Goal: Task Accomplishment & Management: Use online tool/utility

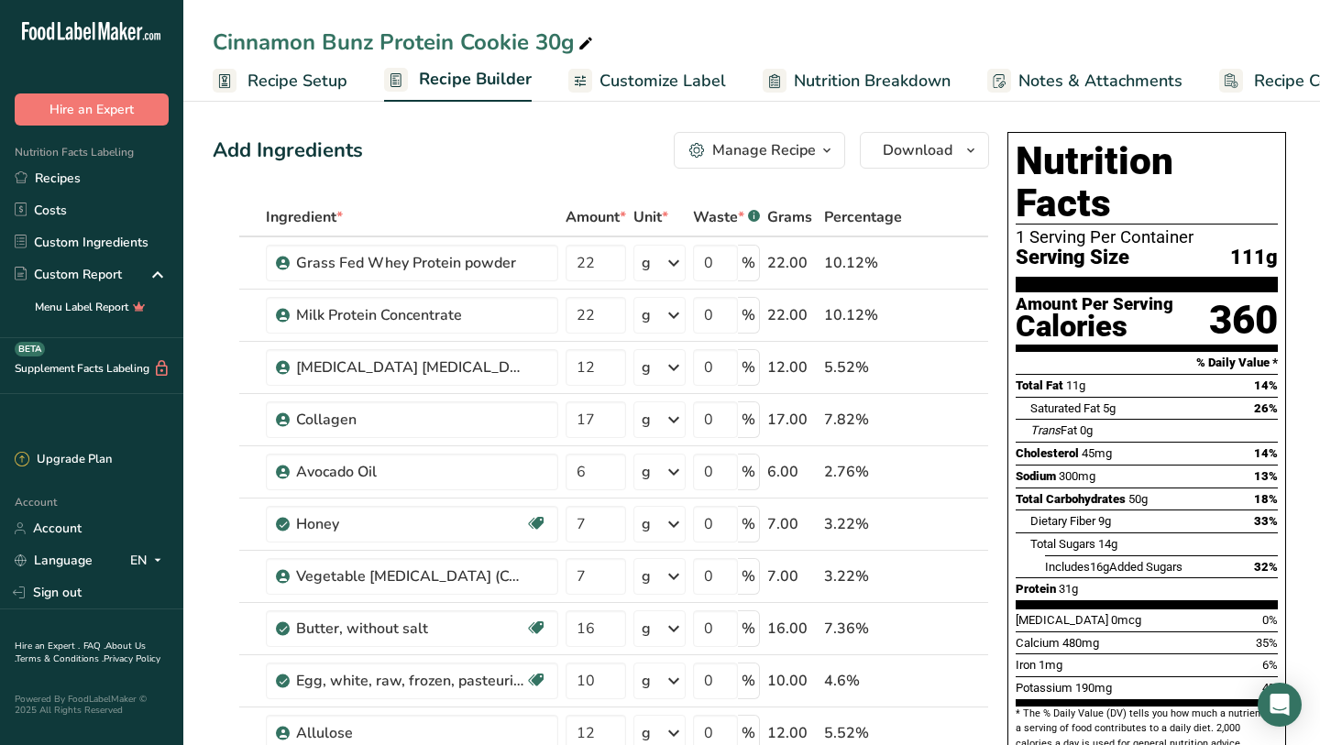
click at [42, 167] on link "Recipes" at bounding box center [91, 178] width 183 height 32
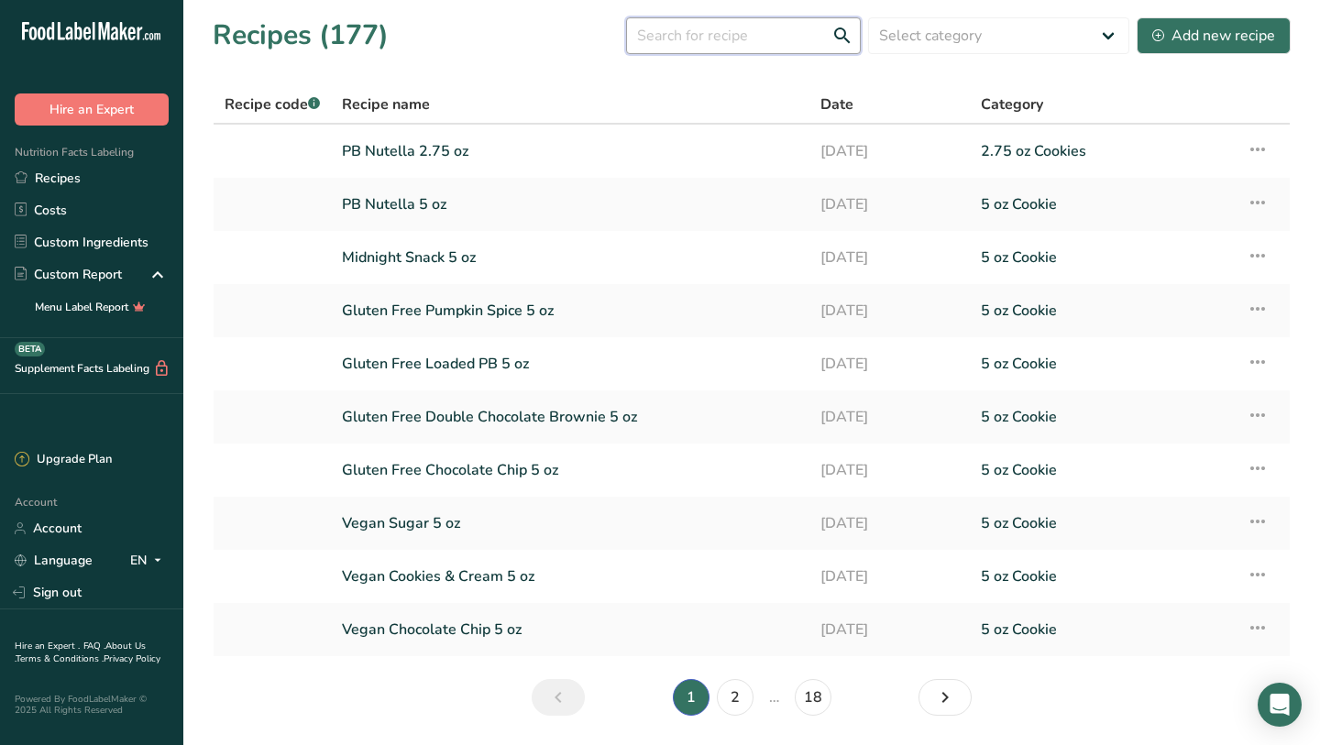
click at [769, 32] on input "text" at bounding box center [743, 35] width 235 height 37
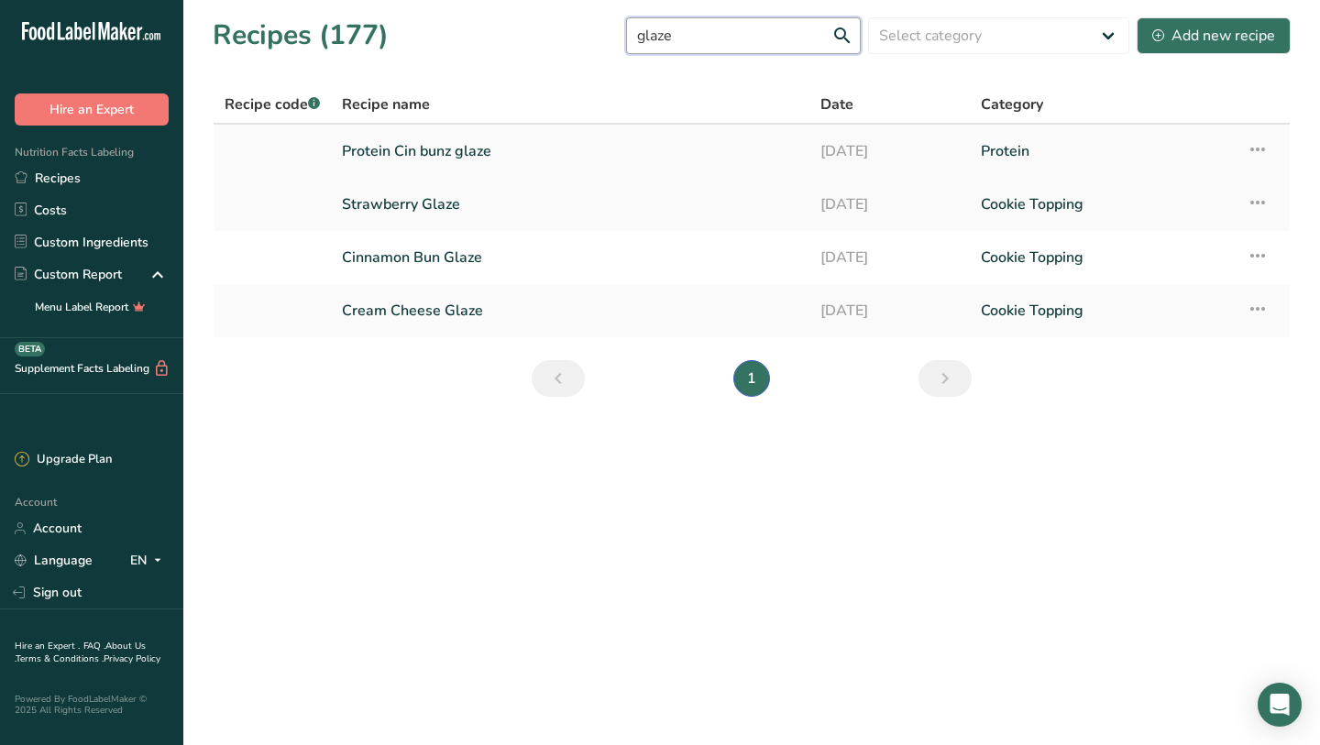
type input "glaze"
click at [376, 151] on link "Protein Cin bunz glaze" at bounding box center [570, 151] width 456 height 38
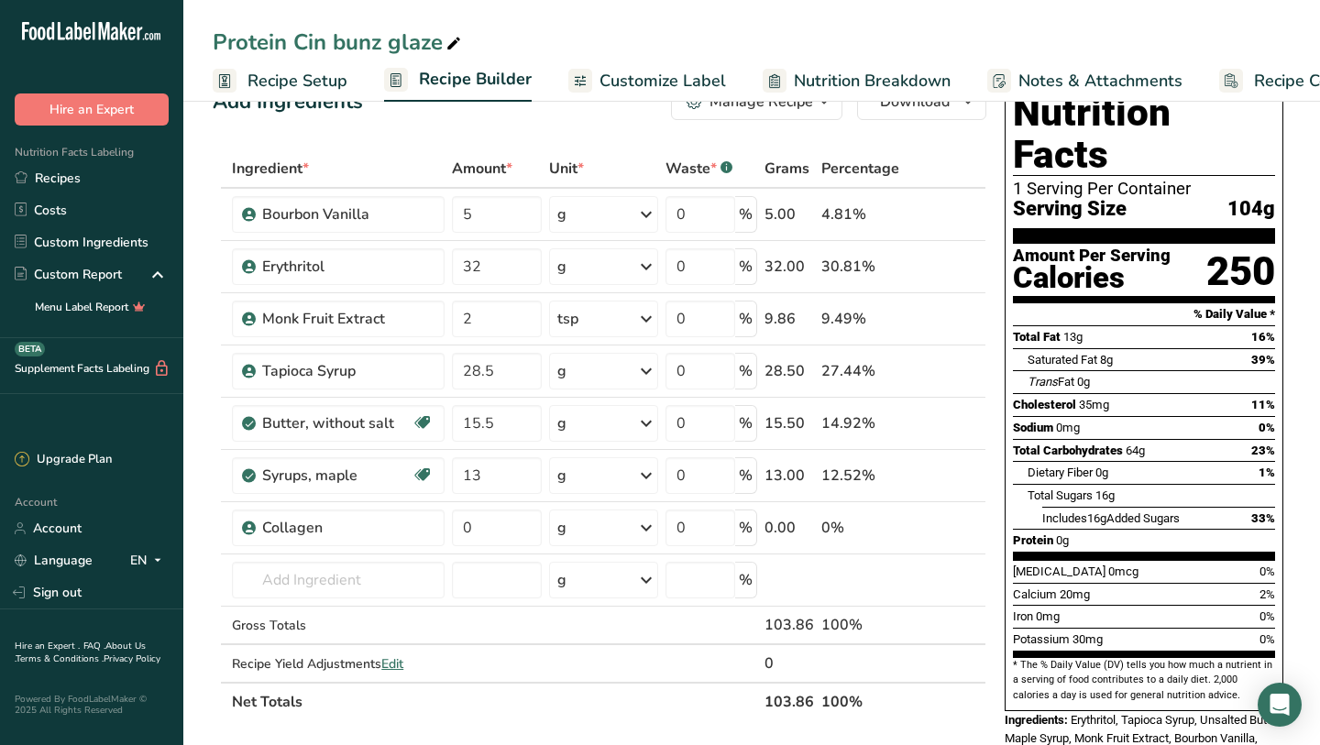
scroll to position [39, 0]
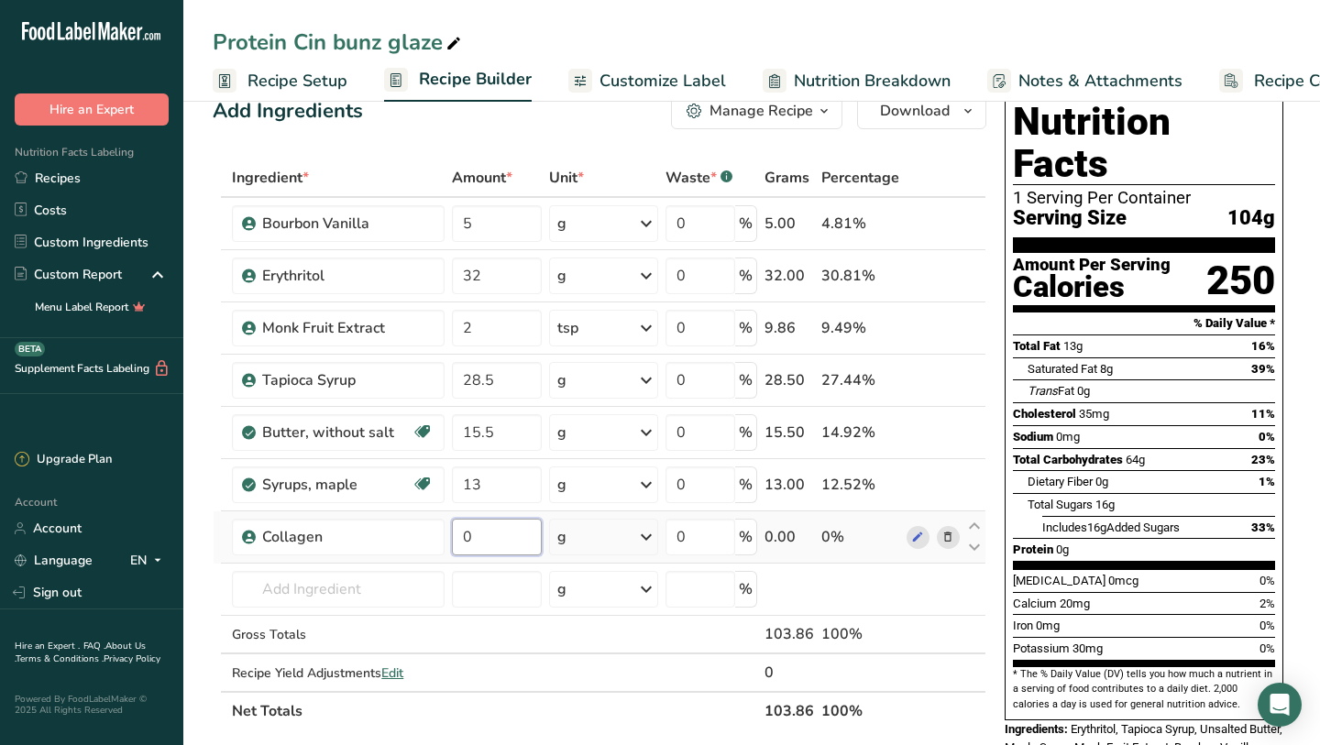
click at [508, 535] on input "0" at bounding box center [496, 537] width 89 height 37
type input "5"
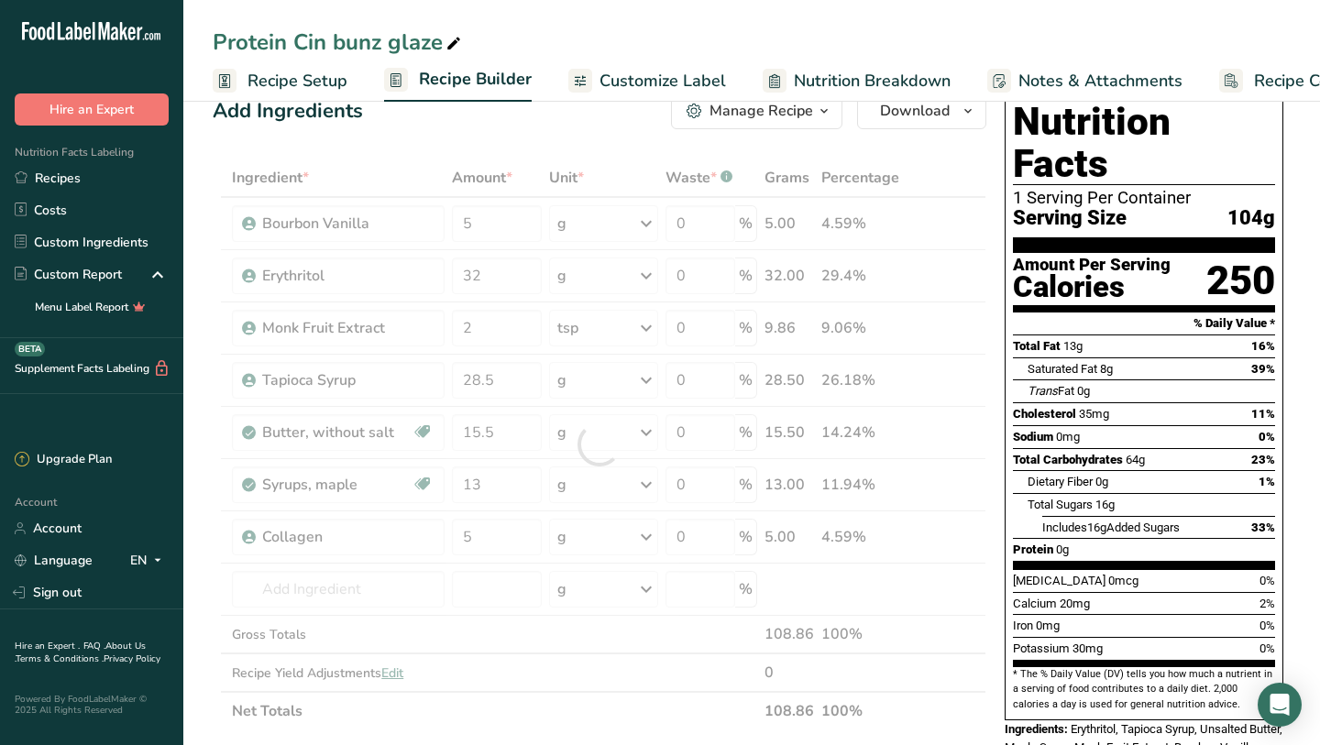
click at [1093, 592] on div "Calcium 20mg 2%" at bounding box center [1144, 603] width 262 height 23
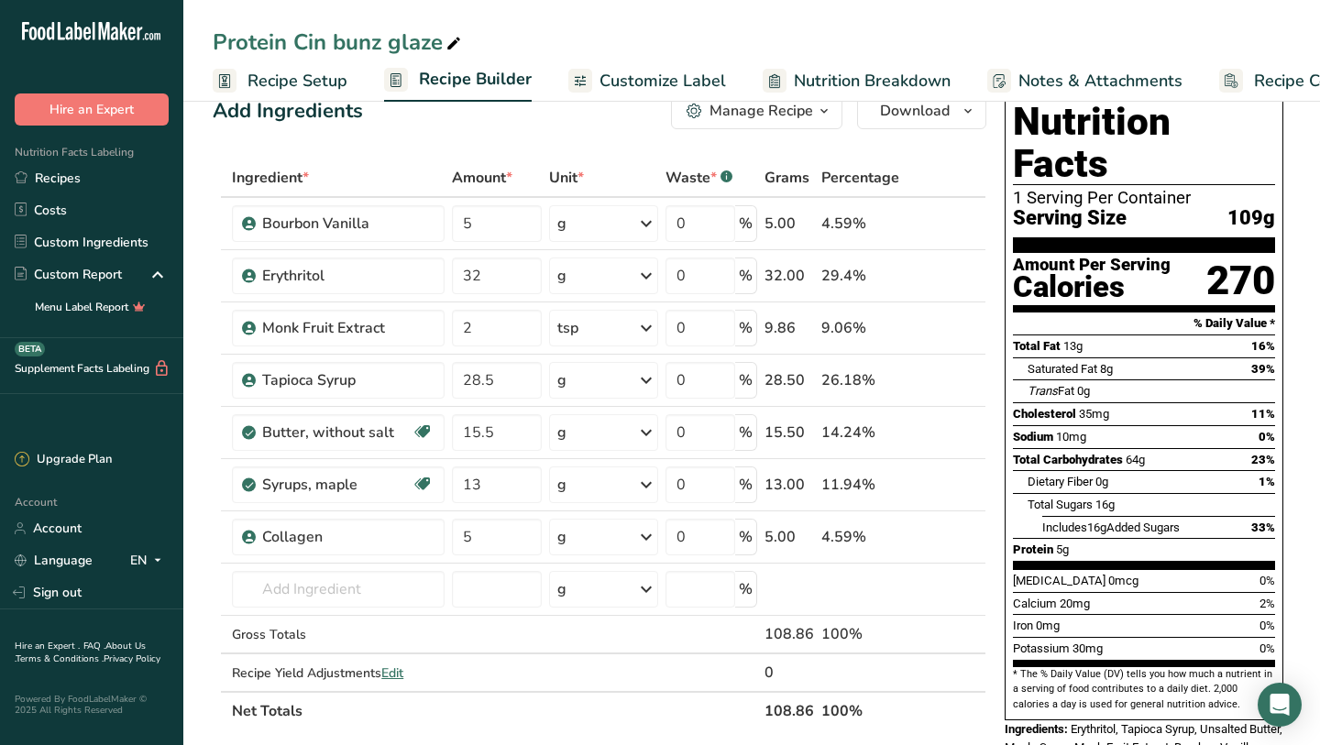
click at [569, 142] on div "Add Ingredients Manage Recipe Delete Recipe Duplicate Recipe Scale Recipe Save …" at bounding box center [605, 699] width 785 height 1228
click at [810, 119] on div "Manage Recipe" at bounding box center [761, 111] width 104 height 22
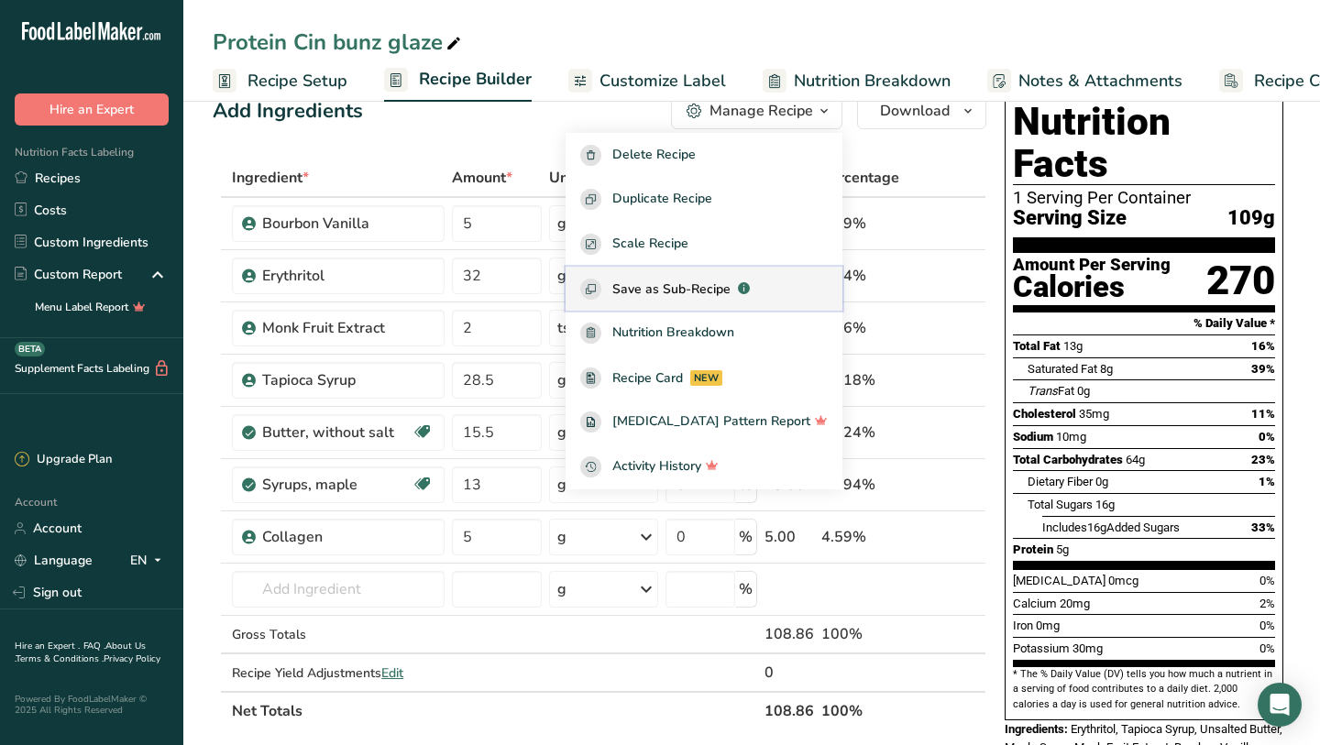
click at [723, 283] on span "Save as Sub-Recipe" at bounding box center [671, 289] width 118 height 19
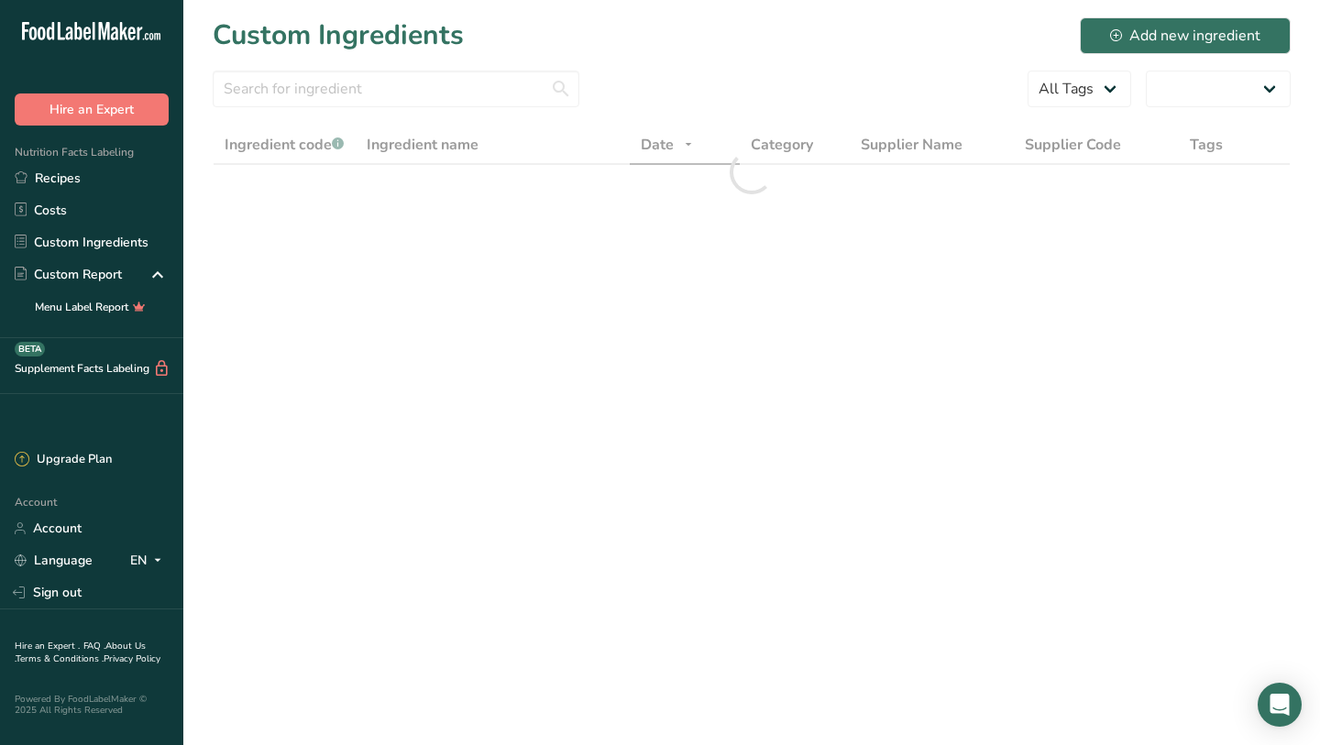
select select "30"
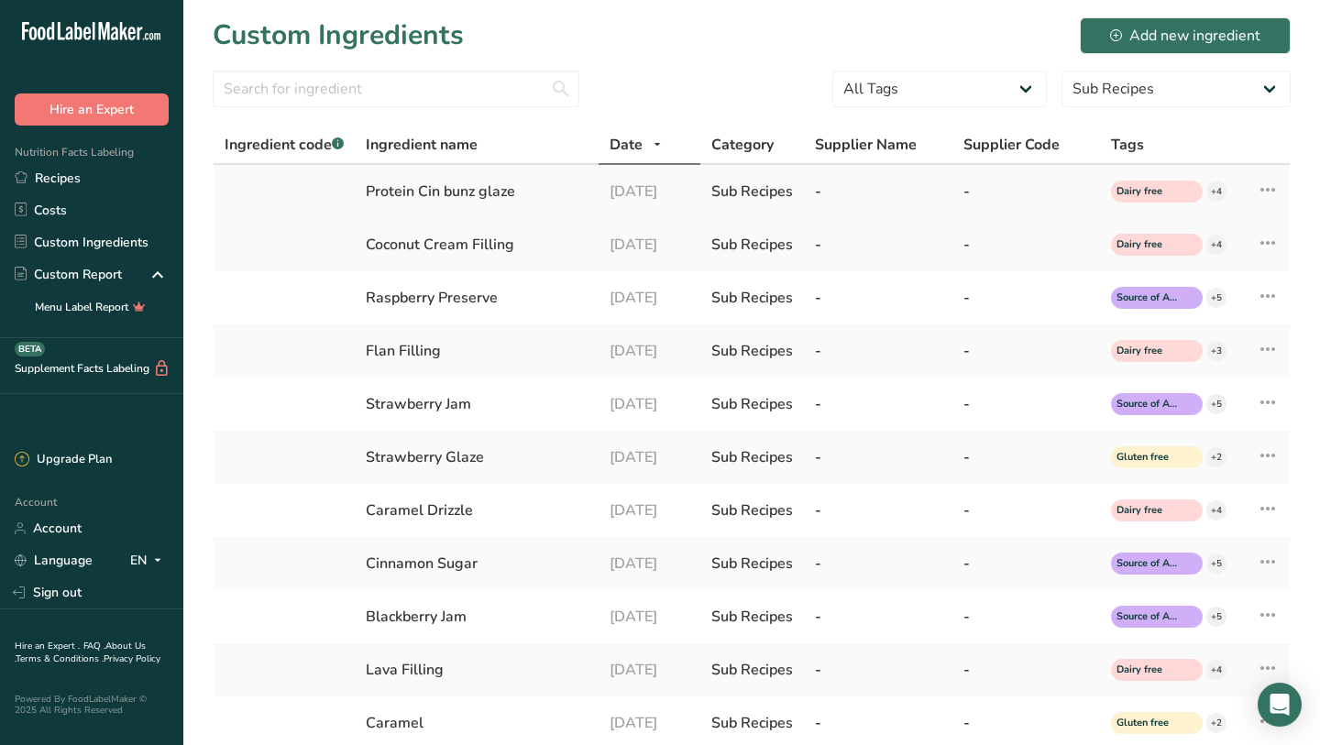
click at [403, 200] on div "Protein Cin bunz glaze" at bounding box center [477, 192] width 222 height 22
click at [409, 192] on div "Protein Cin bunz glaze" at bounding box center [477, 192] width 222 height 22
click at [1270, 196] on icon at bounding box center [1268, 189] width 22 height 33
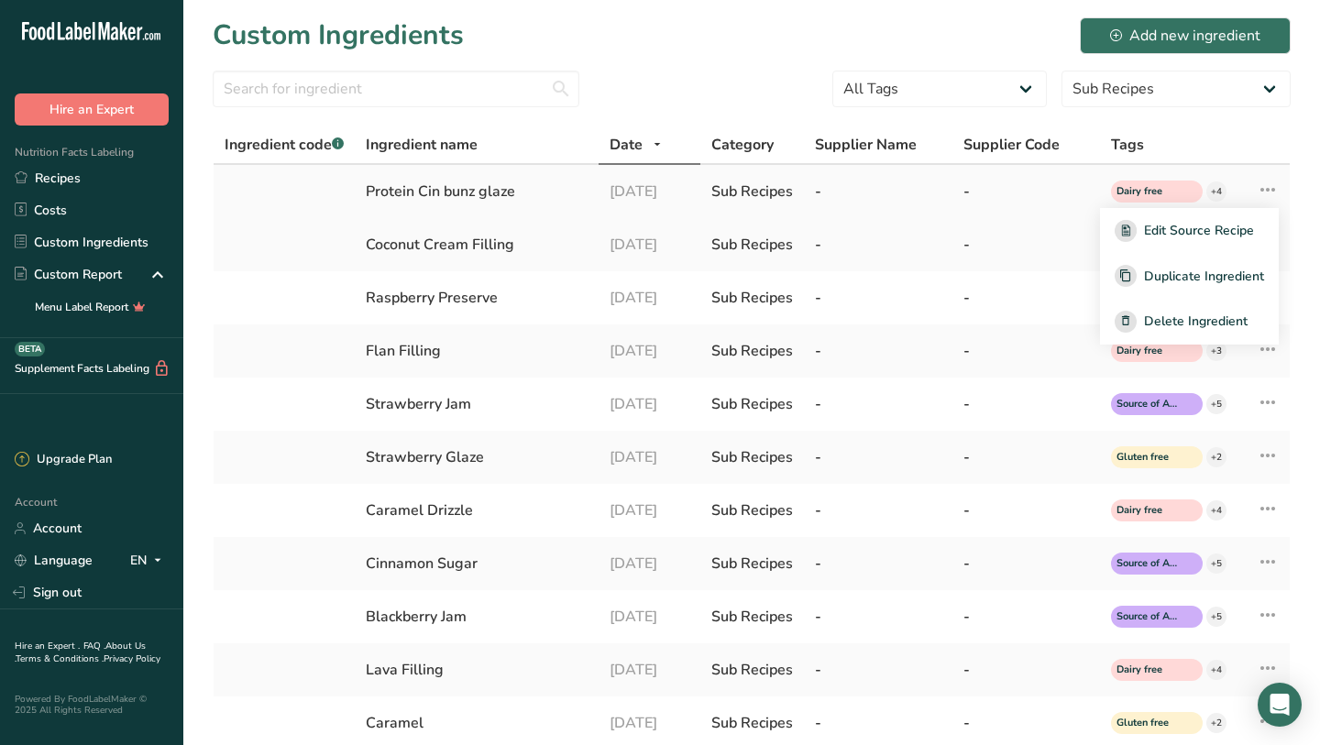
click at [683, 197] on div "14-07-2025" at bounding box center [649, 192] width 80 height 22
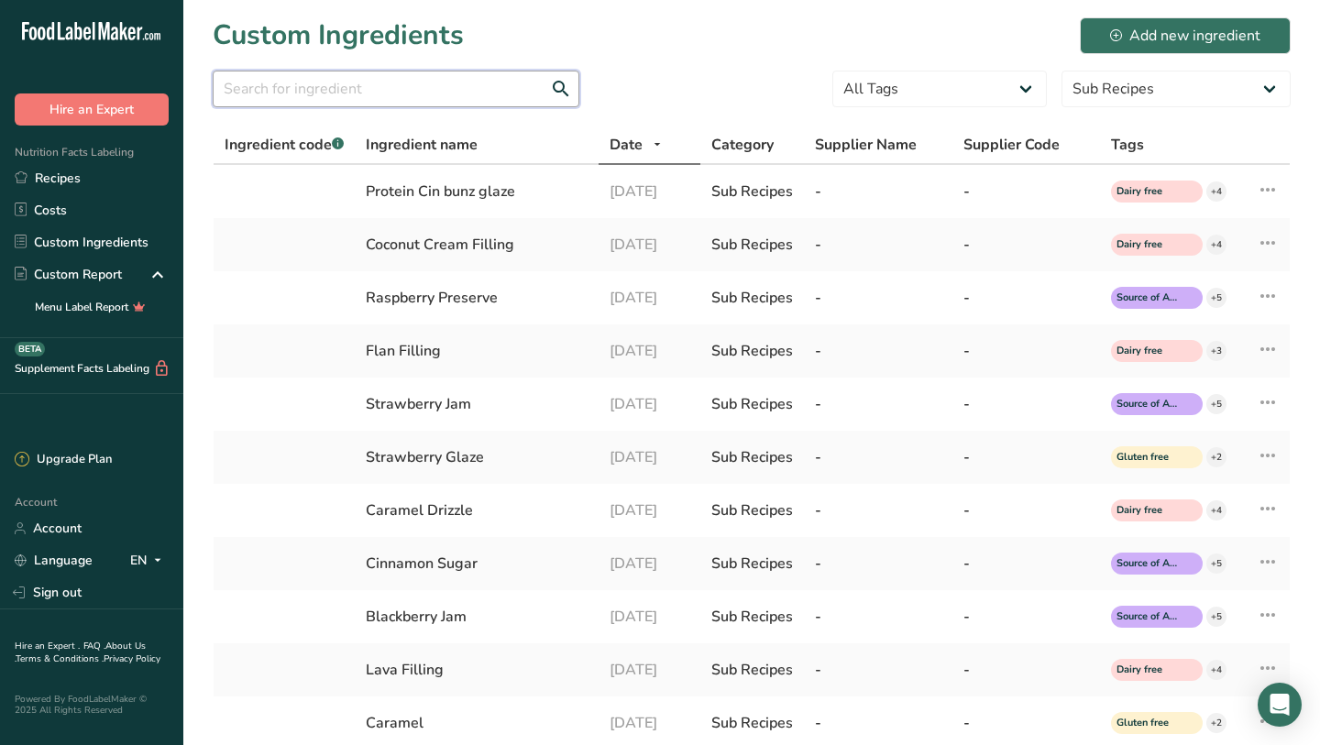
click at [261, 101] on input "text" at bounding box center [396, 89] width 367 height 37
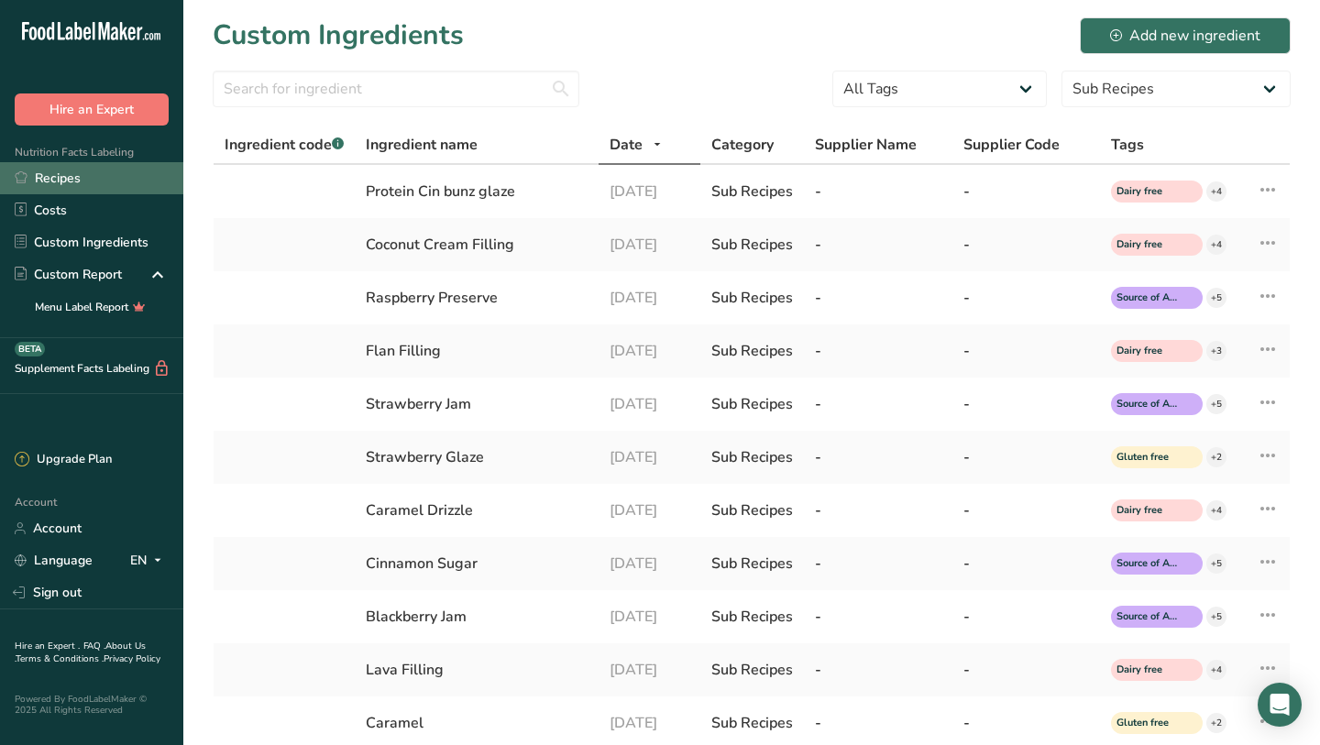
click at [83, 187] on link "Recipes" at bounding box center [91, 178] width 183 height 32
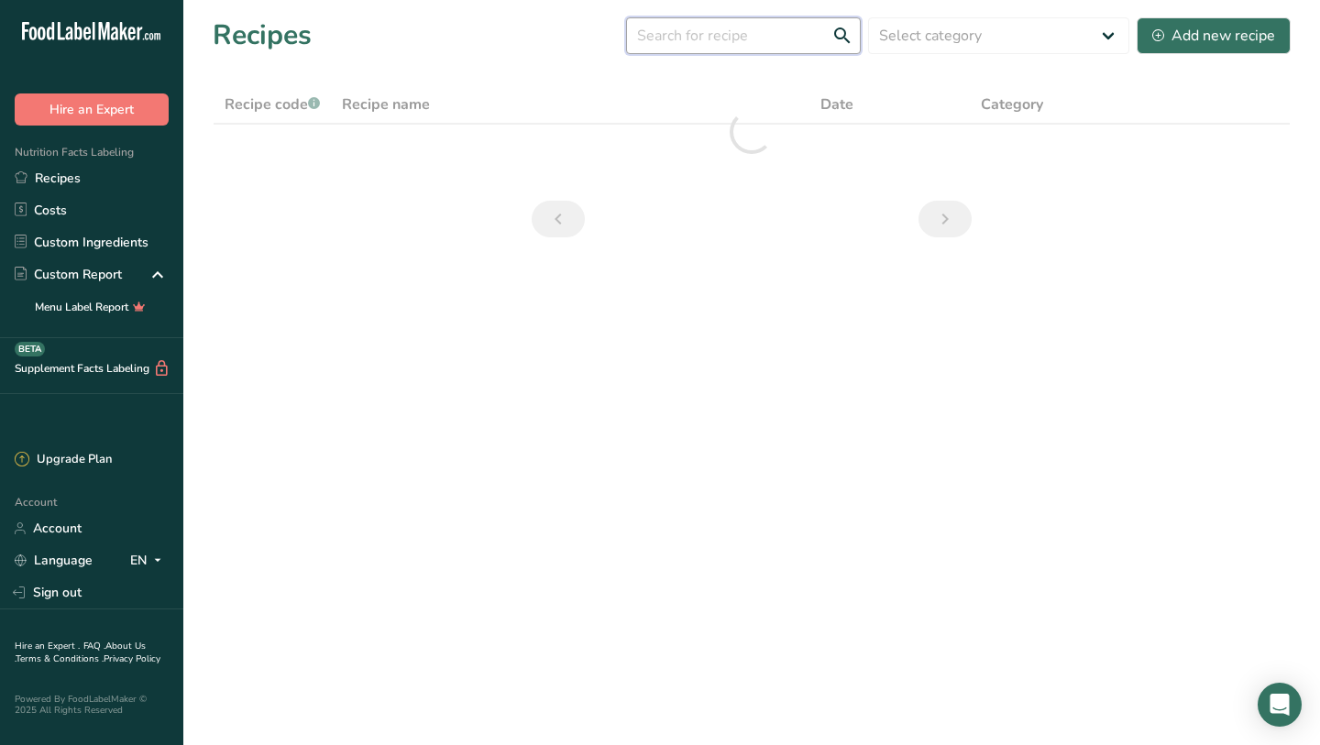
click at [743, 38] on input "text" at bounding box center [743, 35] width 235 height 37
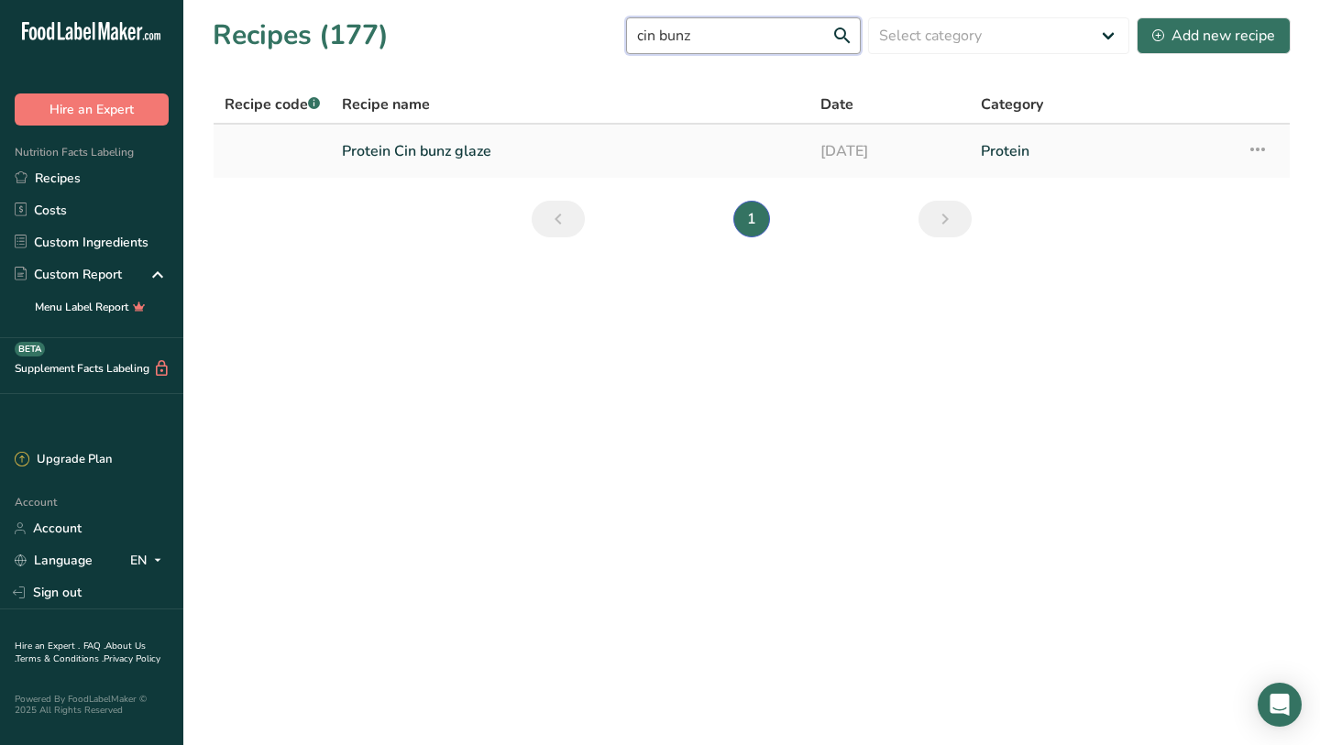
type input "cin bunz"
click at [330, 150] on td at bounding box center [272, 151] width 117 height 53
click at [493, 163] on link "Protein Cin bunz glaze" at bounding box center [570, 151] width 456 height 38
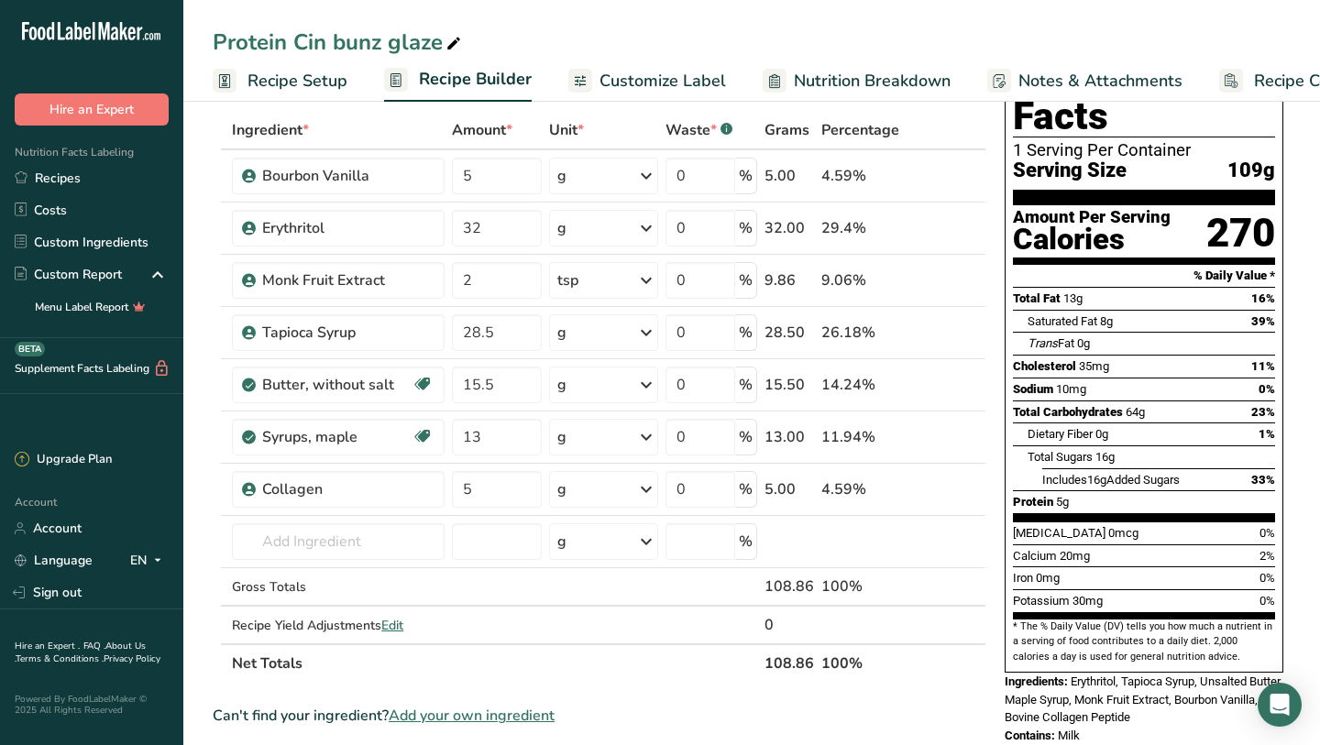
scroll to position [88, 0]
click at [530, 230] on input "32" at bounding box center [496, 227] width 89 height 37
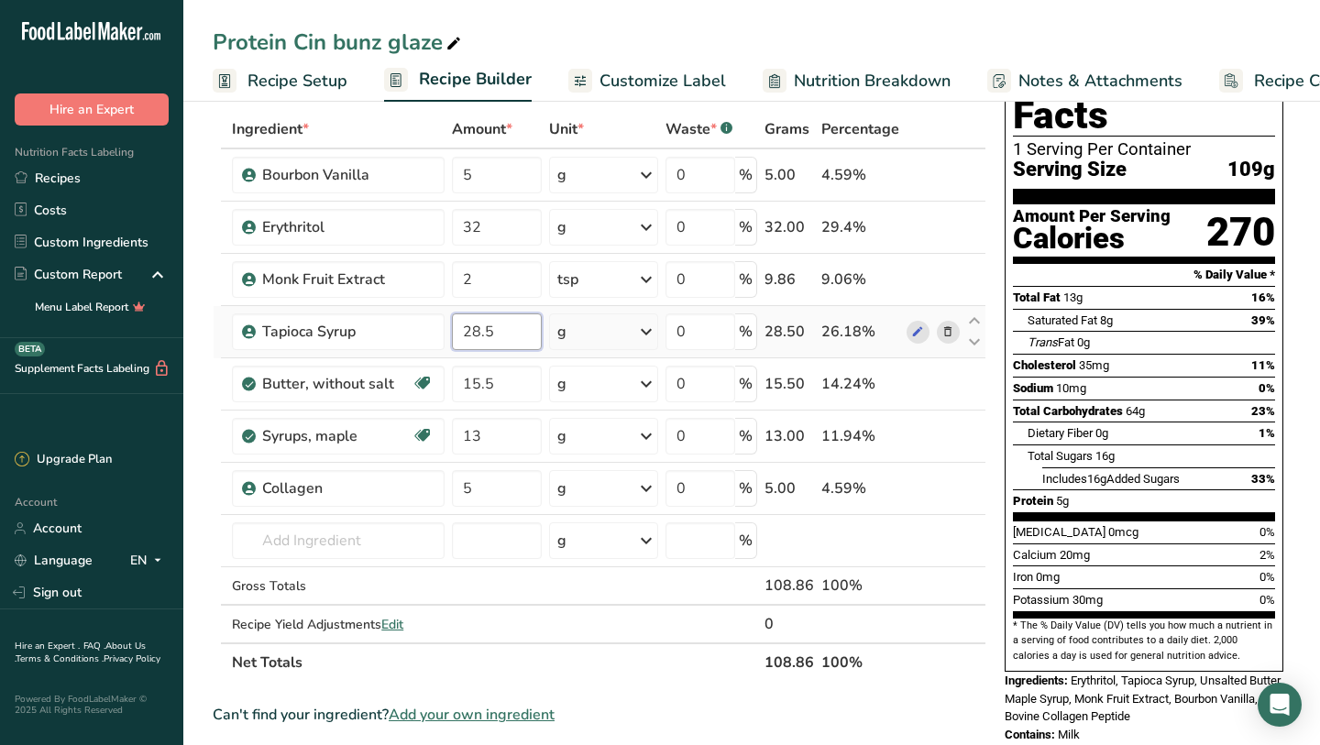
click at [496, 334] on div "Ingredient * Amount * Unit * Waste * .a-a{fill:#347362;}.b-a{fill:#fff;} Grams …" at bounding box center [600, 396] width 774 height 572
type input "25"
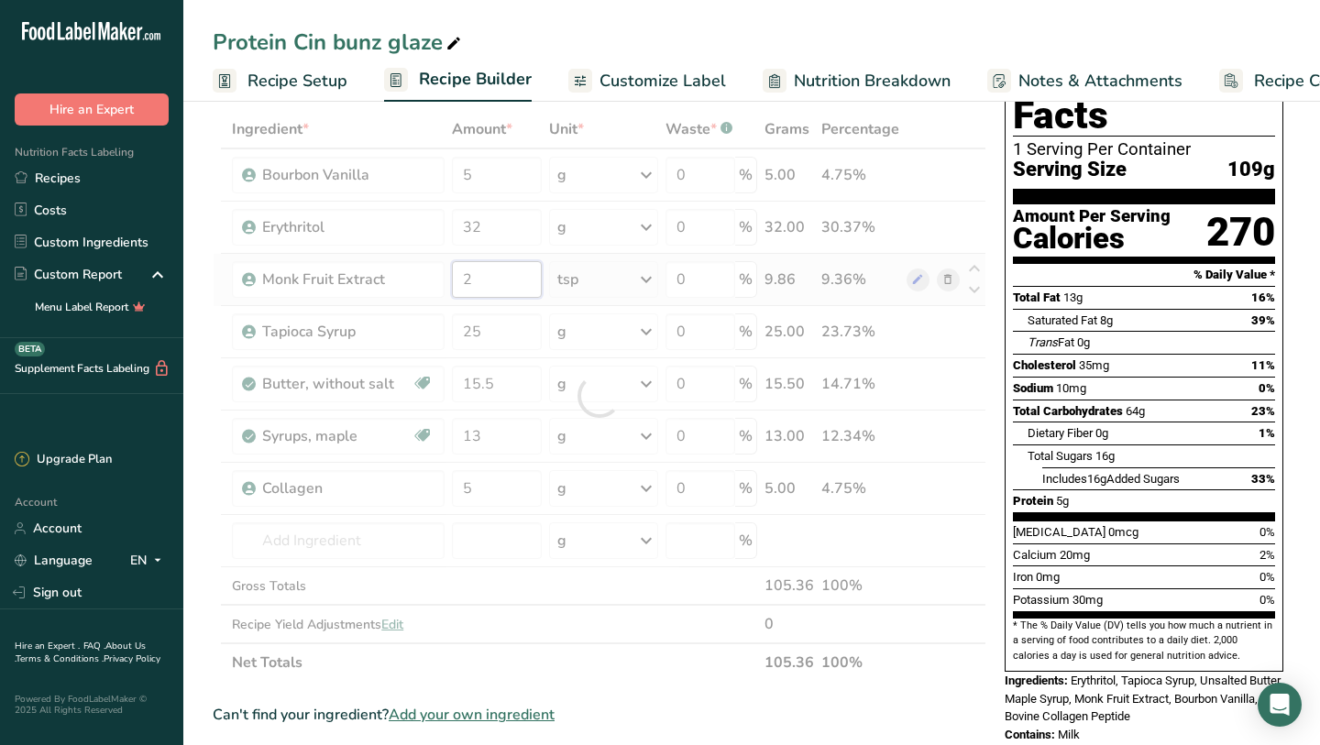
click at [492, 273] on div "Ingredient * Amount * Unit * Waste * .a-a{fill:#347362;}.b-a{fill:#fff;} Grams …" at bounding box center [600, 396] width 774 height 572
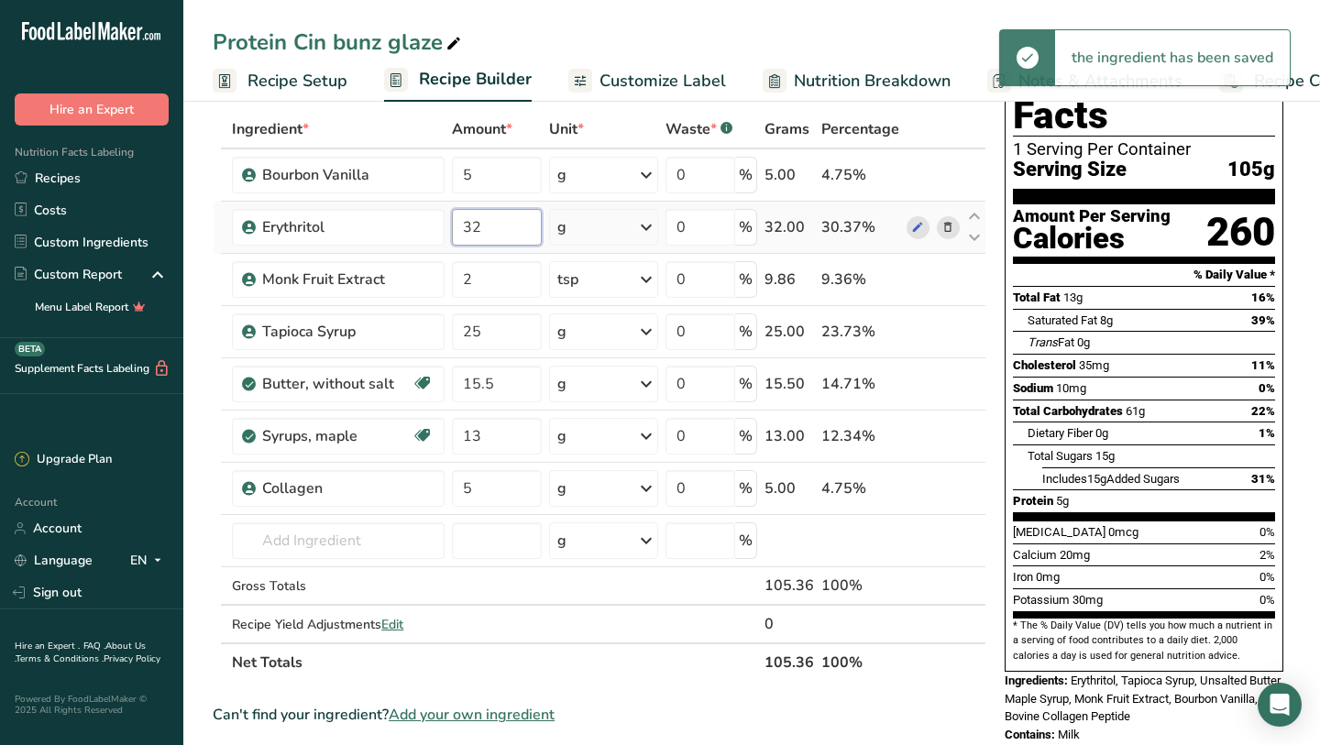
click at [498, 217] on div "Ingredient * Amount * Unit * Waste * .a-a{fill:#347362;}.b-a{fill:#fff;} Grams …" at bounding box center [600, 396] width 774 height 572
type input "30"
click at [1104, 264] on section "% Daily Value *" at bounding box center [1144, 275] width 262 height 22
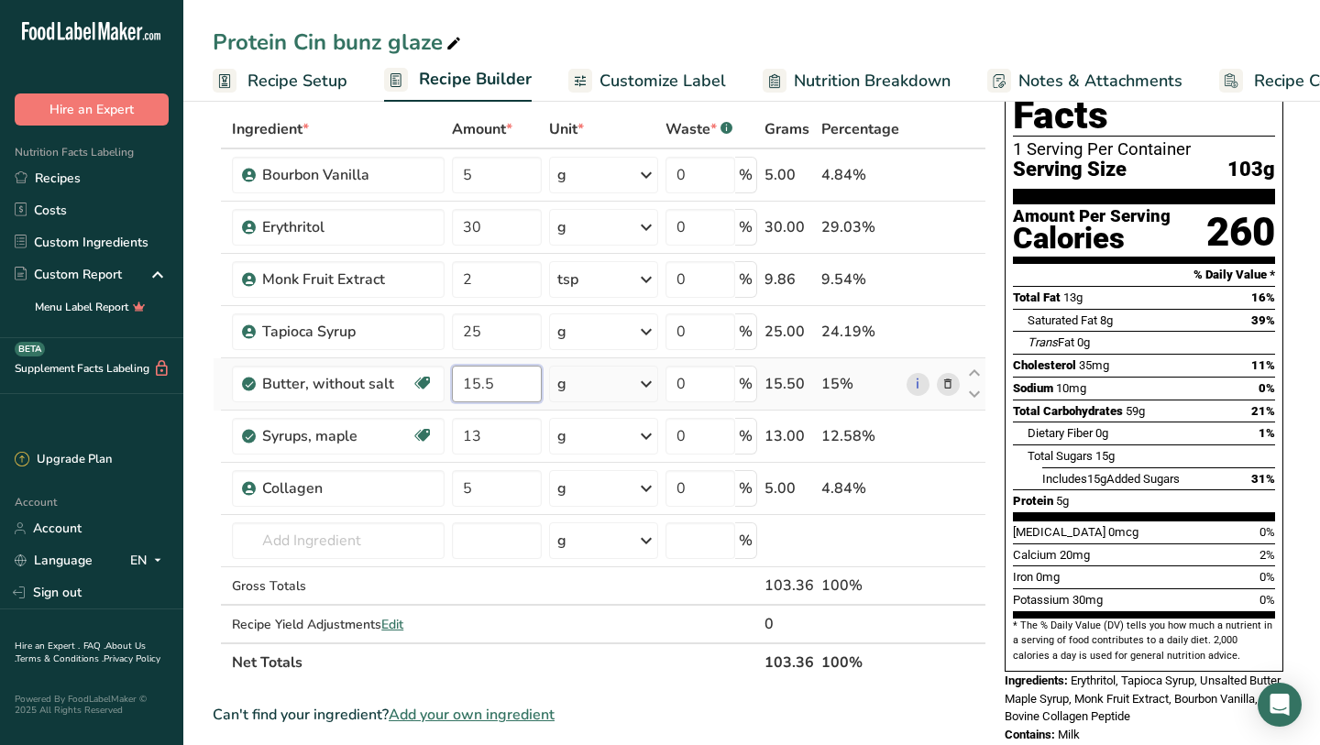
click at [510, 385] on input "15.5" at bounding box center [496, 384] width 89 height 37
type input "15"
click at [1237, 213] on div "260" at bounding box center [1240, 232] width 69 height 49
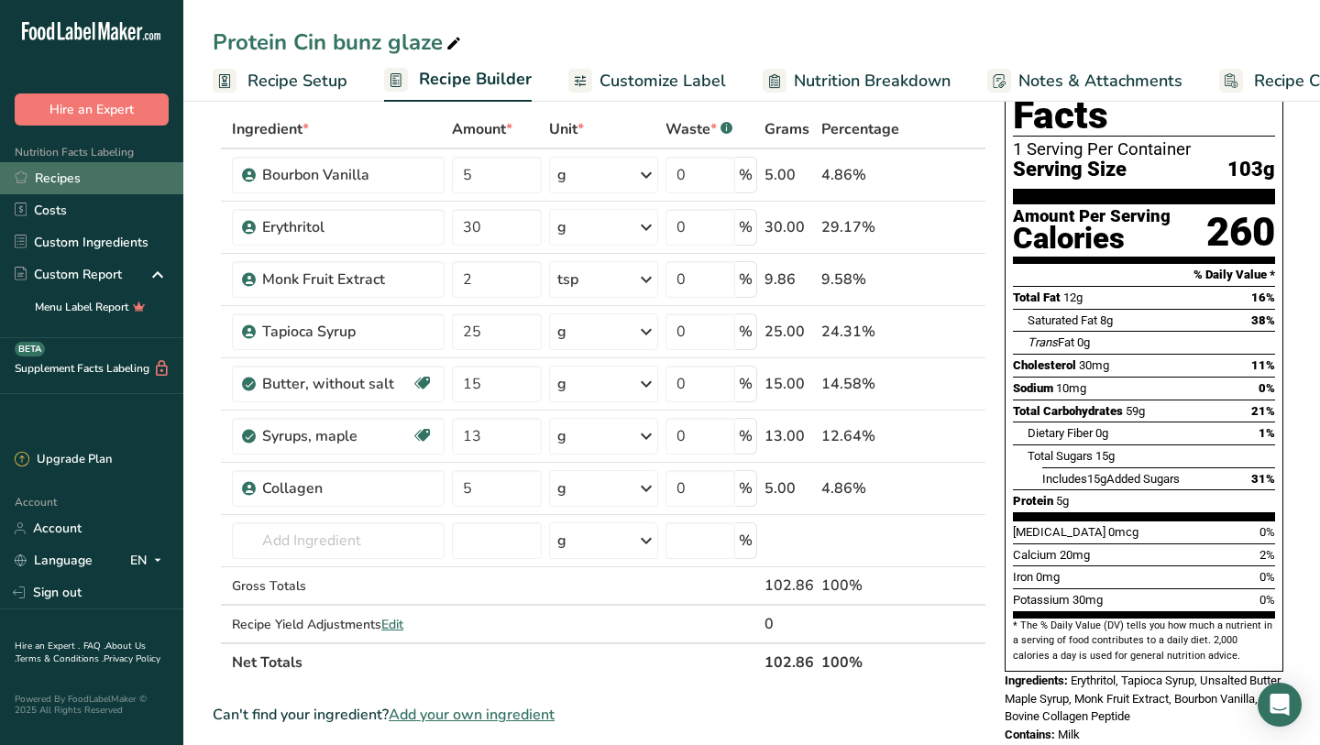
click at [140, 176] on link "Recipes" at bounding box center [91, 178] width 183 height 32
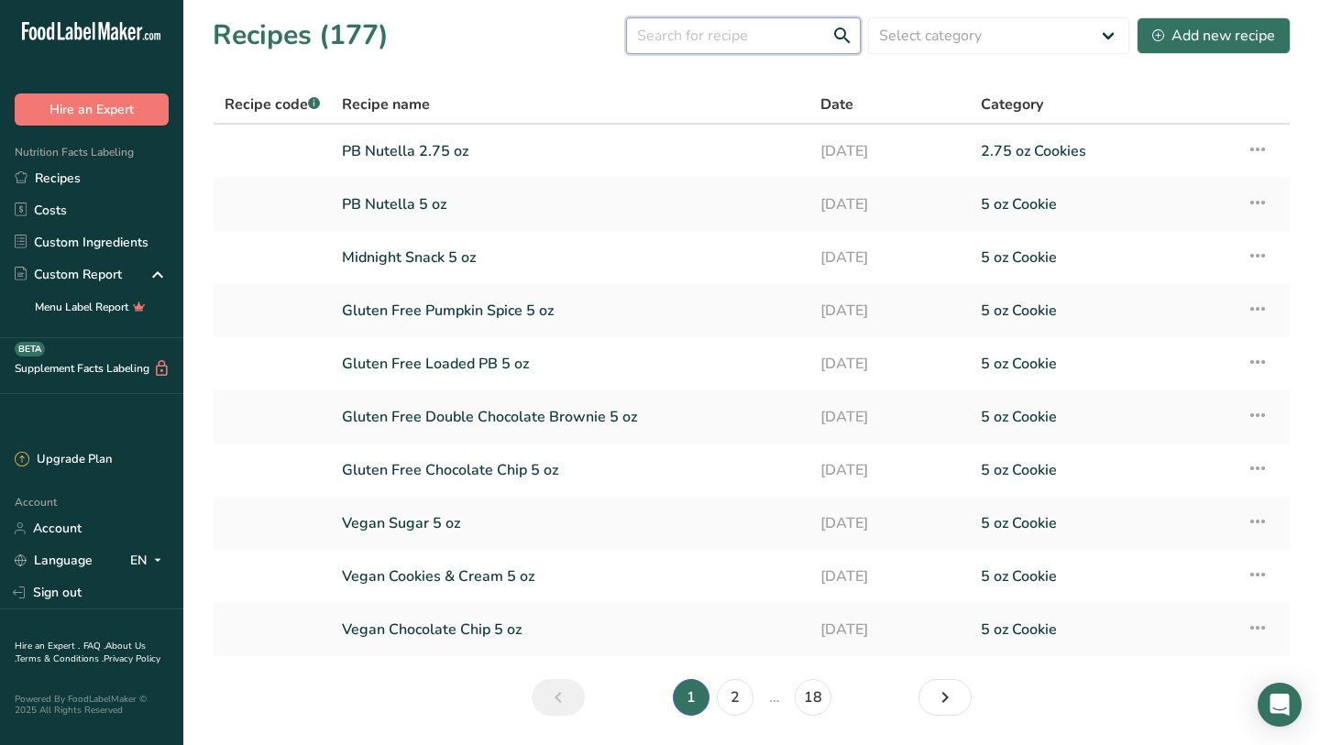
click at [771, 29] on input "text" at bounding box center [743, 35] width 235 height 37
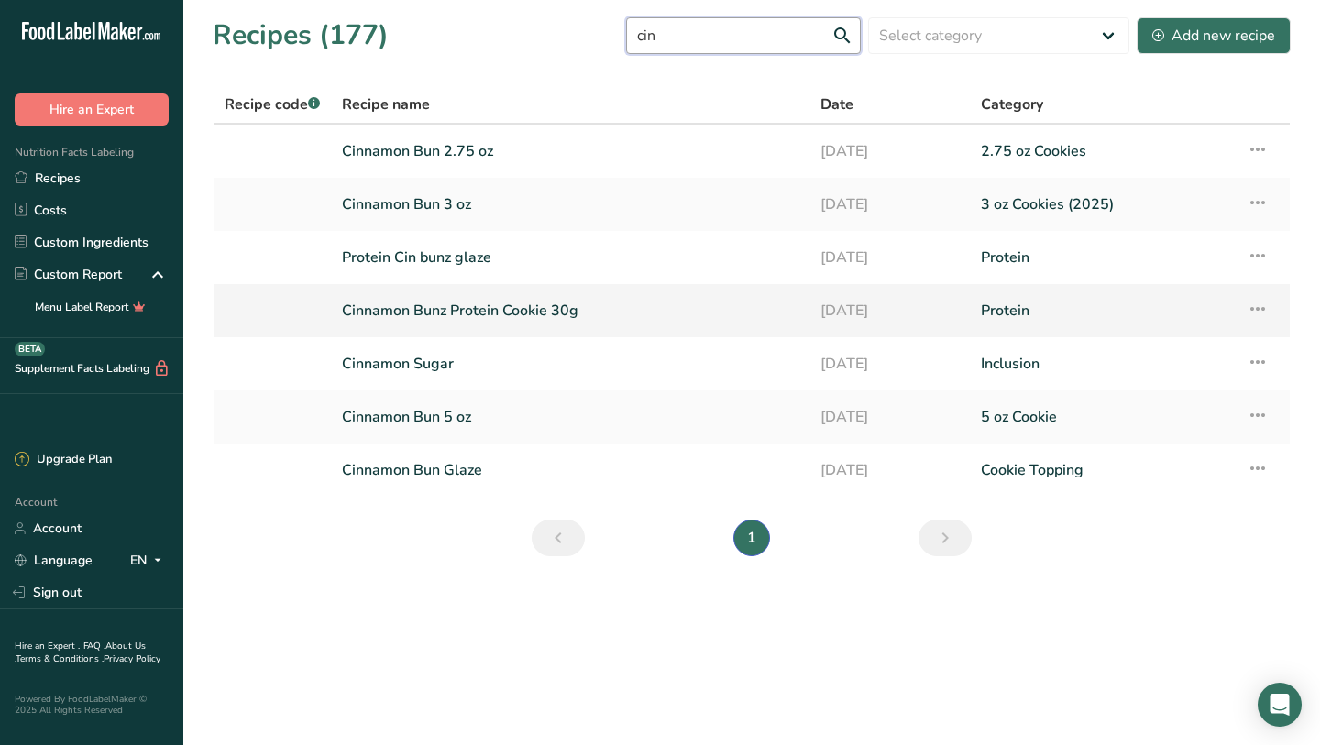
type input "cin"
click at [533, 319] on link "Cinnamon Bunz Protein Cookie 30g" at bounding box center [570, 310] width 456 height 38
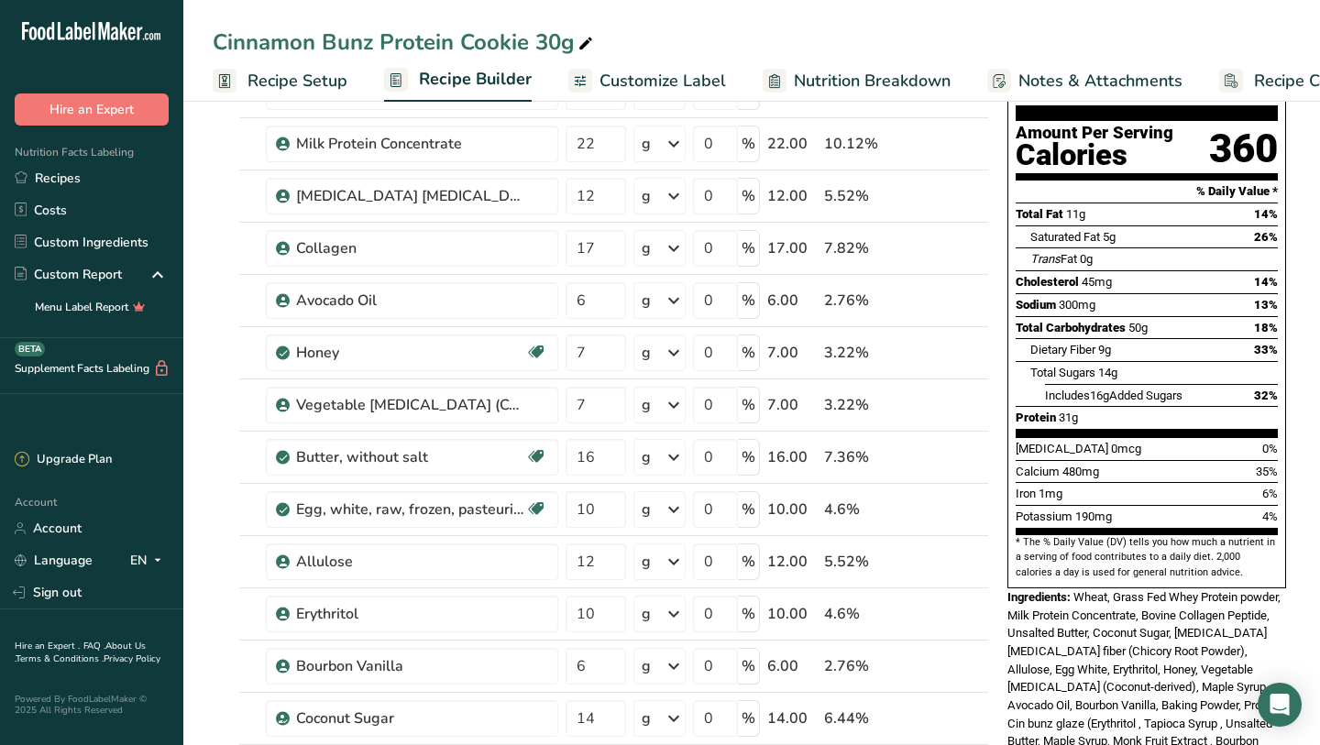
scroll to position [181, 0]
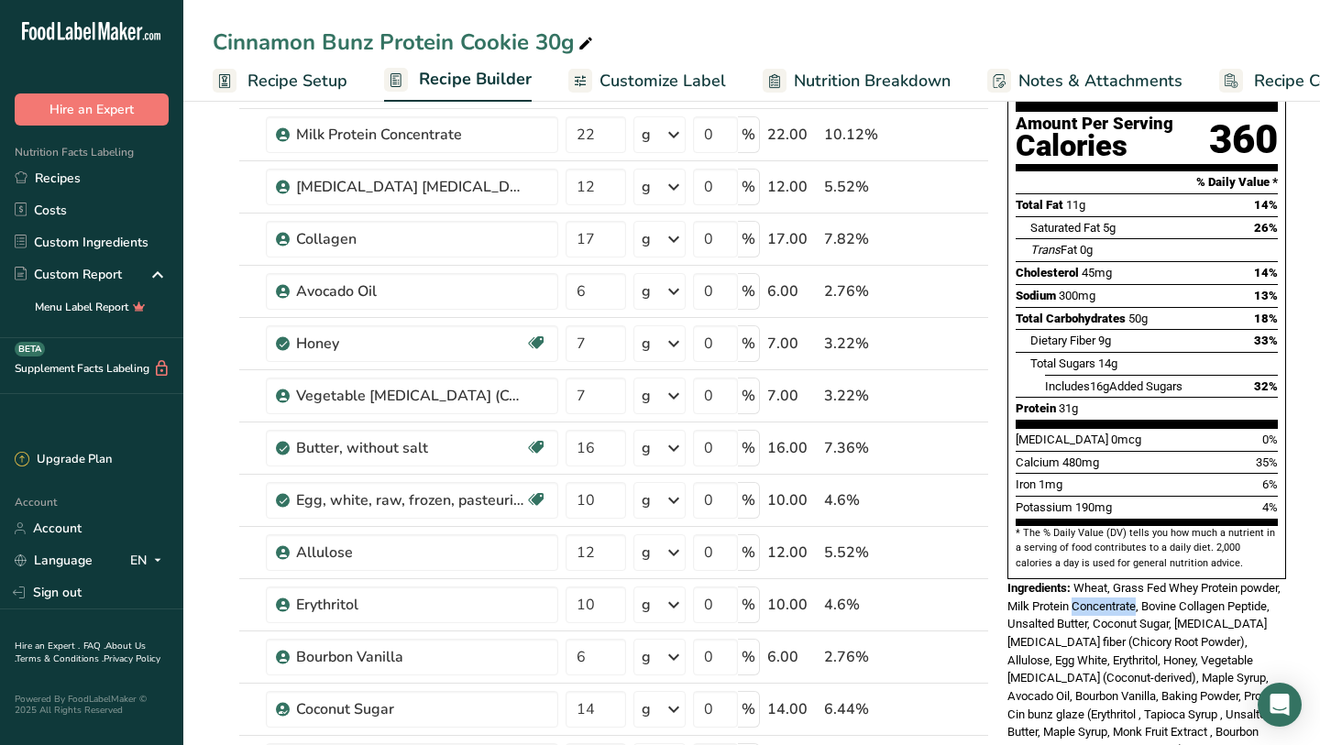
click at [1180, 473] on div "Iron 1mg 6%" at bounding box center [1147, 484] width 262 height 23
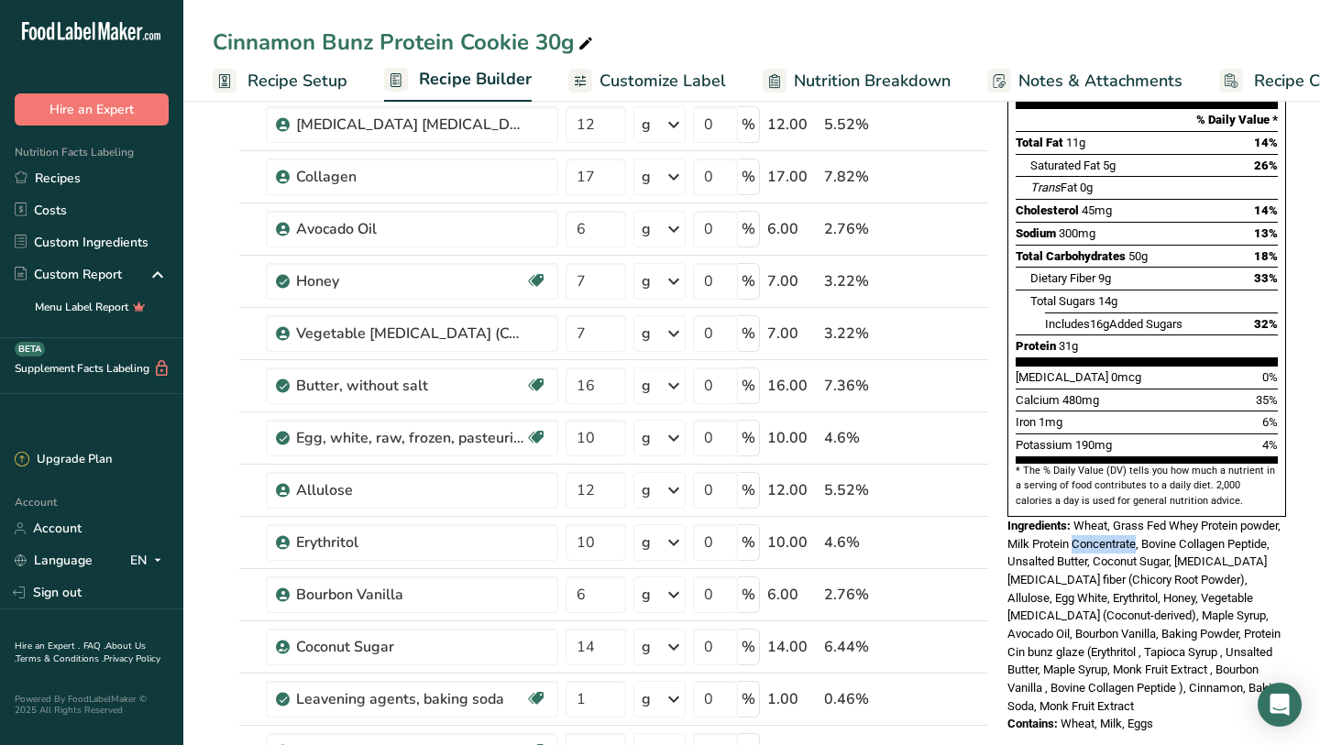
scroll to position [280, 0]
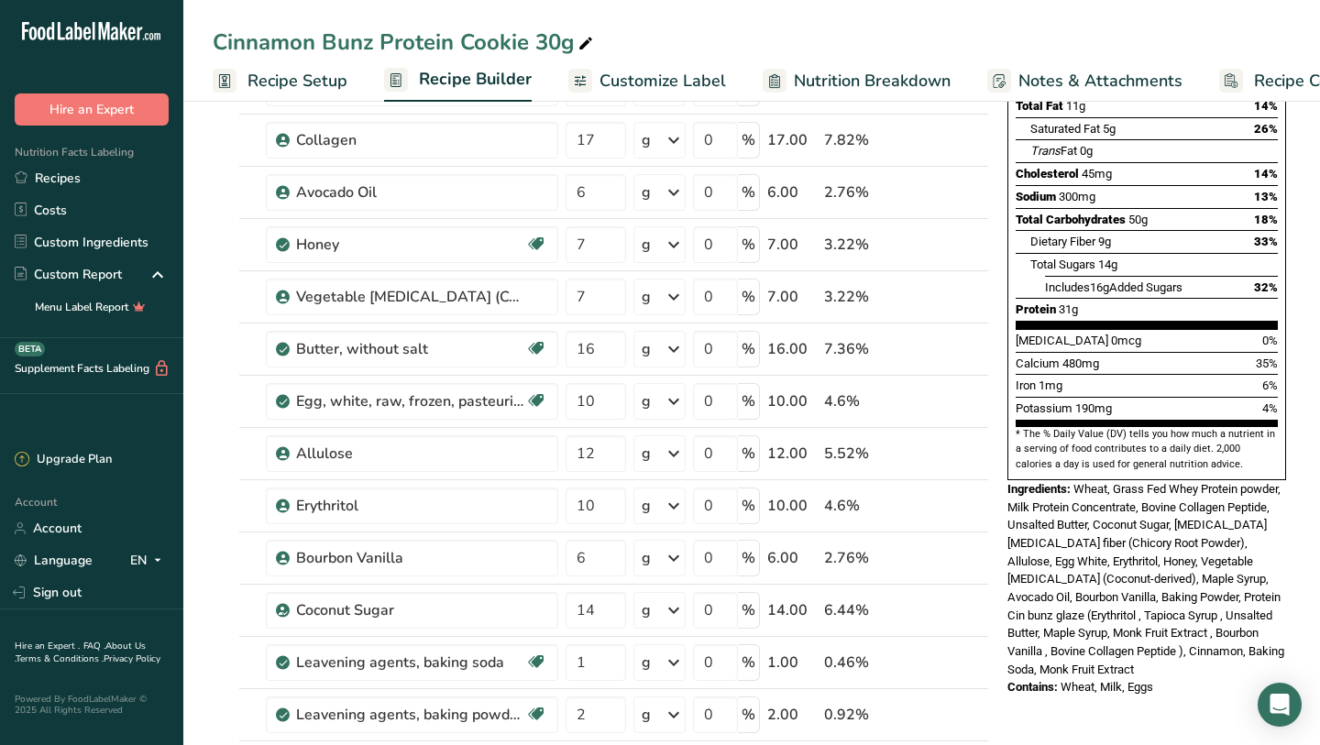
click at [1162, 486] on span "Wheat, Grass Fed Whey Protein powder, Milk Protein Concentrate, Bovine Collagen…" at bounding box center [1145, 579] width 277 height 194
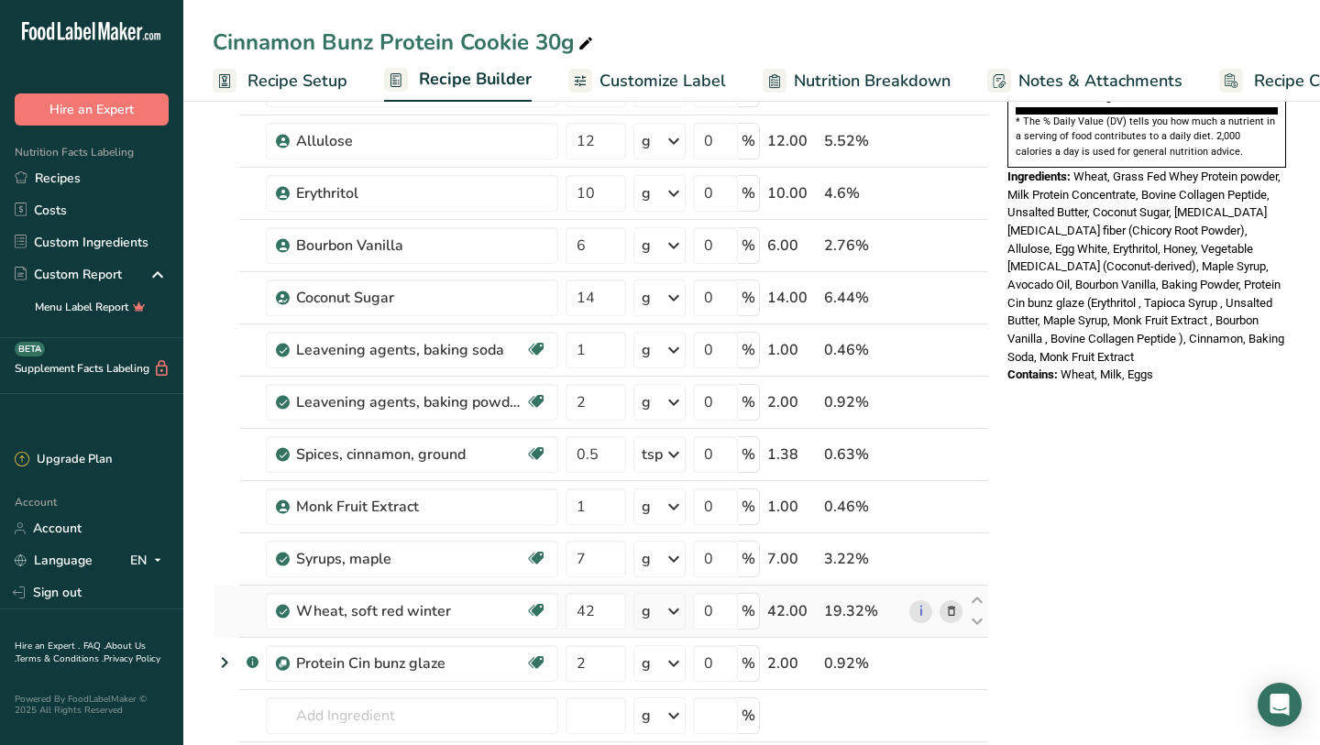
scroll to position [594, 0]
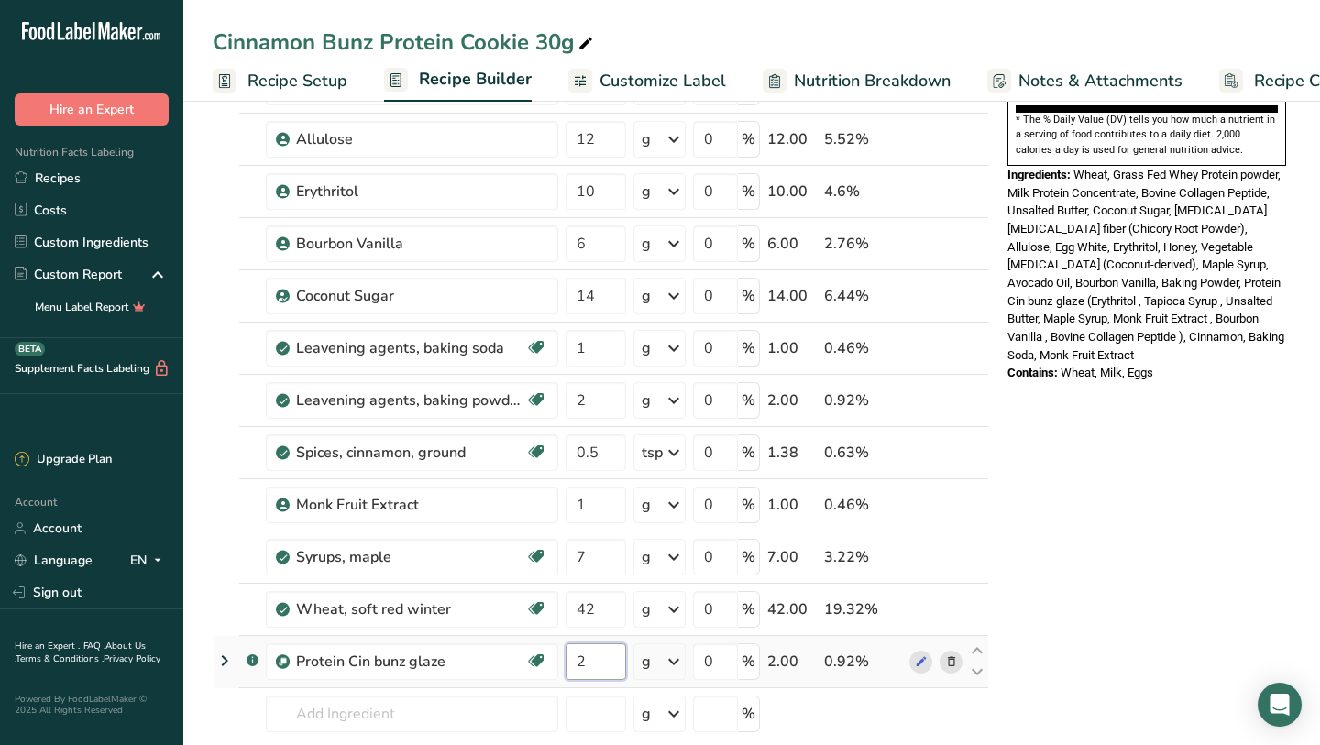
click at [619, 668] on input "2" at bounding box center [595, 661] width 60 height 37
type input "3"
click at [1142, 563] on div "Nutrition Facts 1 Serving Per Container Serving Size 111g Amount Per Serving Ca…" at bounding box center [1146, 484] width 293 height 1907
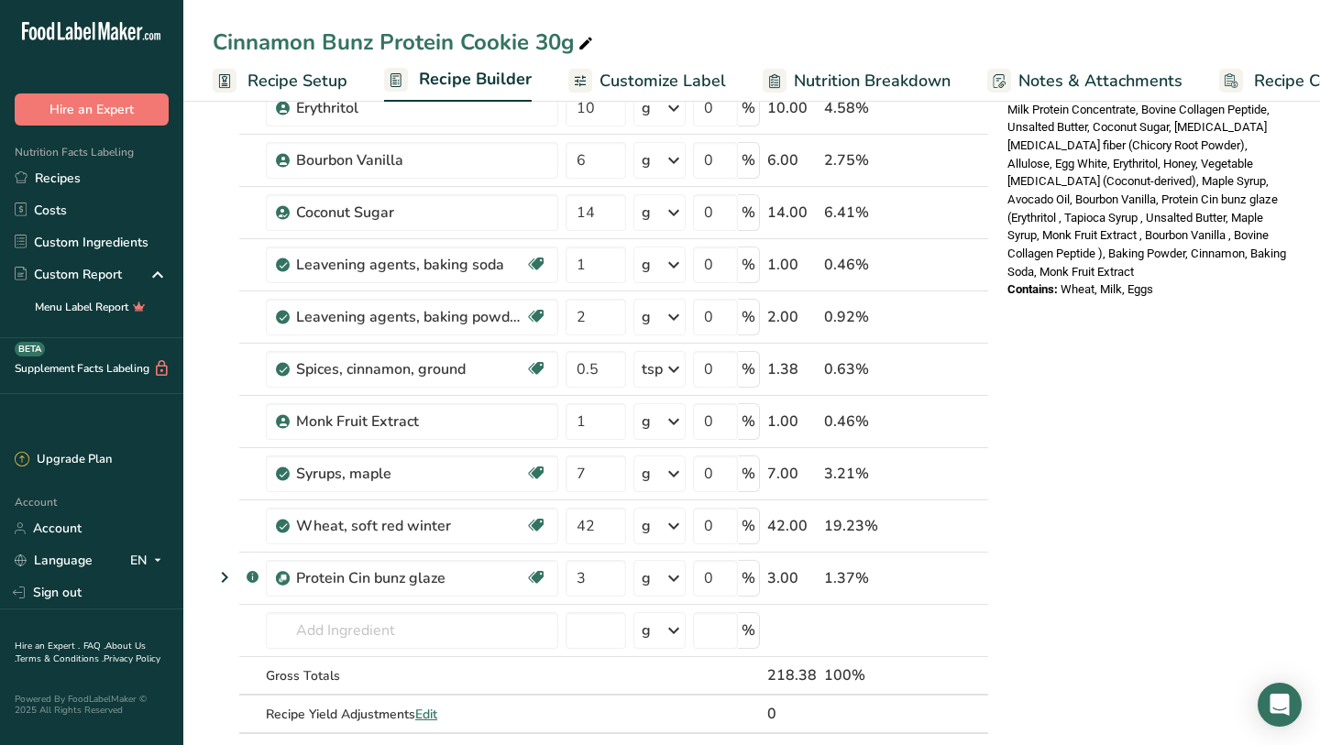
scroll to position [681, 0]
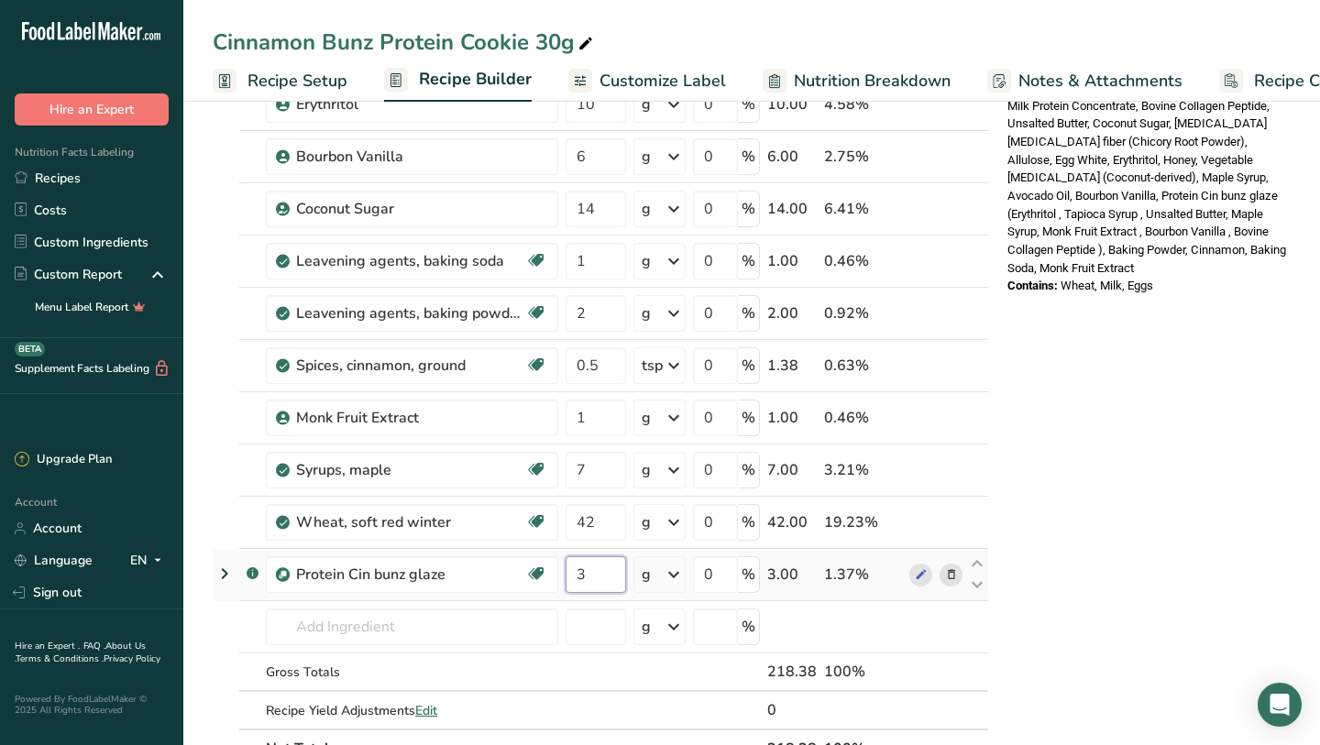
click at [600, 582] on input "3" at bounding box center [595, 574] width 60 height 37
type input "1"
click at [1101, 351] on div "Nutrition Facts 1 Serving Per Container Serving Size 112g Amount Per Serving Ca…" at bounding box center [1146, 397] width 293 height 1907
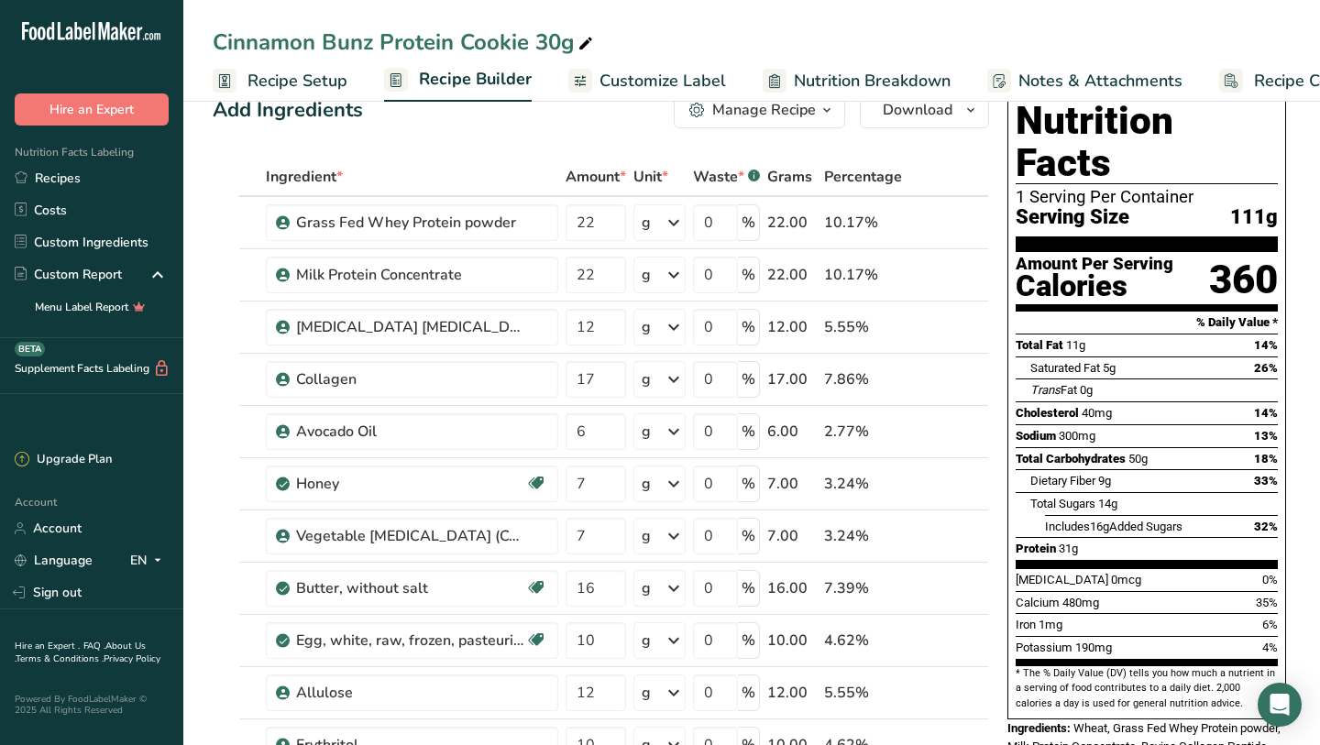
scroll to position [0, 0]
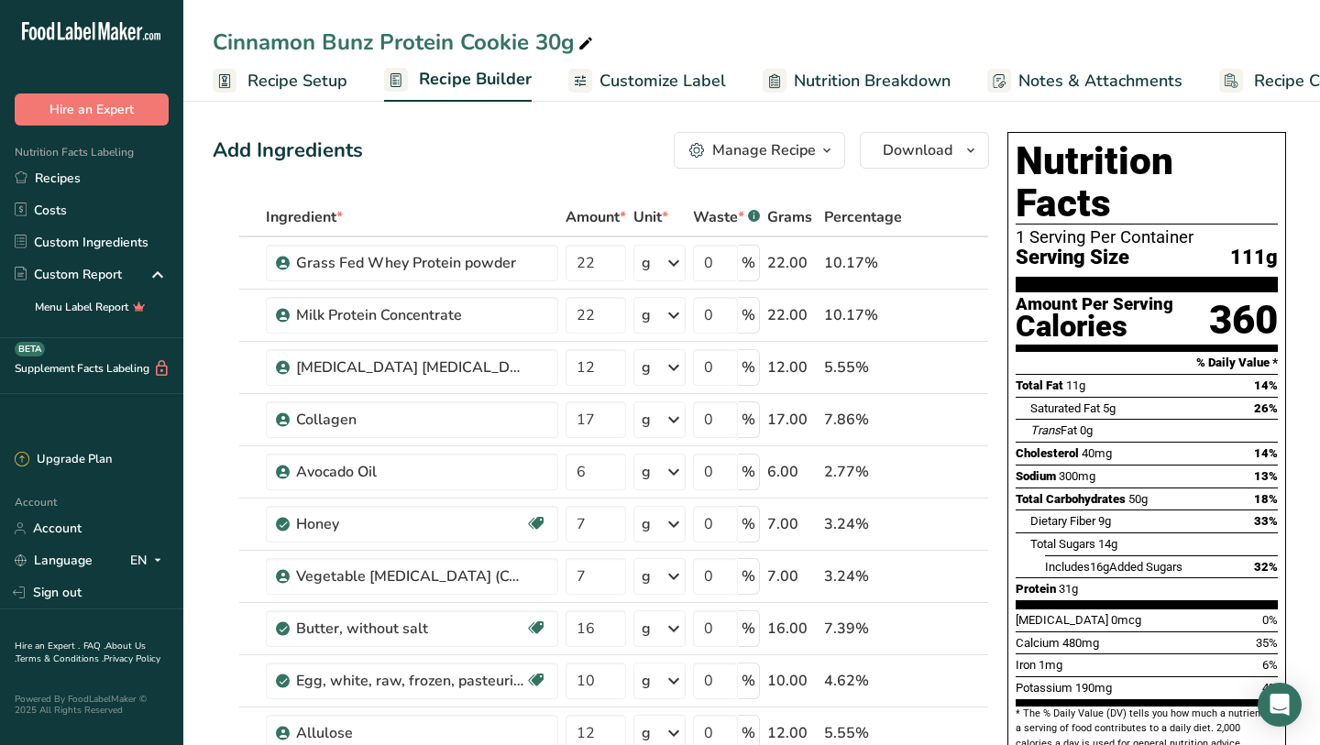
click at [342, 77] on span "Recipe Setup" at bounding box center [297, 81] width 100 height 25
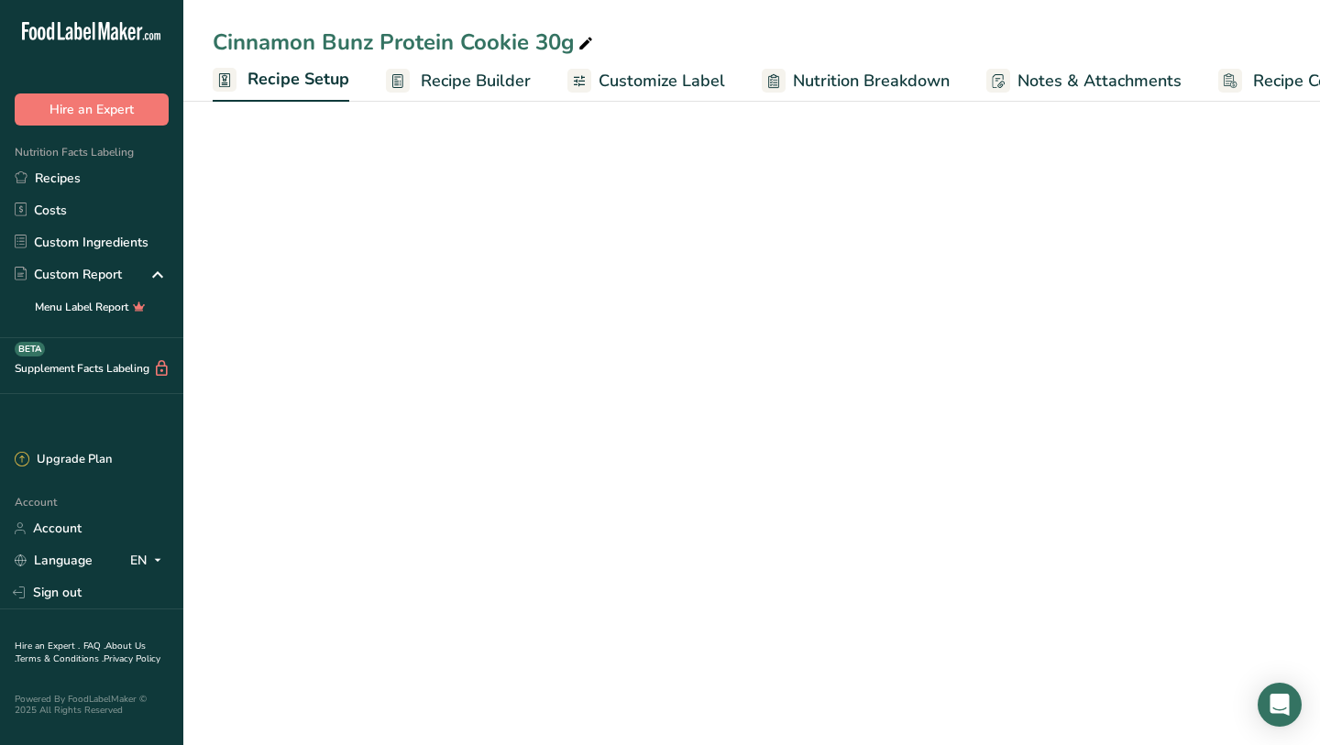
scroll to position [0, 6]
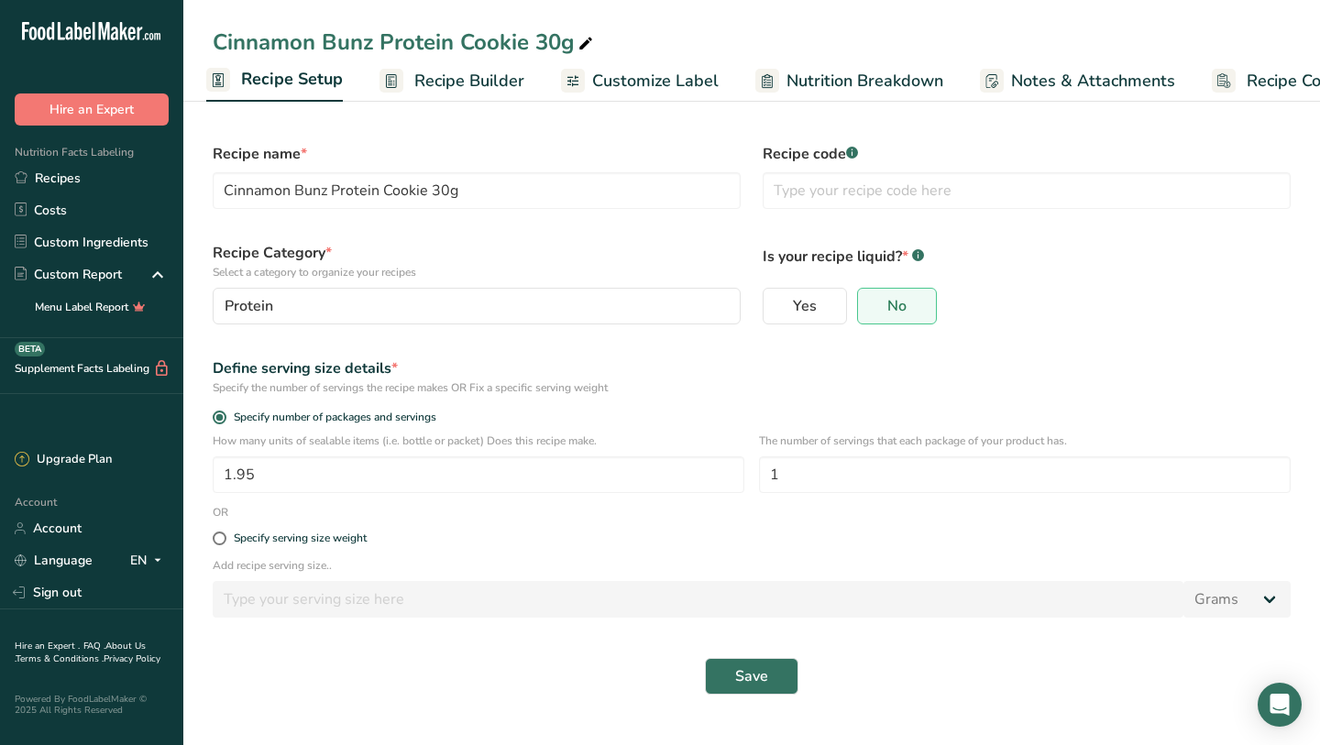
click at [469, 89] on span "Recipe Builder" at bounding box center [469, 81] width 110 height 25
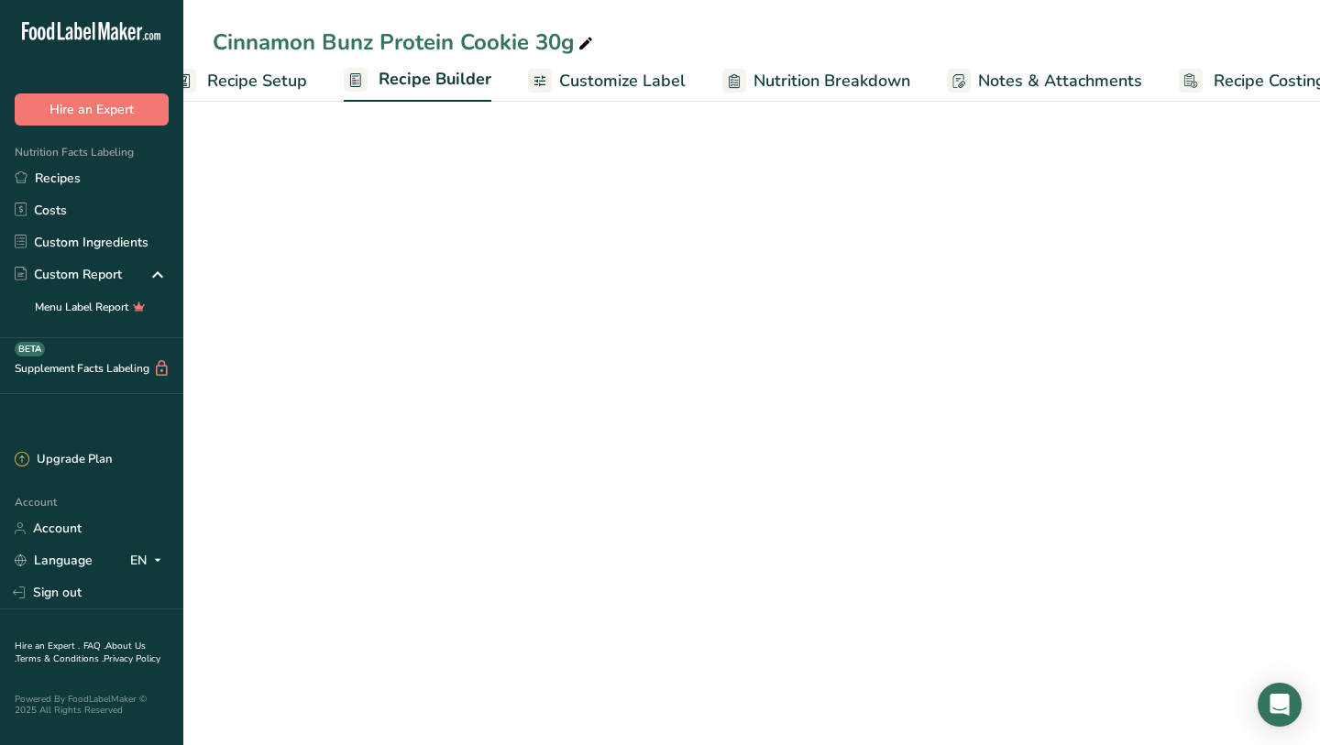
scroll to position [0, 74]
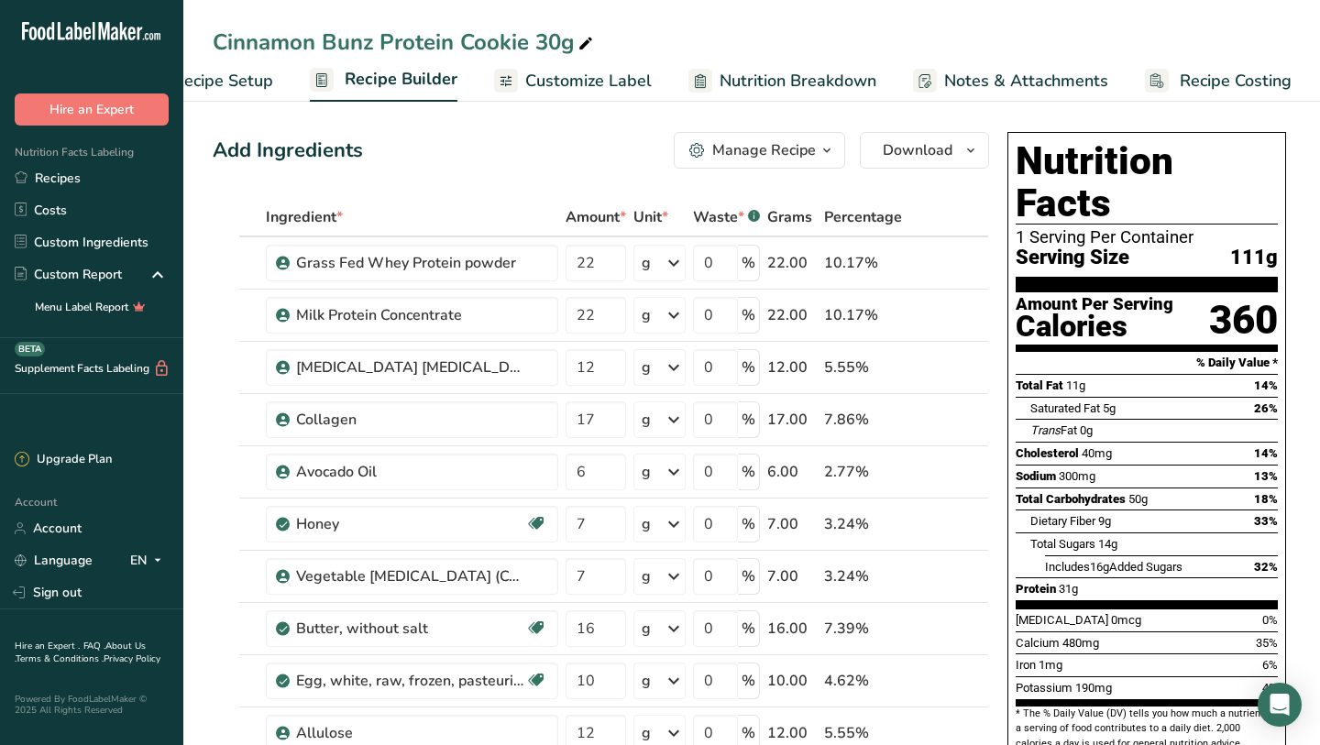
click at [453, 214] on div "Ingredient *" at bounding box center [412, 217] width 292 height 22
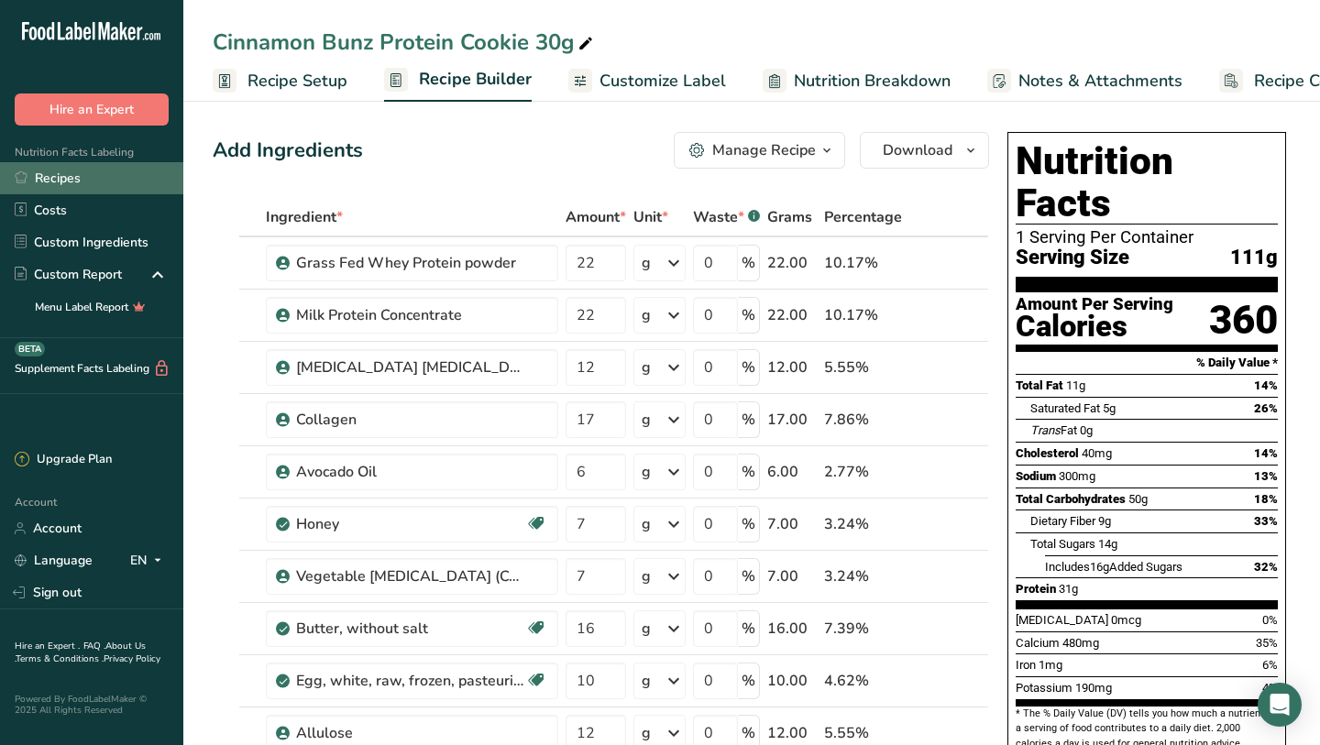
click at [71, 183] on link "Recipes" at bounding box center [91, 178] width 183 height 32
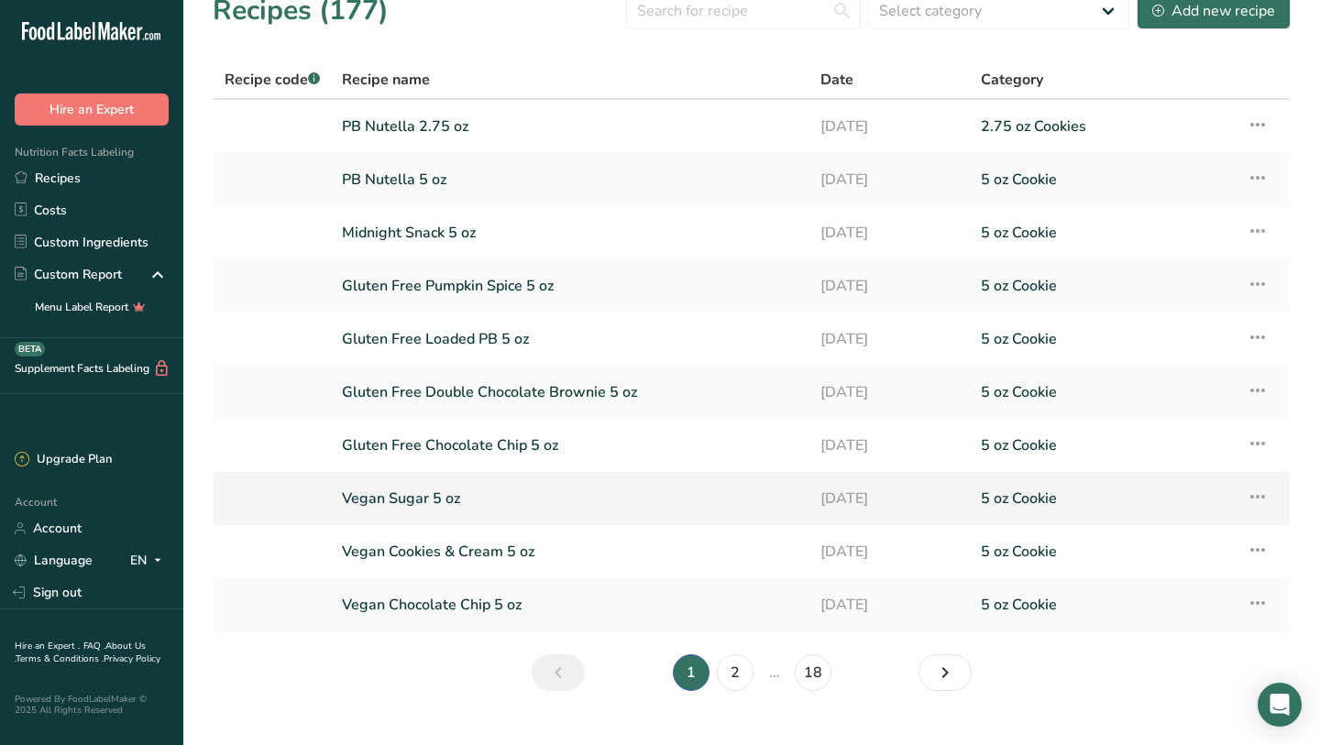
scroll to position [59, 0]
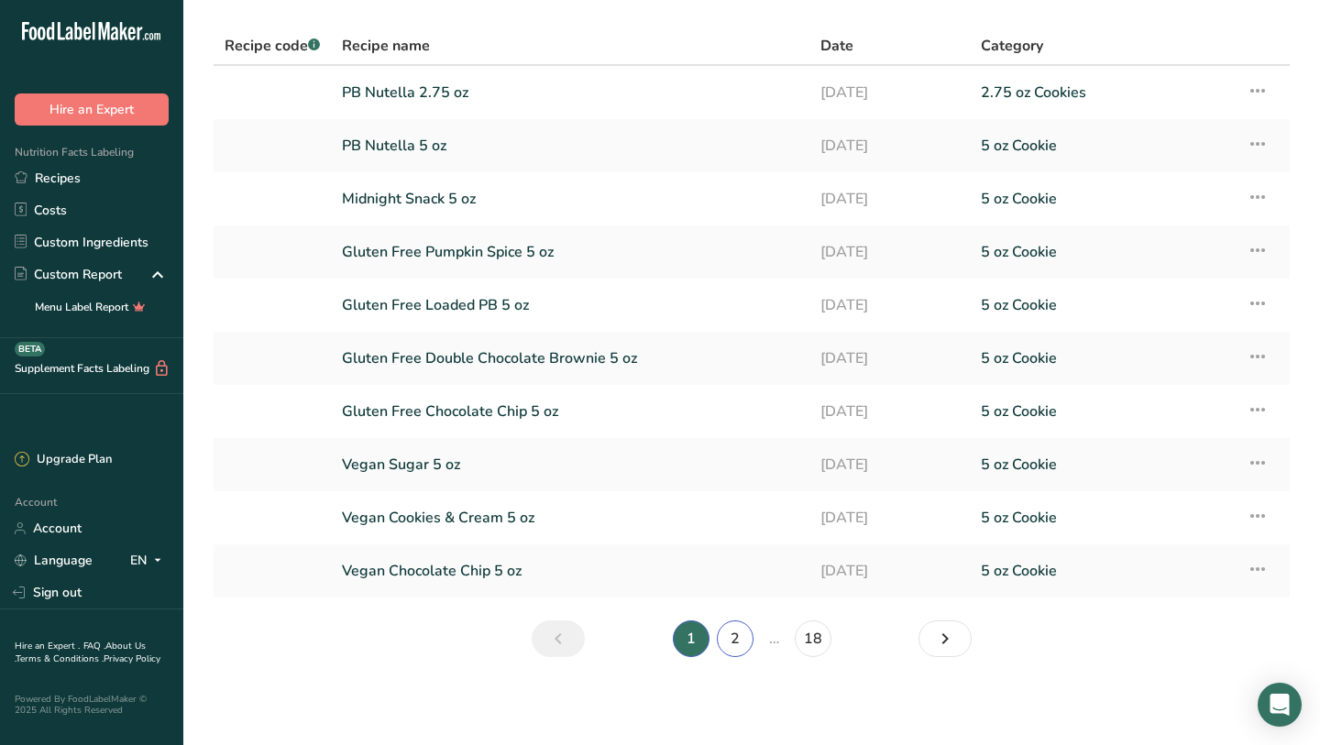
click at [737, 637] on link "2" at bounding box center [735, 638] width 37 height 37
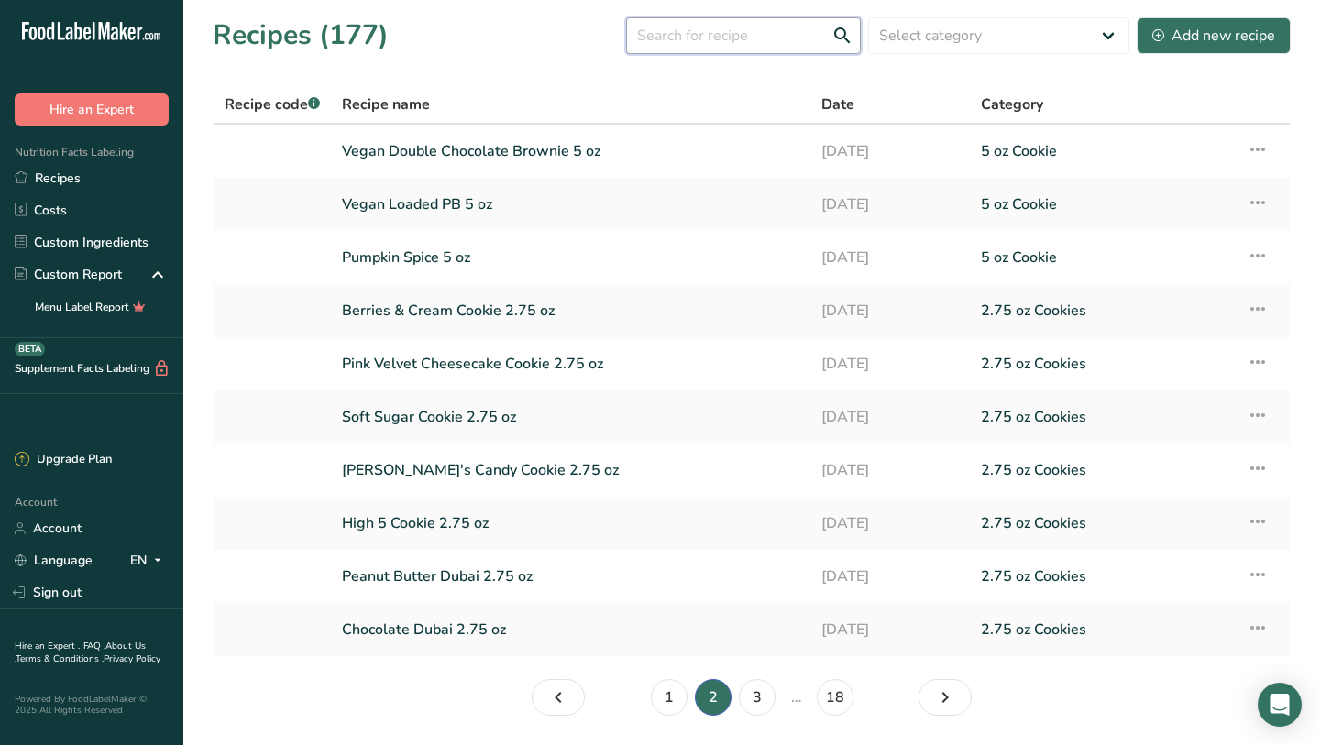
click at [711, 44] on input "text" at bounding box center [743, 35] width 235 height 37
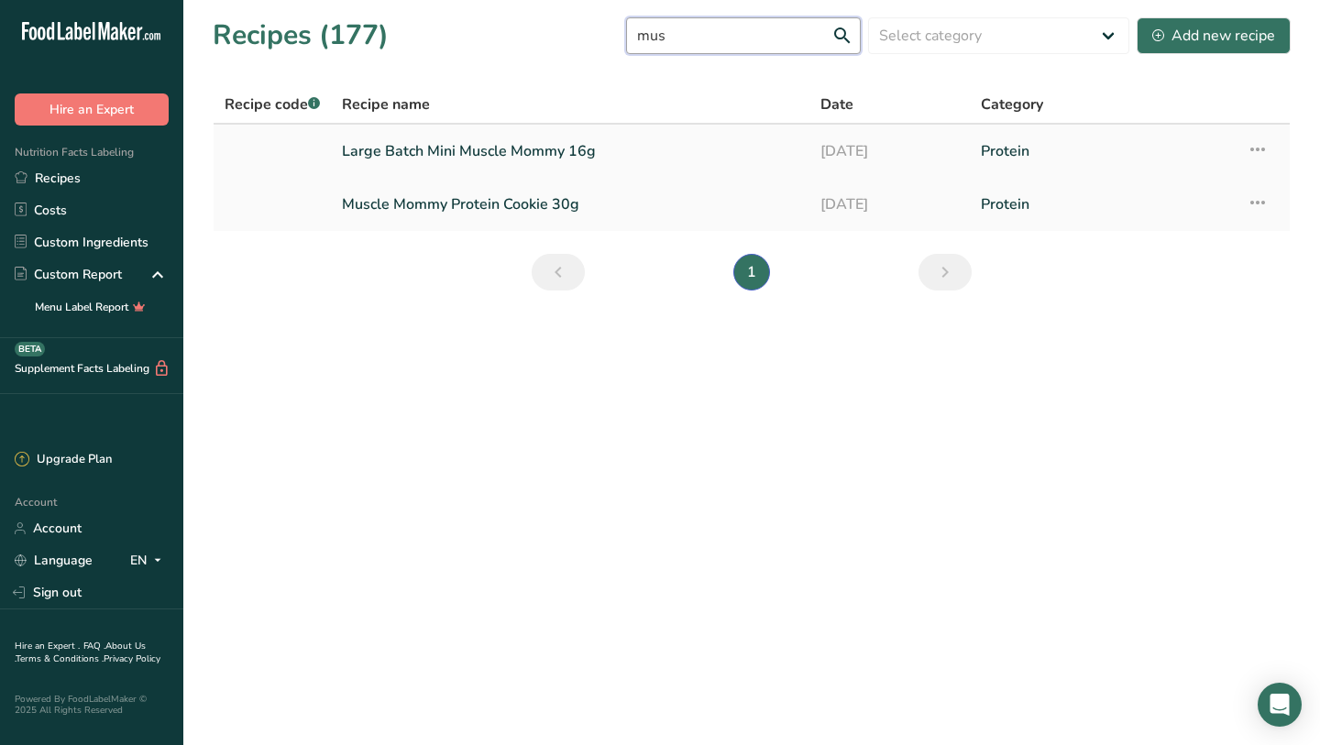
type input "mus"
click at [475, 148] on link "Large Batch Mini Muscle Mommy 16g" at bounding box center [570, 151] width 456 height 38
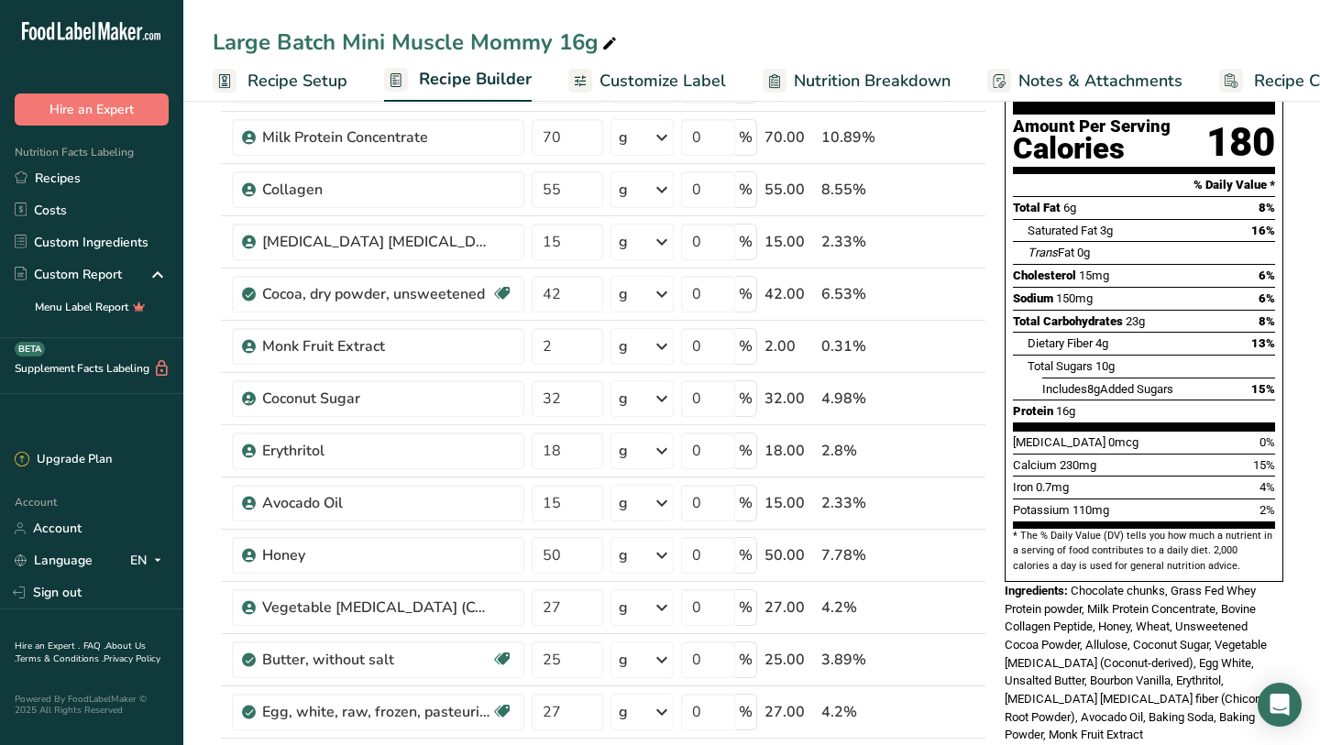
scroll to position [188, 0]
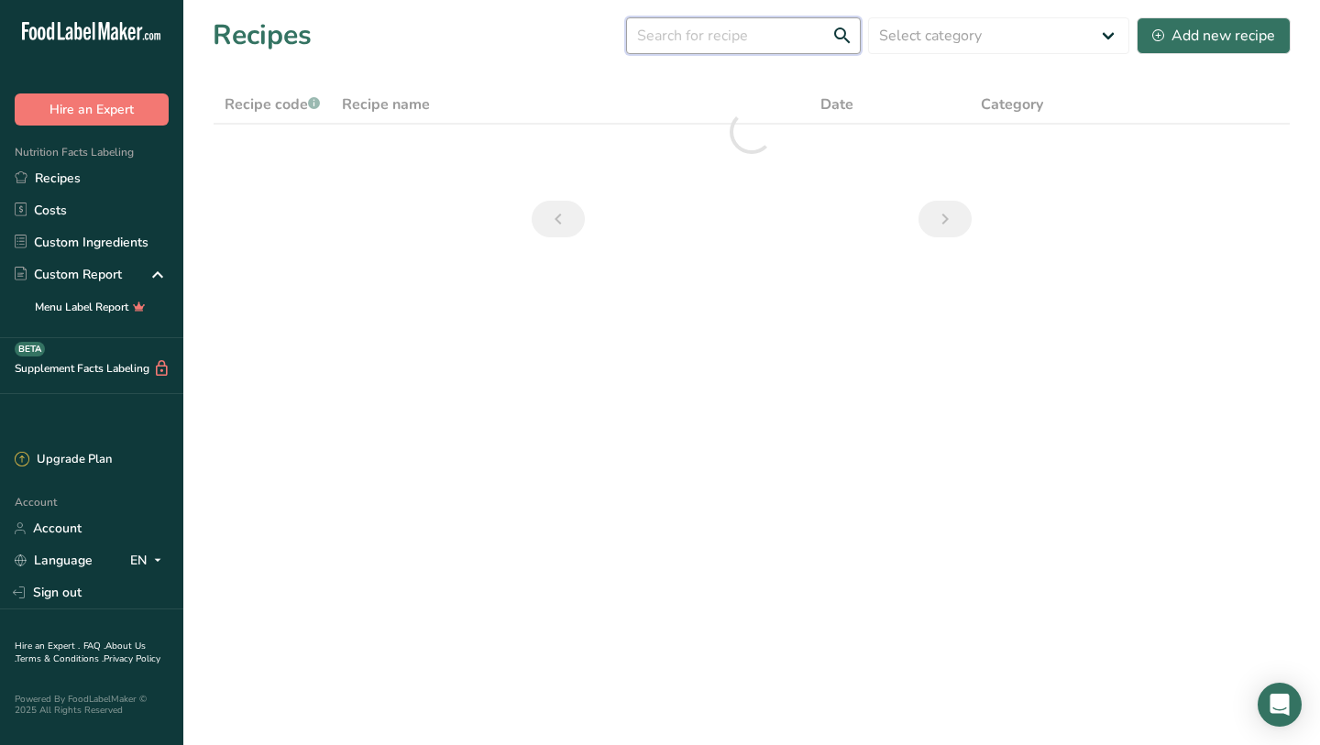
click at [745, 23] on input "text" at bounding box center [743, 35] width 235 height 37
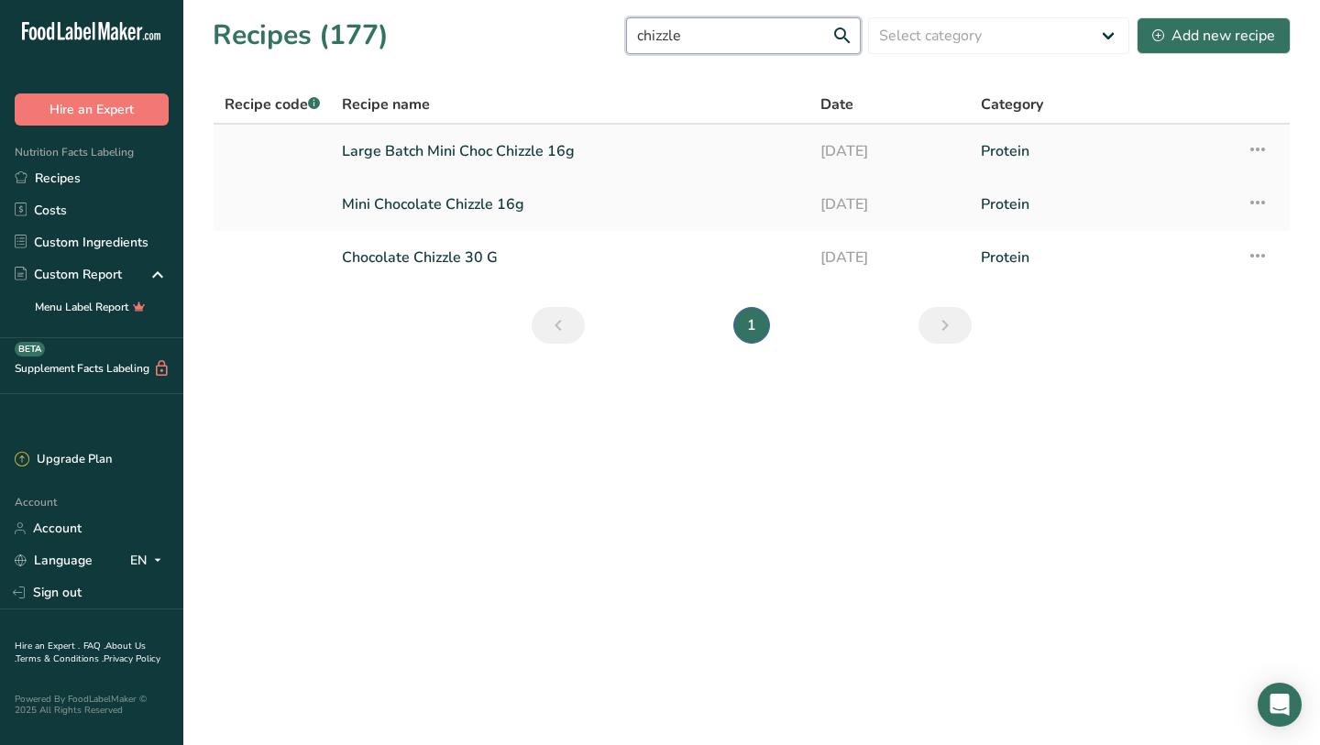
type input "chizzle"
click at [466, 151] on link "Large Batch Mini Choc Chizzle 16g" at bounding box center [570, 151] width 456 height 38
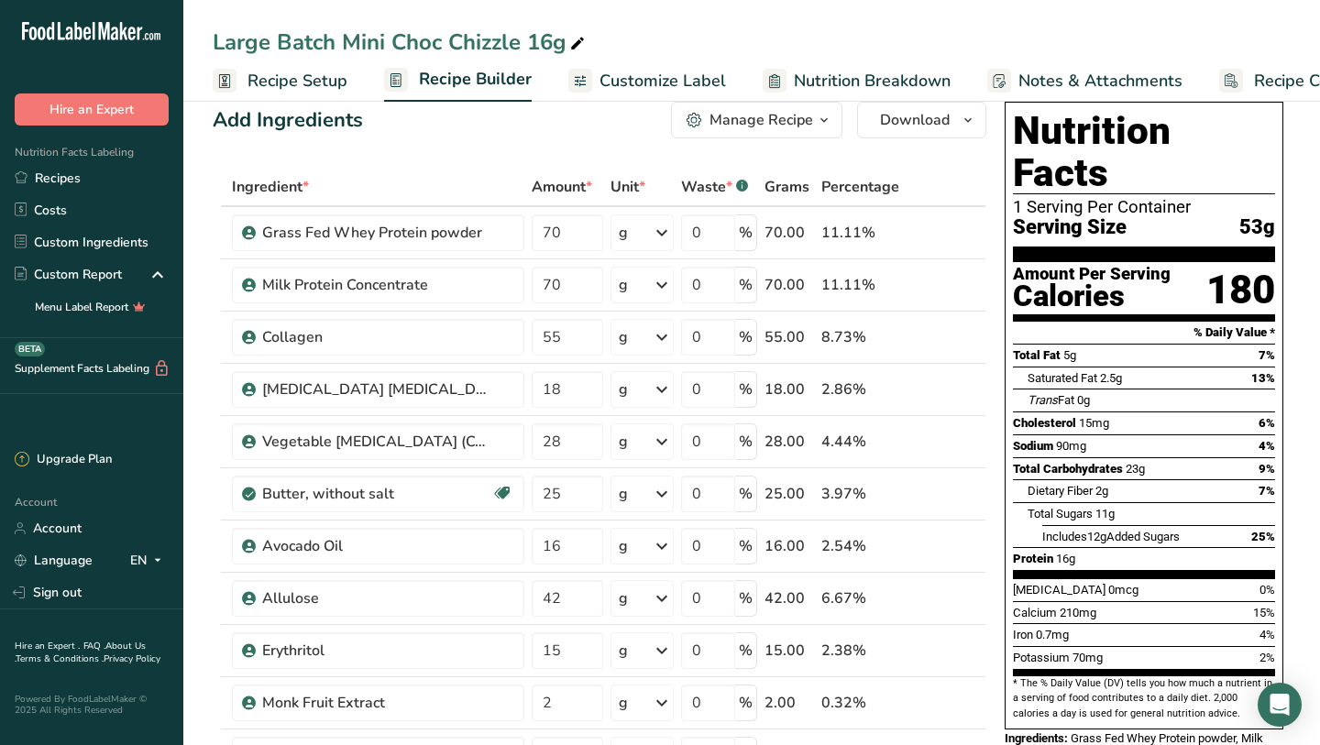
scroll to position [25, 0]
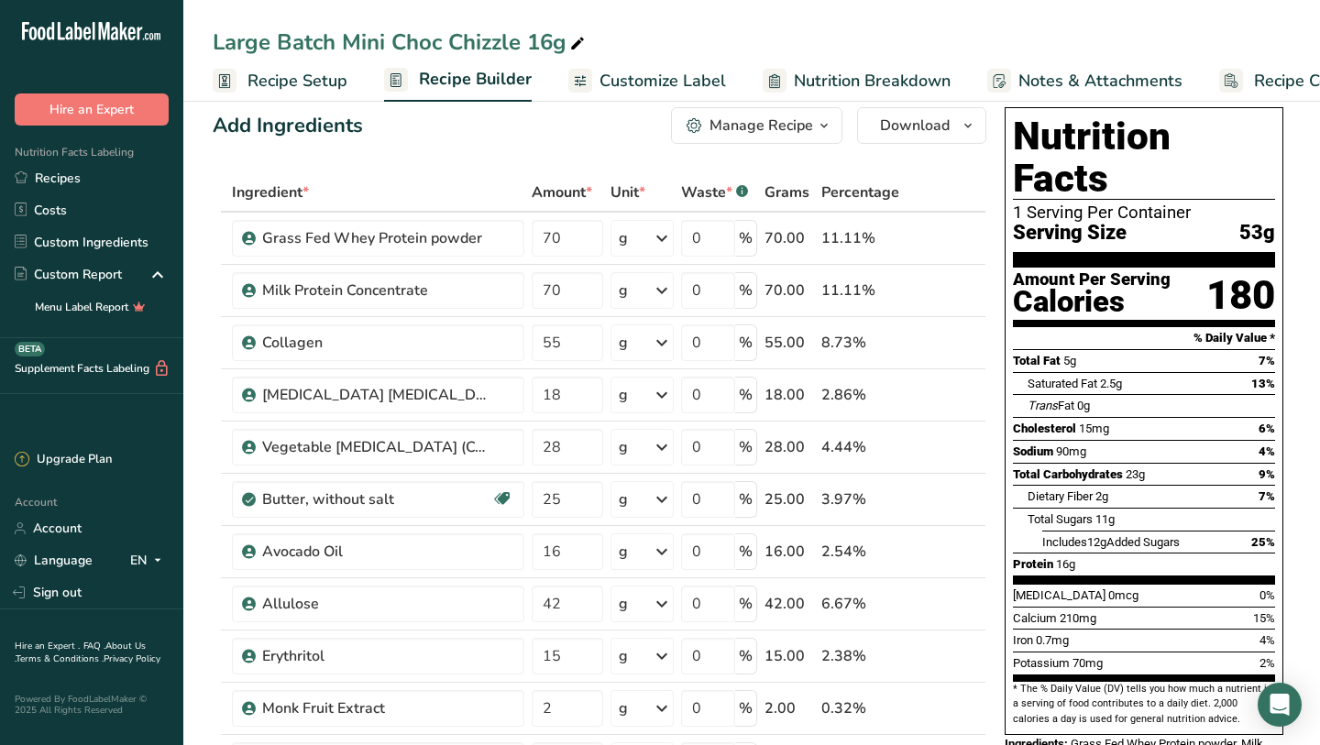
click at [904, 79] on span "Nutrition Breakdown" at bounding box center [872, 81] width 157 height 25
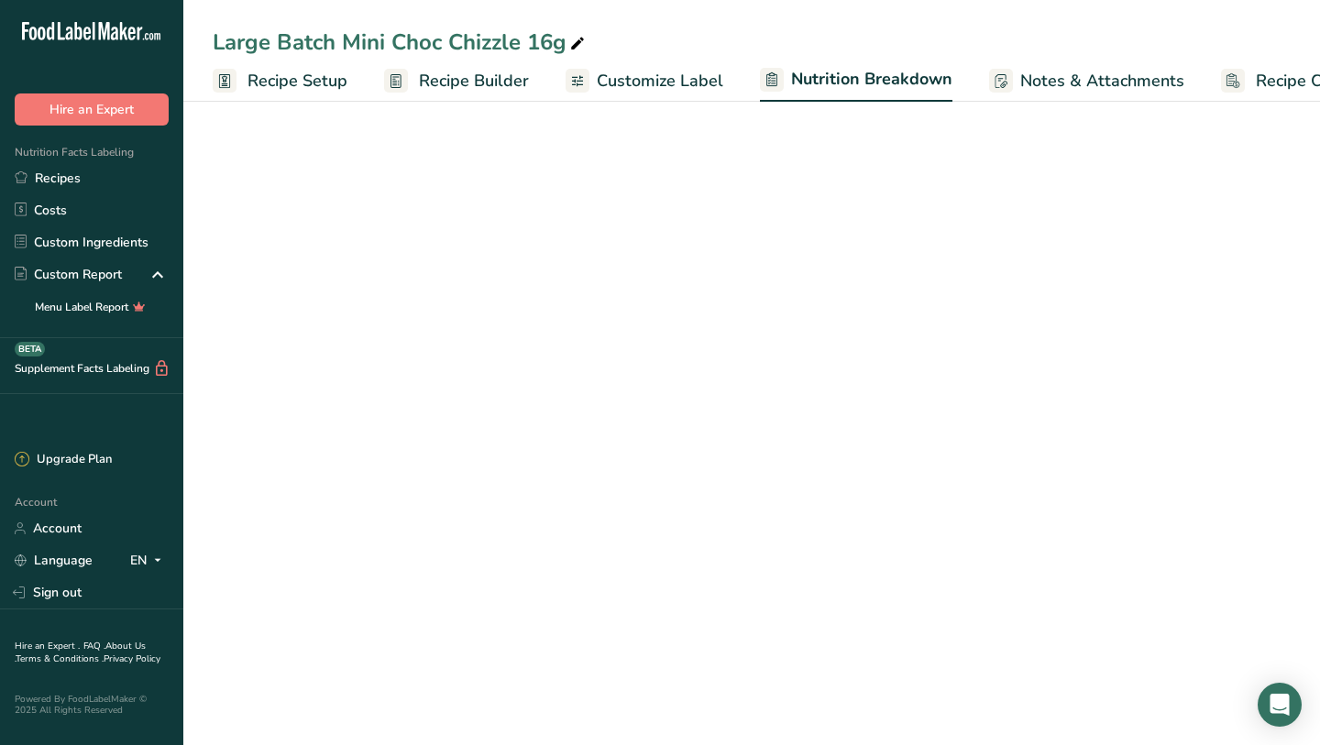
scroll to position [0, 56]
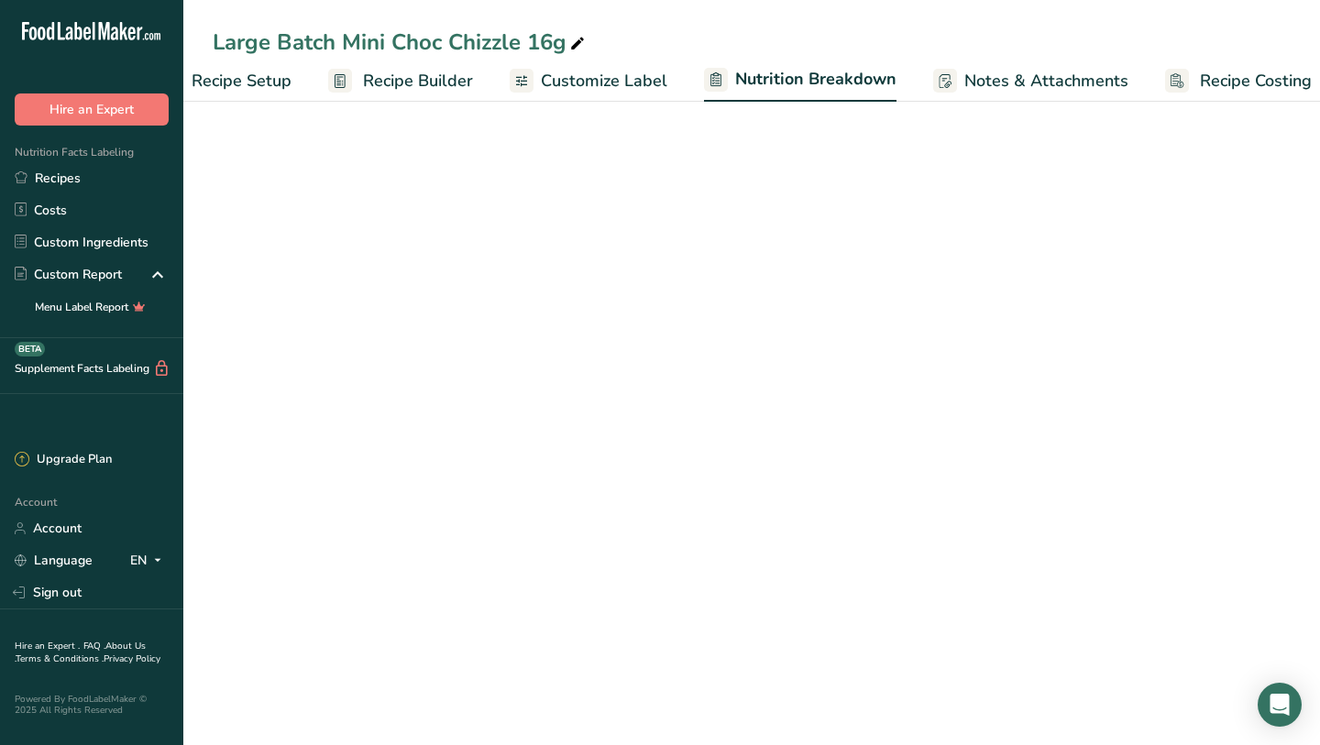
select select "Calories"
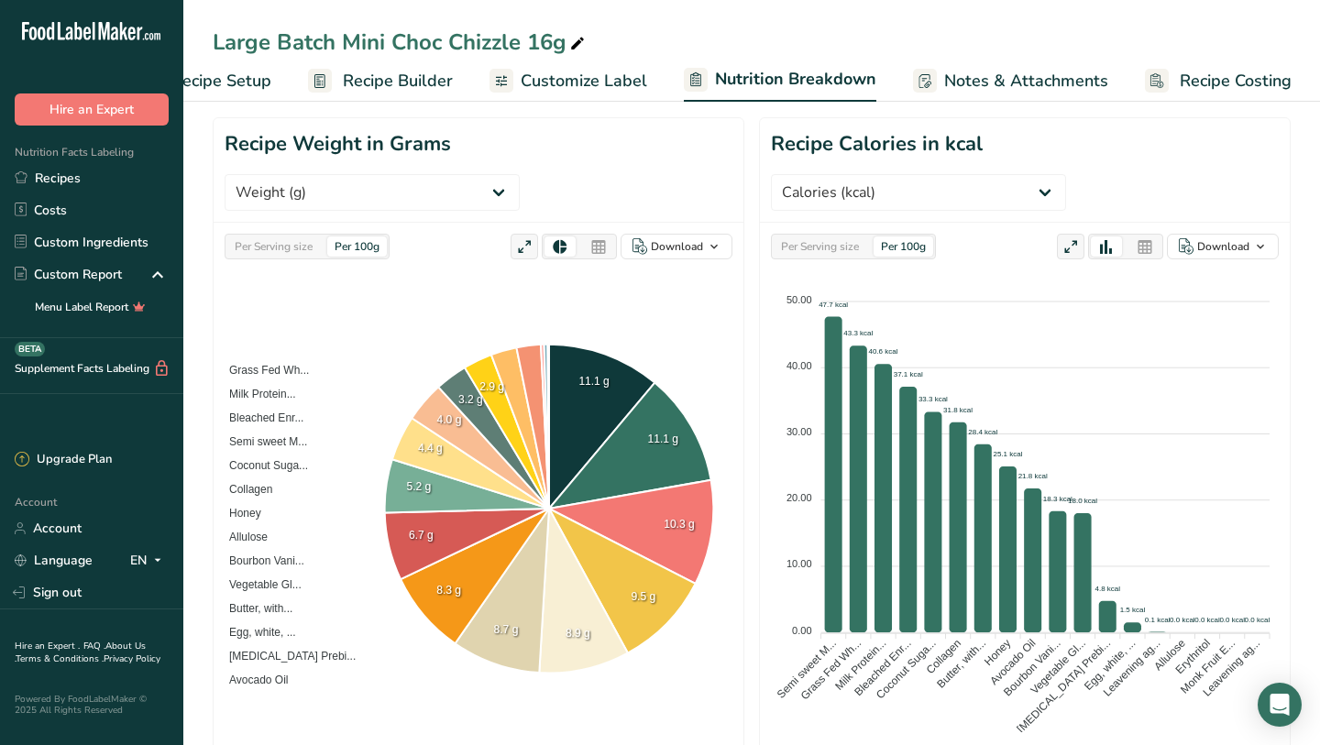
scroll to position [198, 0]
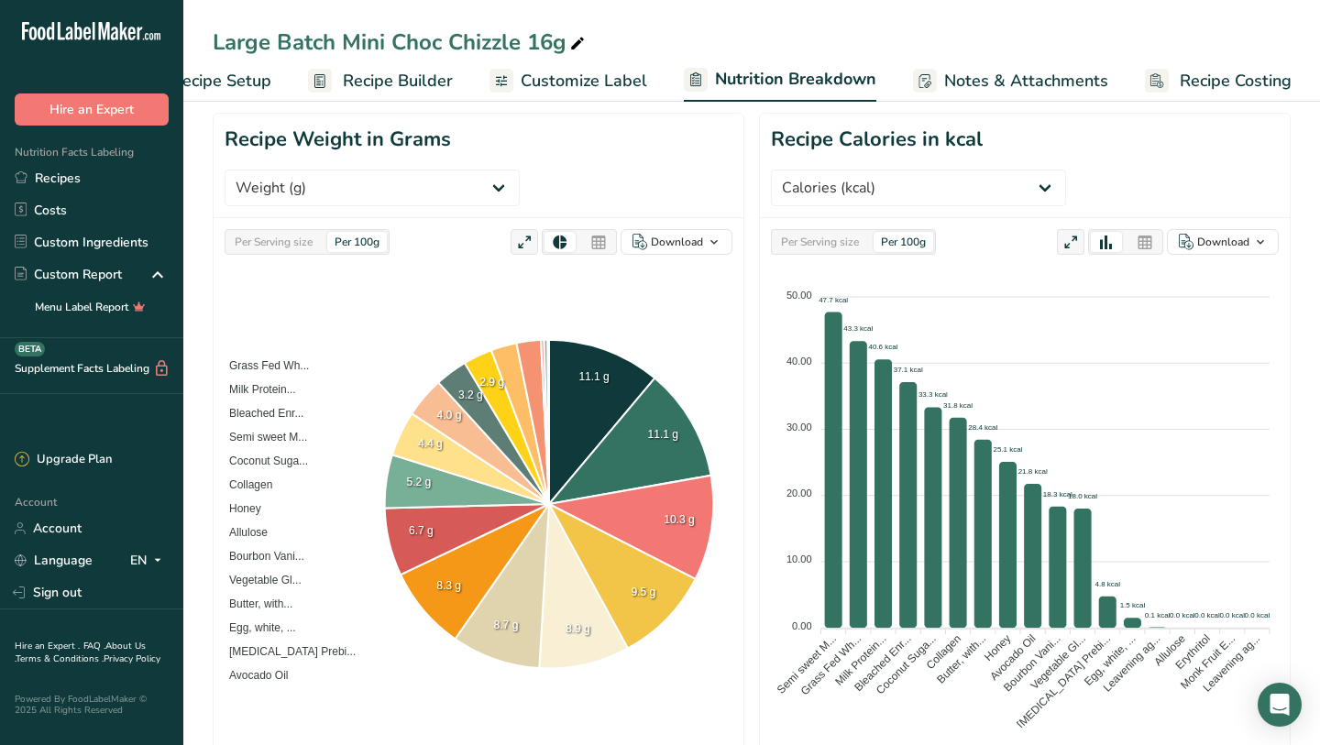
click at [1067, 230] on icon at bounding box center [1070, 243] width 16 height 26
select select "Calories"
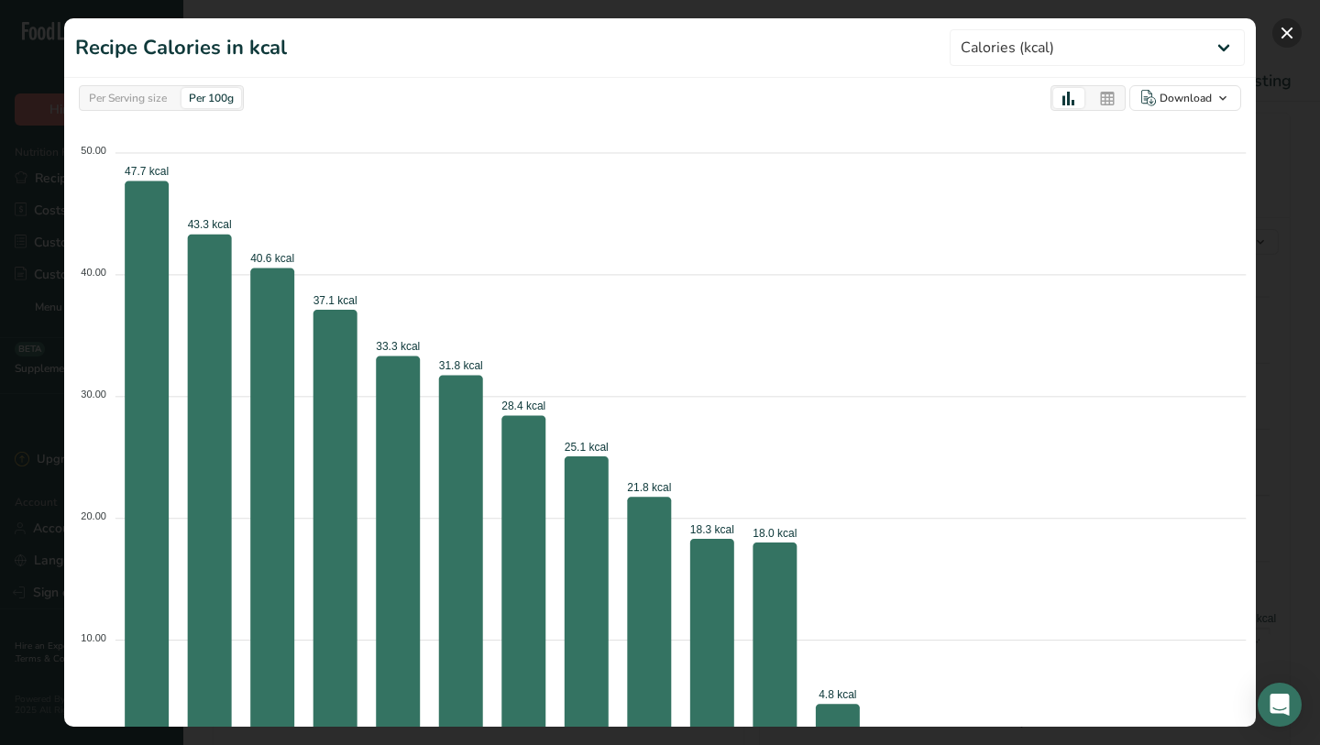
click at [1287, 39] on button "button" at bounding box center [1286, 32] width 29 height 29
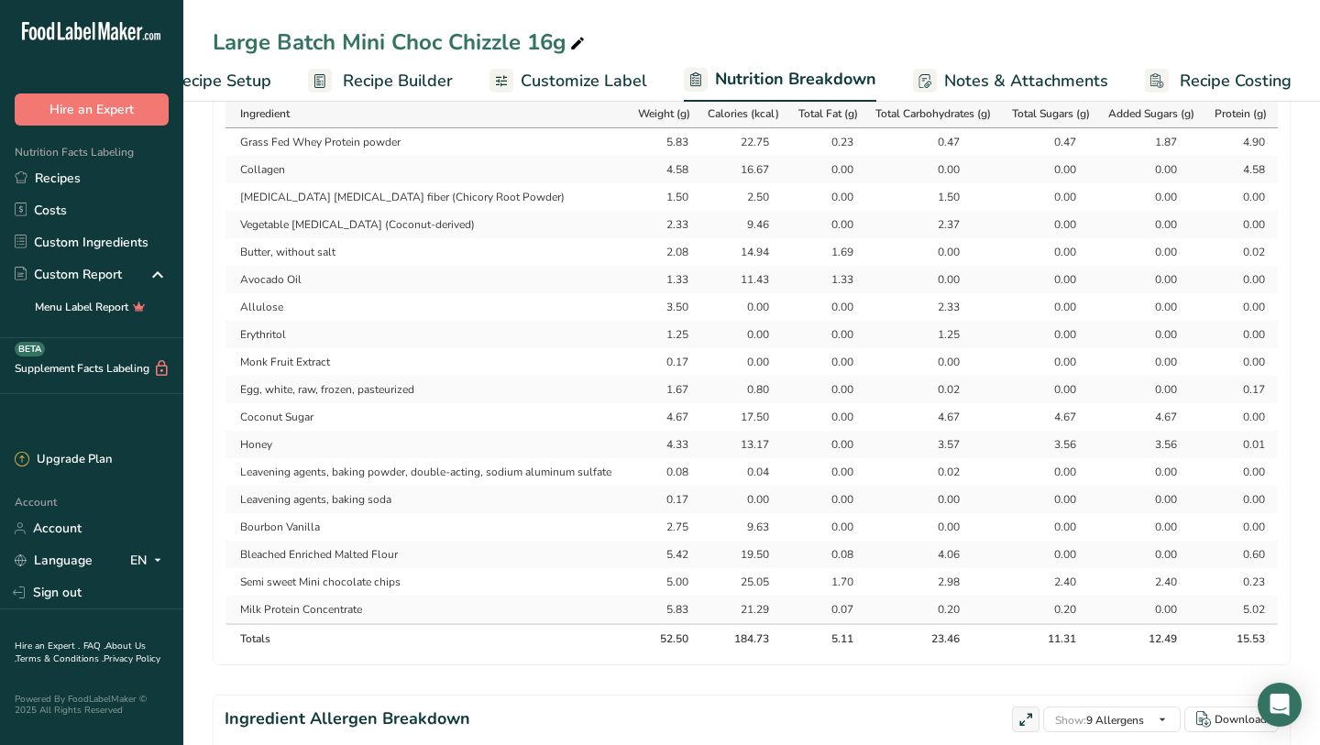
scroll to position [916, 0]
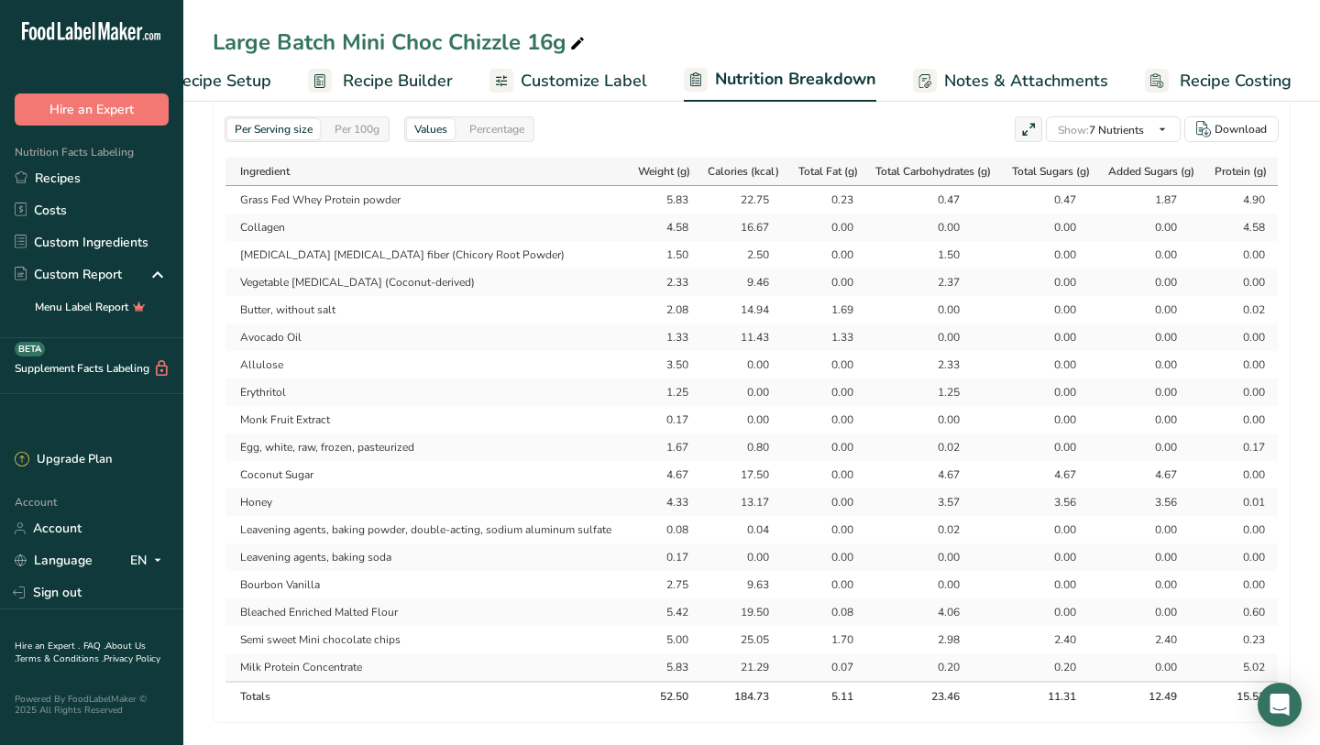
click at [1175, 192] on div "1.87" at bounding box center [1154, 200] width 46 height 16
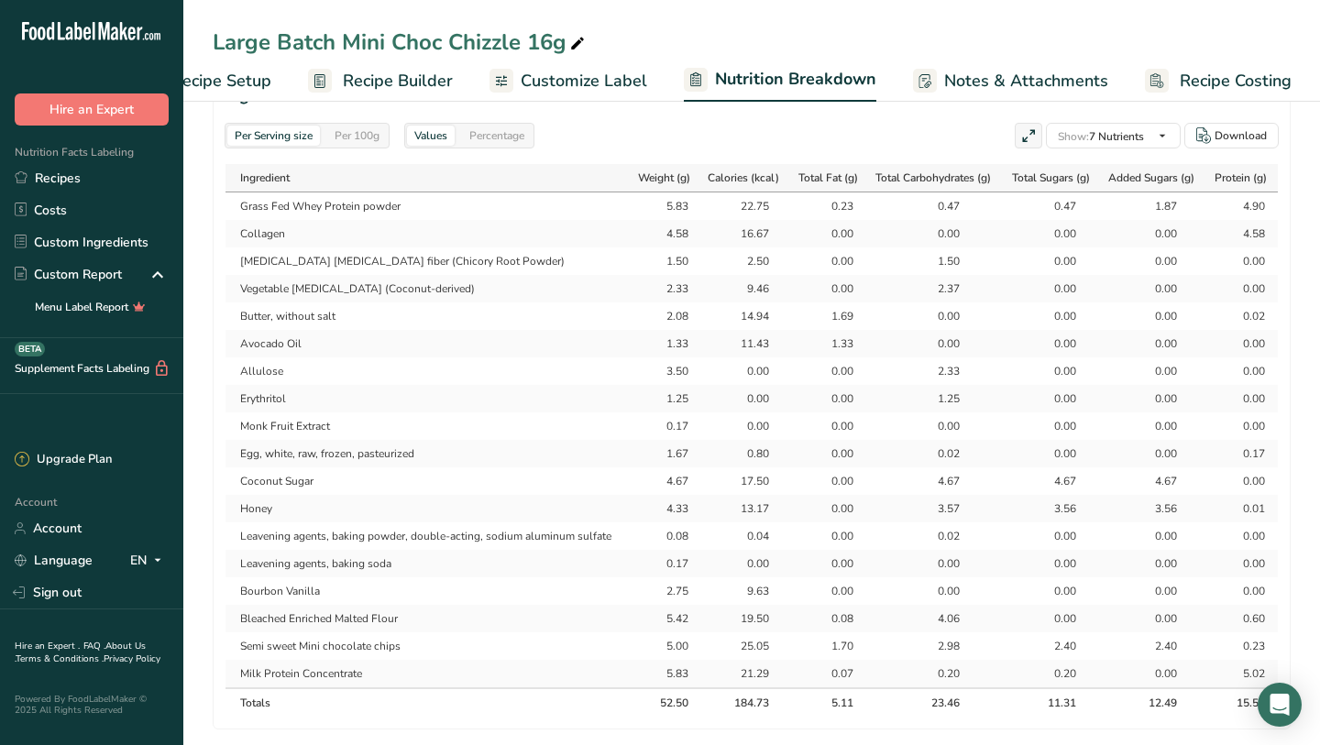
scroll to position [886, 0]
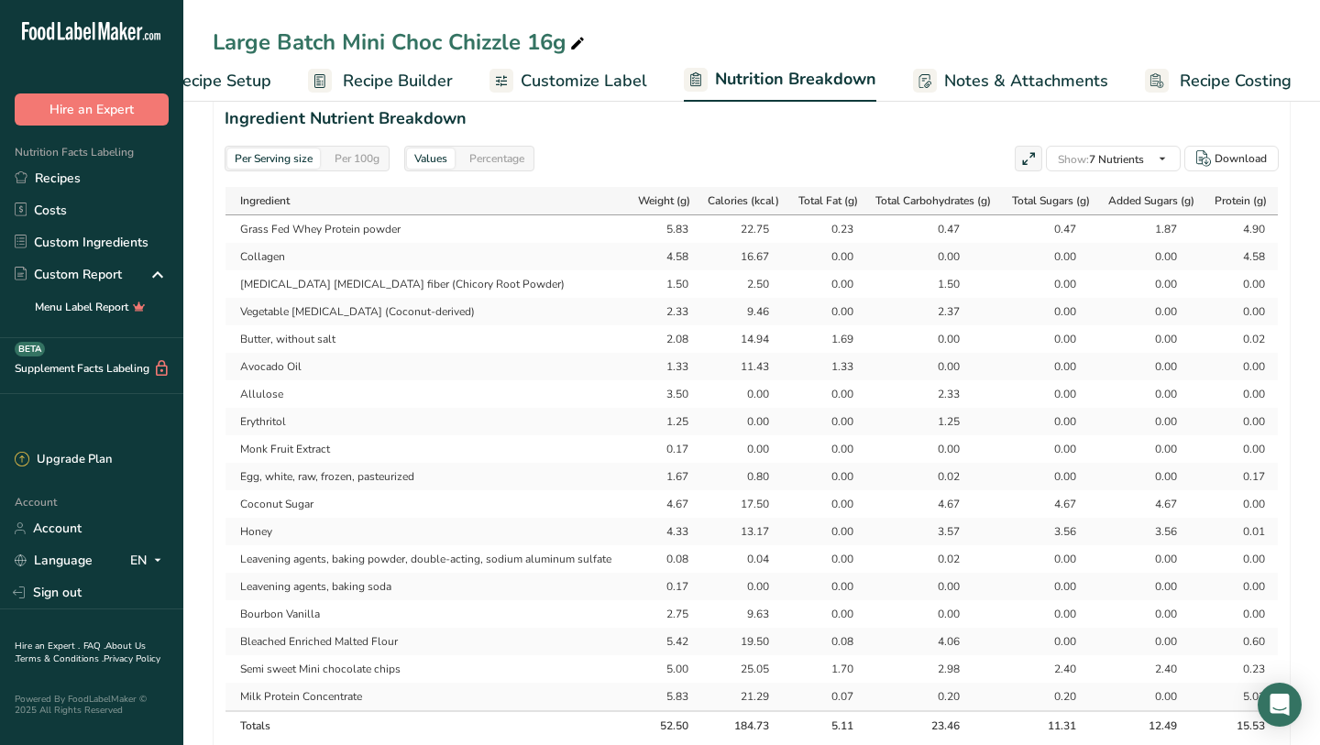
click at [1152, 221] on div "1.87" at bounding box center [1154, 229] width 46 height 16
click at [269, 215] on td "Grass Fed Whey Protein powder" at bounding box center [427, 228] width 405 height 27
click at [256, 80] on span "Recipe Setup" at bounding box center [221, 81] width 100 height 25
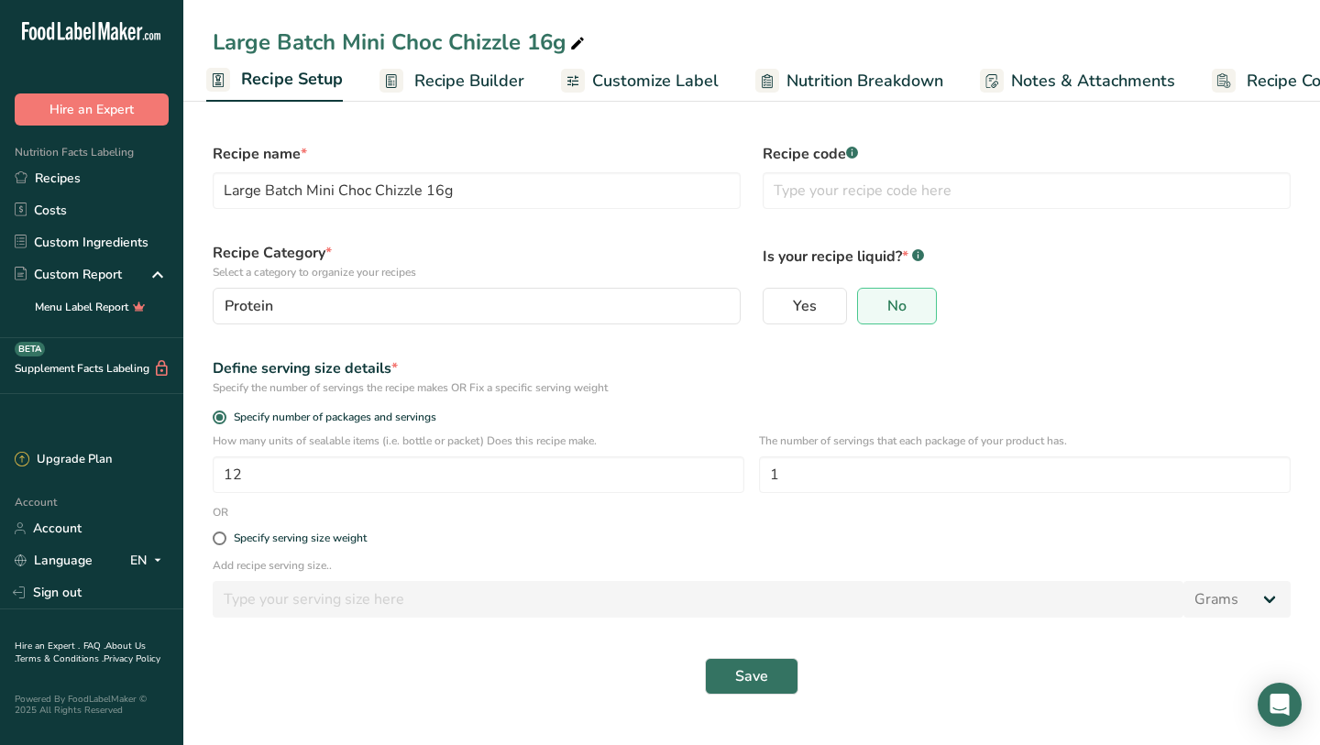
click at [431, 83] on span "Recipe Builder" at bounding box center [469, 81] width 110 height 25
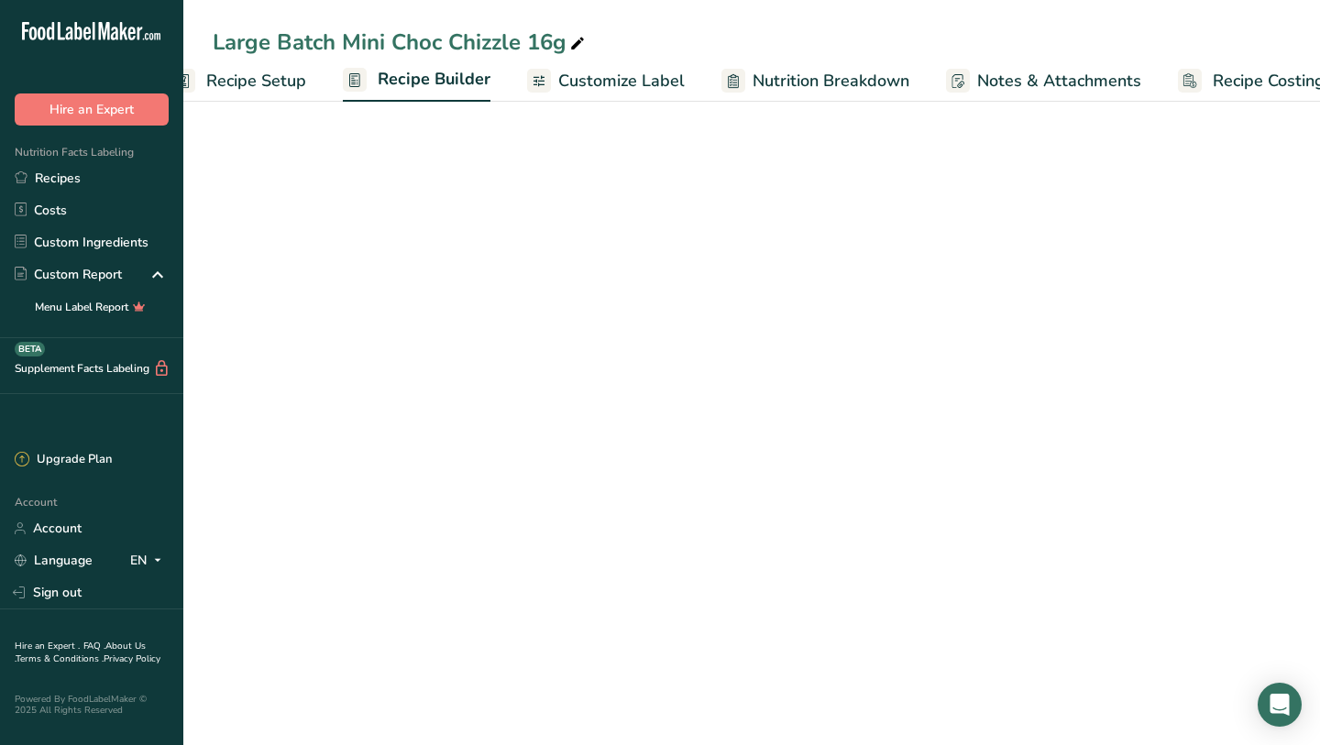
scroll to position [0, 74]
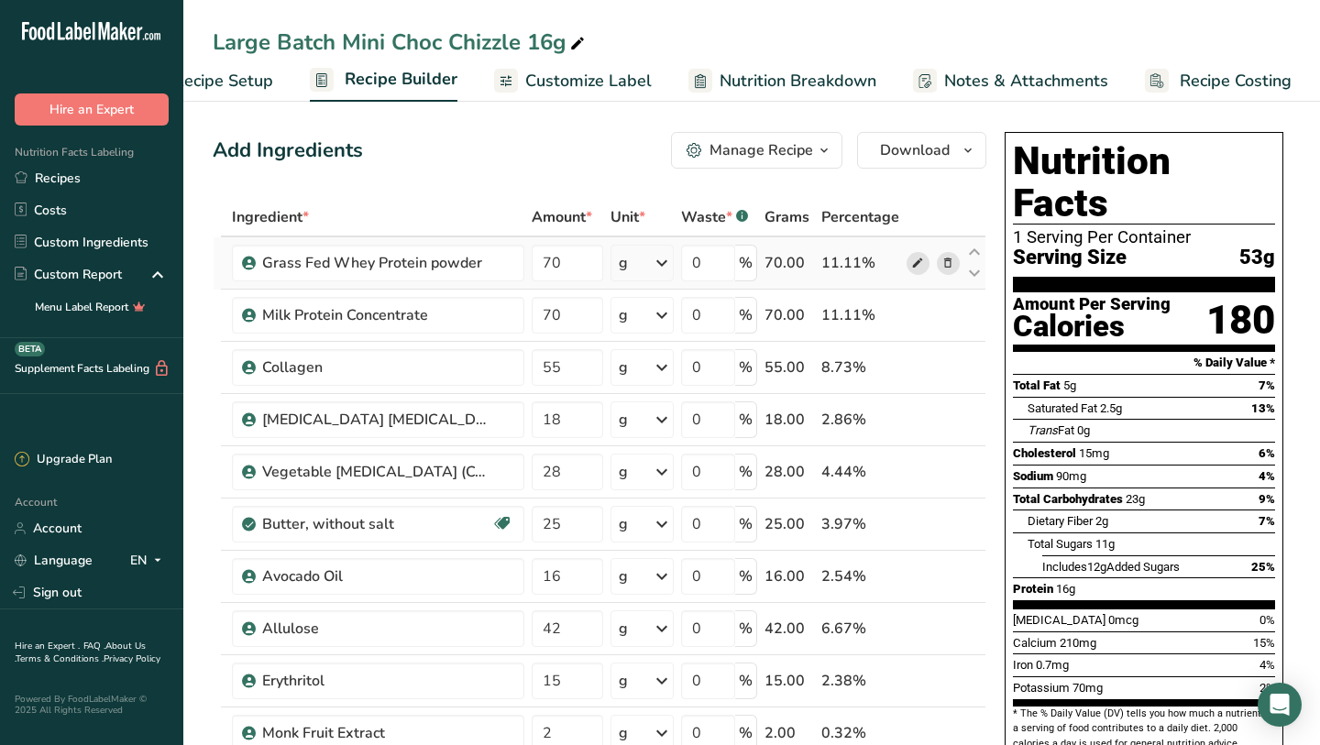
click at [913, 263] on icon at bounding box center [917, 263] width 13 height 19
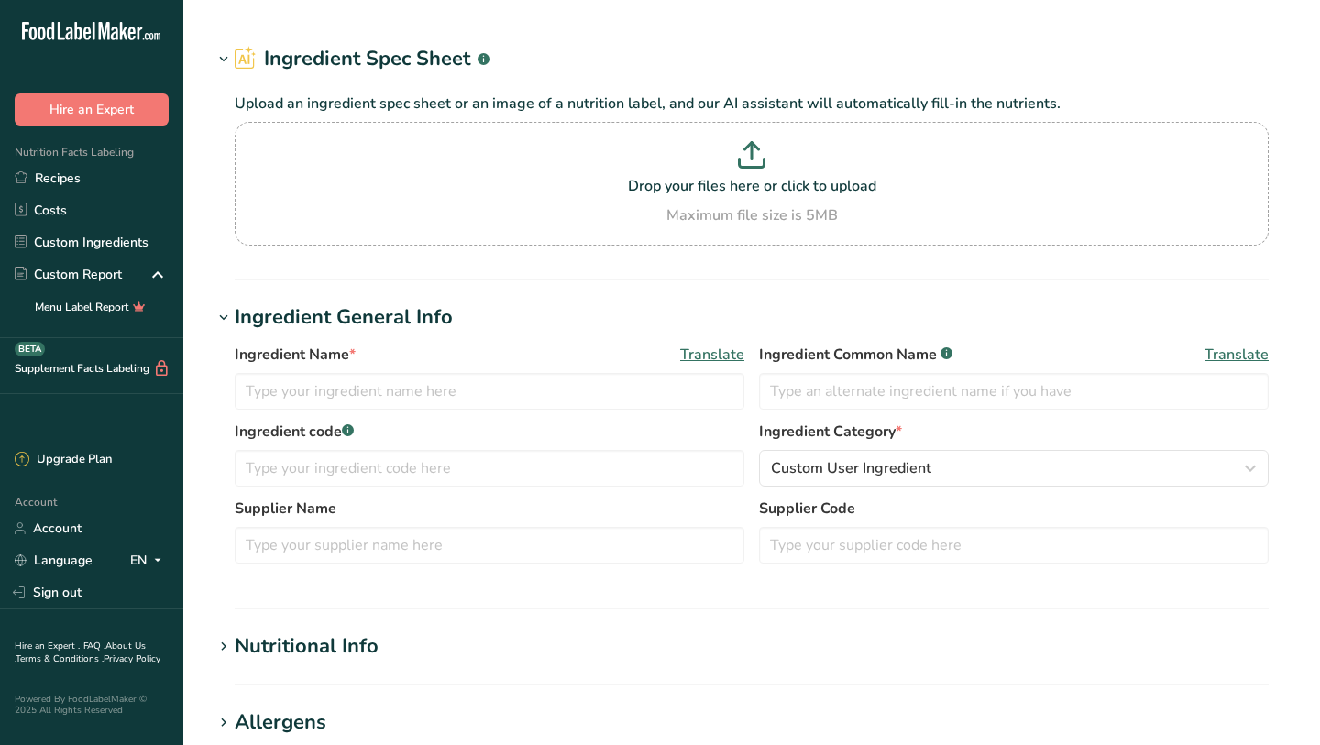
type input "Grass Fed Whey Protein powder"
type input "Raw"
type input "25"
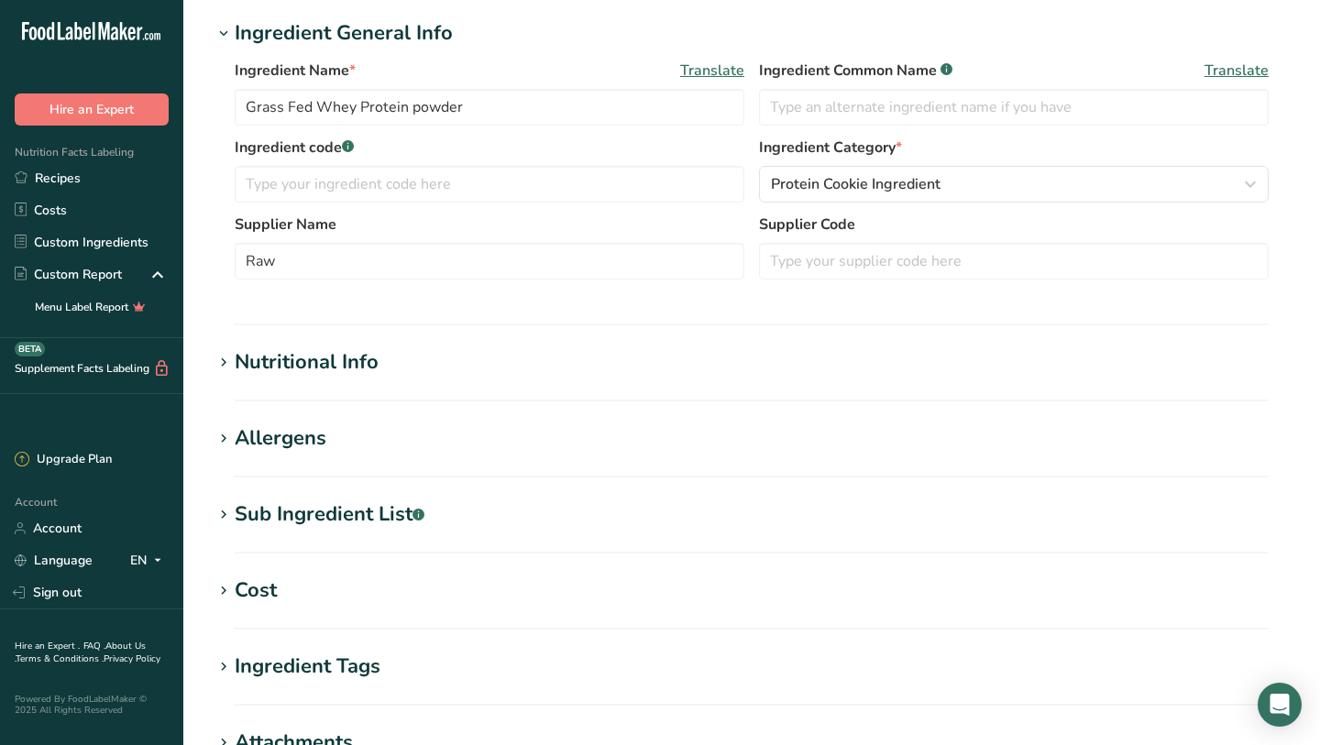
scroll to position [331, 0]
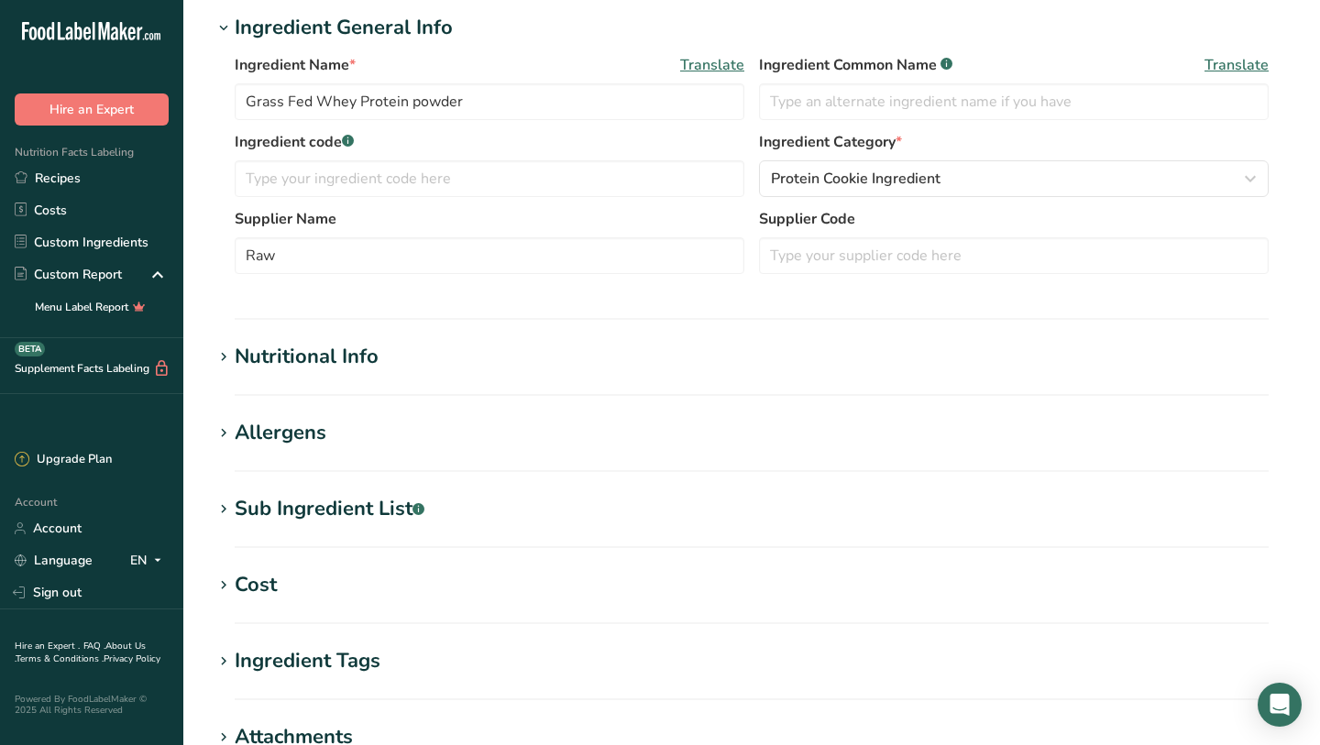
click at [729, 352] on h1 "Nutritional Info" at bounding box center [752, 357] width 1078 height 30
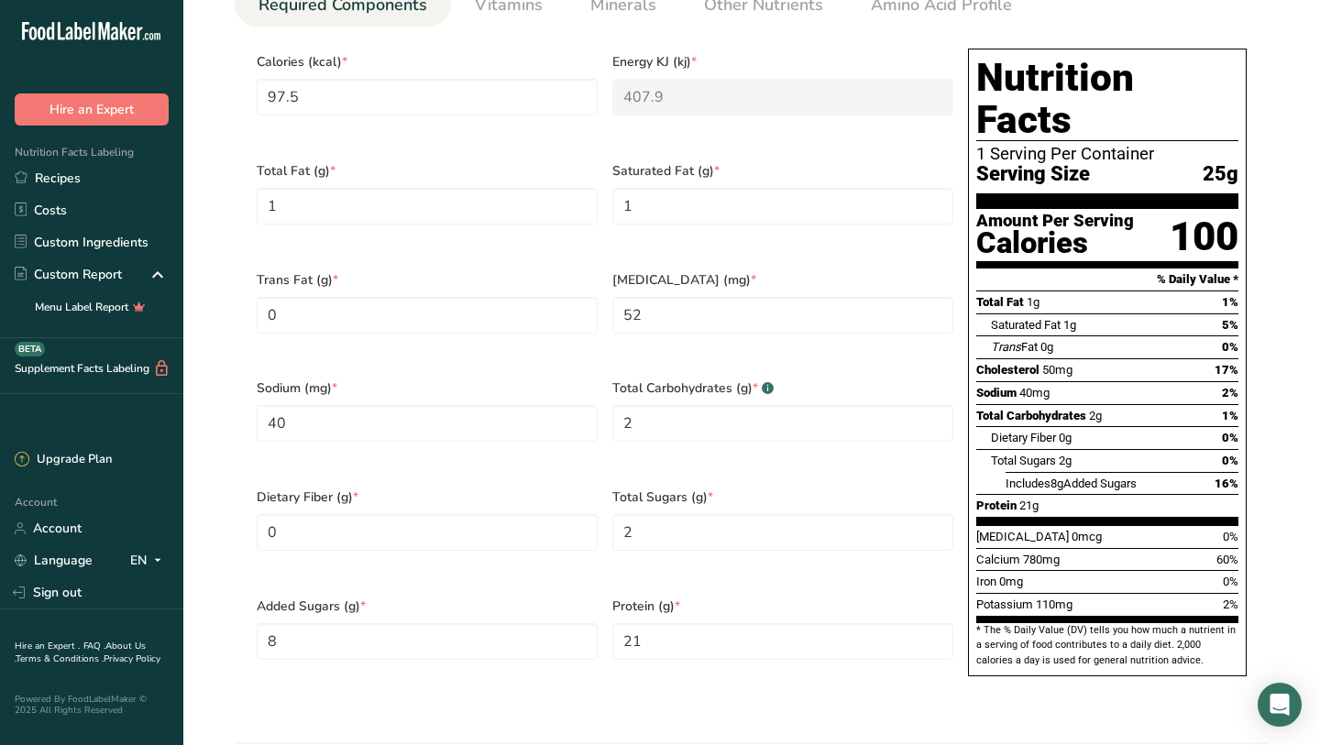
scroll to position [841, 0]
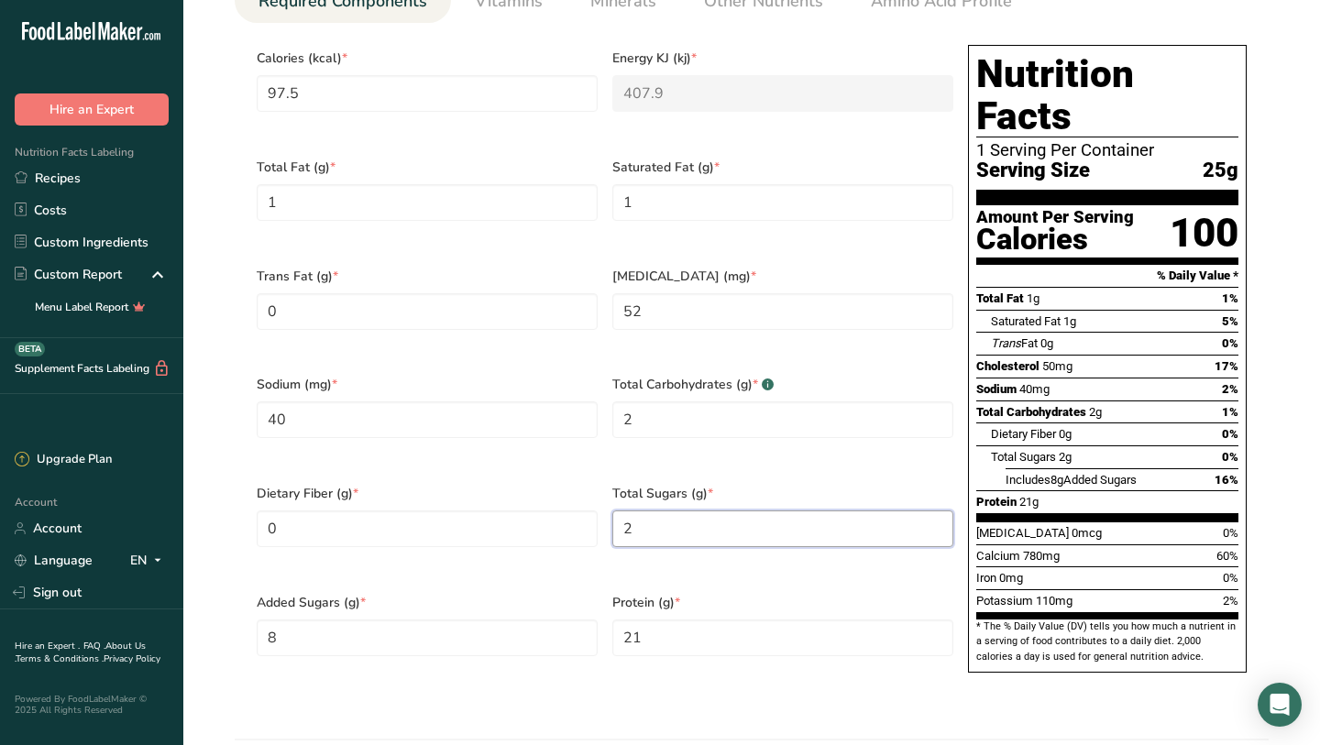
click at [779, 511] on Sugars "2" at bounding box center [782, 529] width 341 height 37
click at [302, 620] on Sugars "8" at bounding box center [427, 638] width 341 height 37
type Sugars "0"
click at [1123, 287] on div "Total Fat 1g 1%" at bounding box center [1107, 298] width 262 height 23
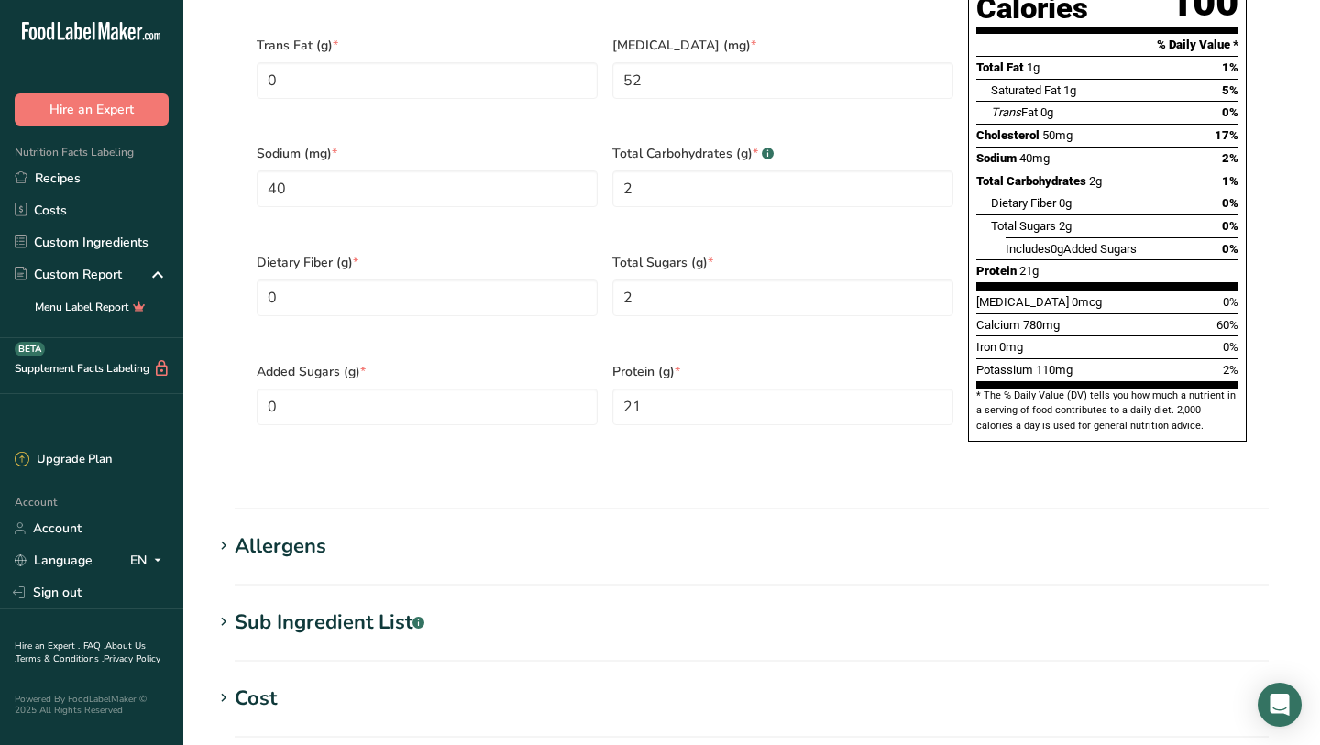
scroll to position [1473, 0]
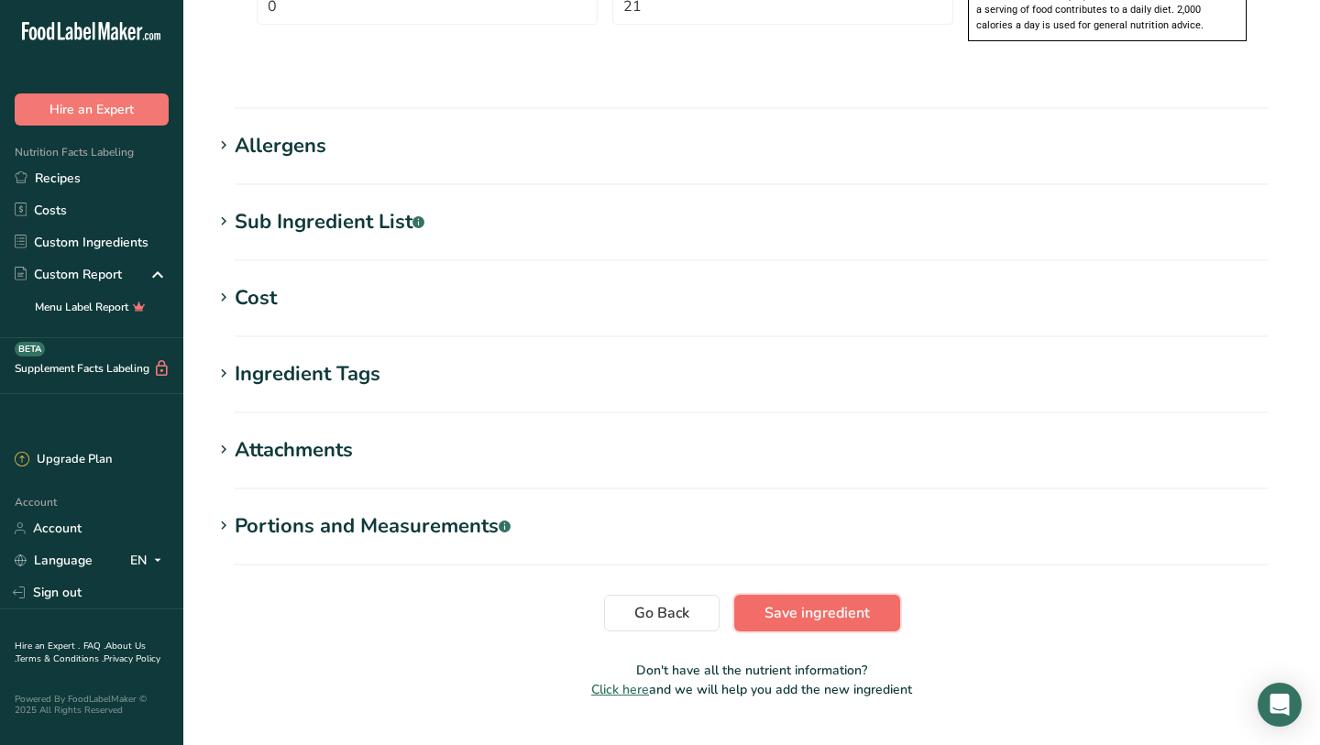
click at [838, 602] on span "Save ingredient" at bounding box center [816, 613] width 105 height 22
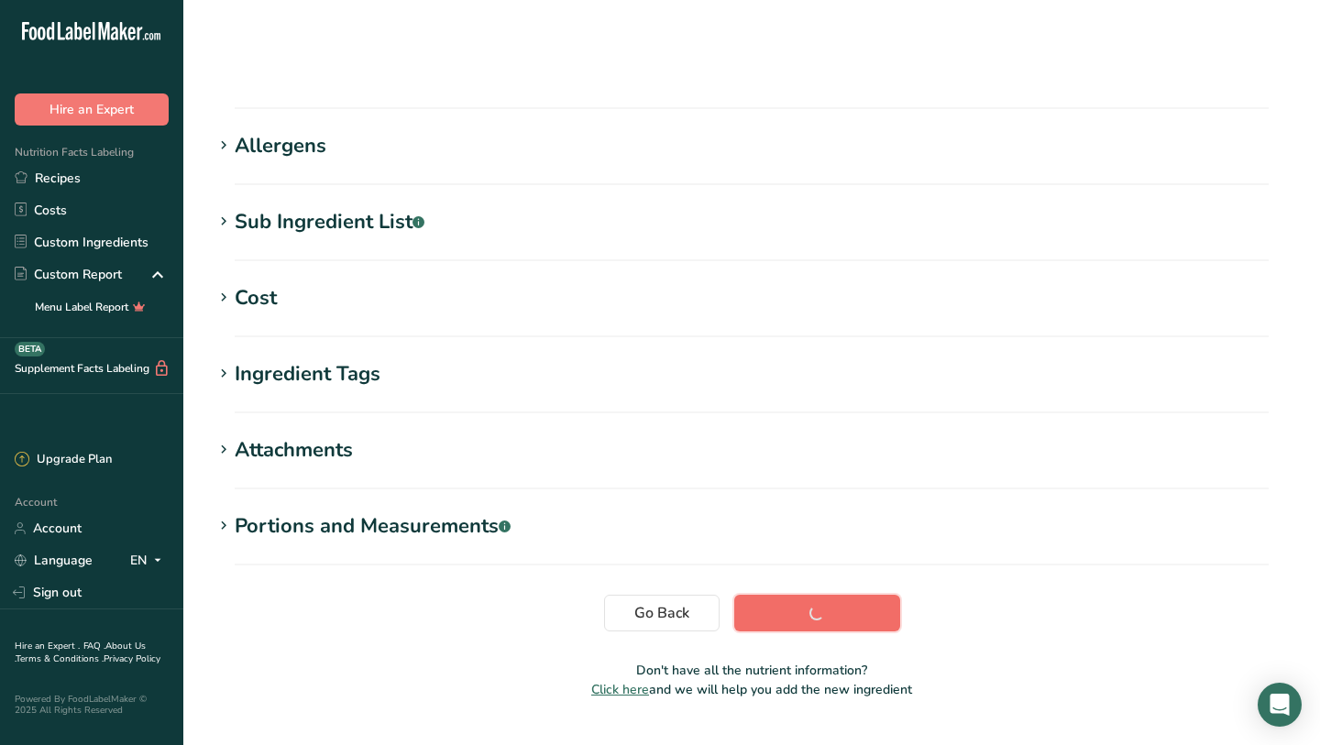
scroll to position [225, 0]
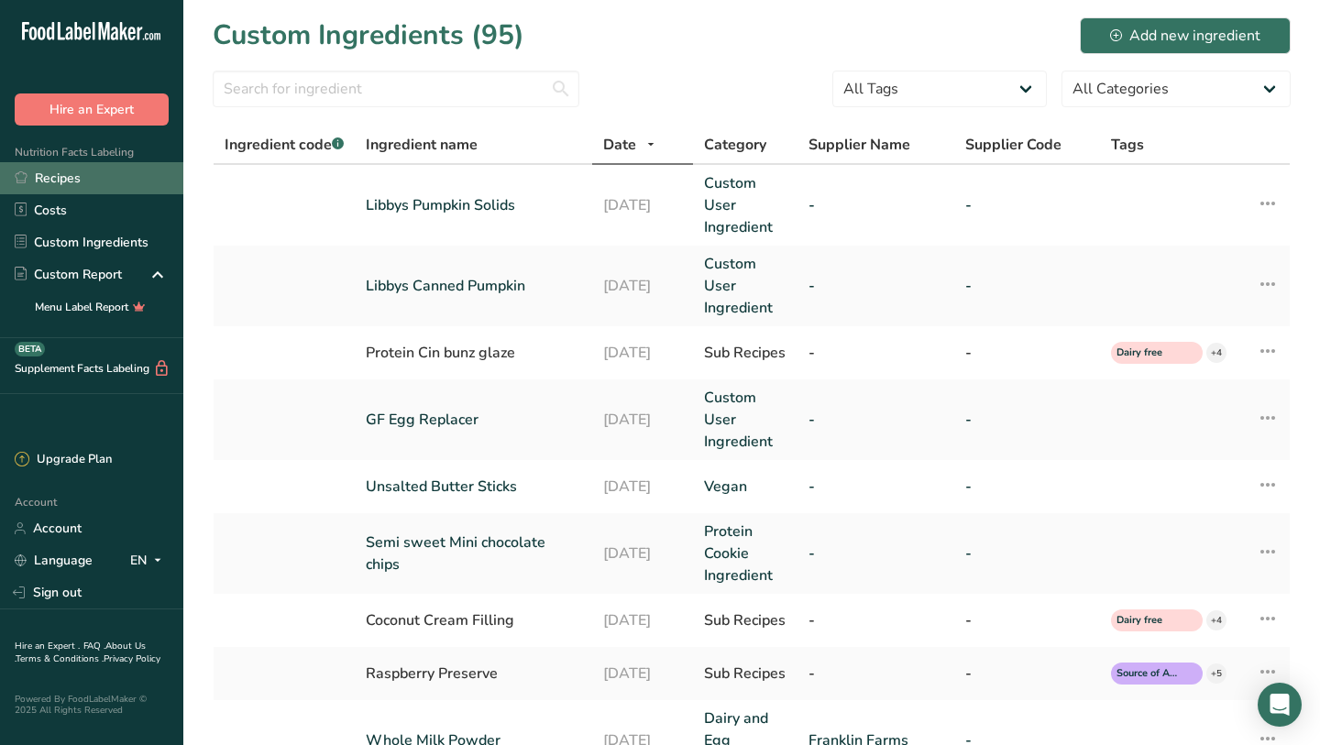
click at [82, 170] on link "Recipes" at bounding box center [91, 178] width 183 height 32
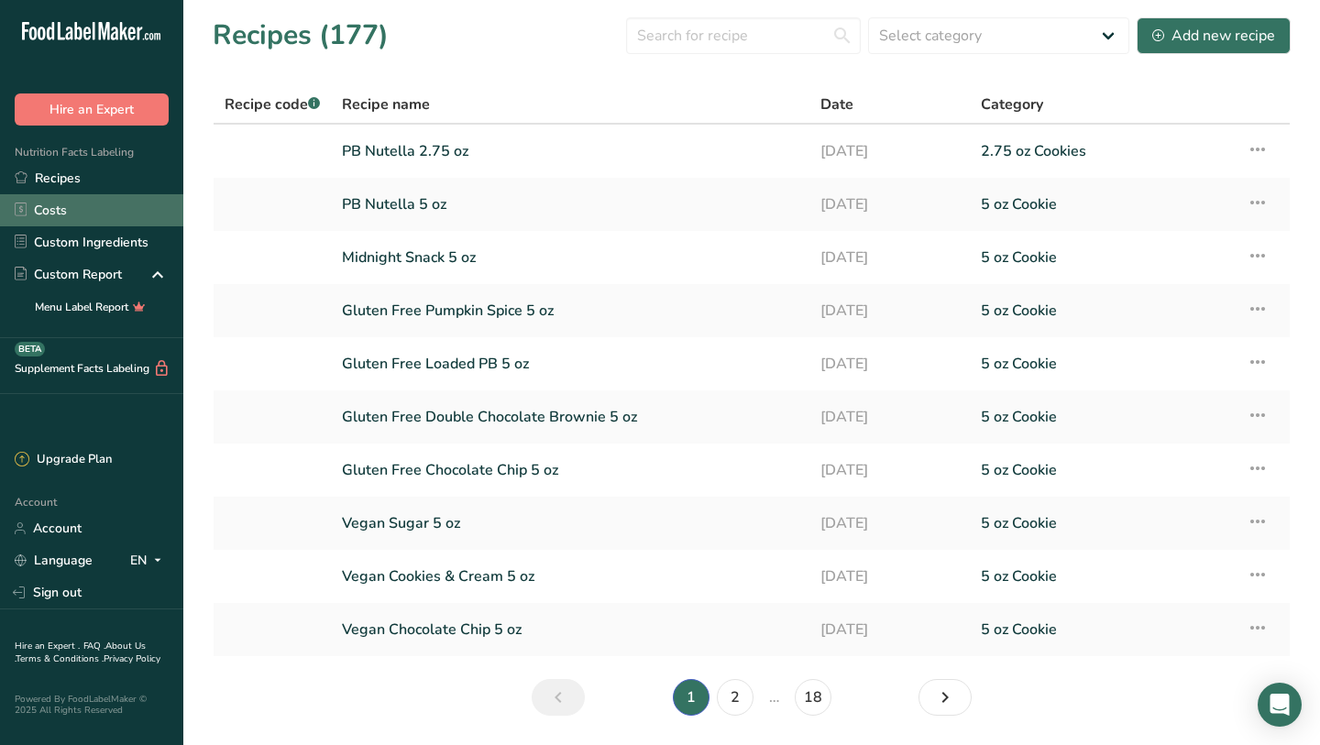
click at [114, 201] on link "Costs" at bounding box center [91, 210] width 183 height 32
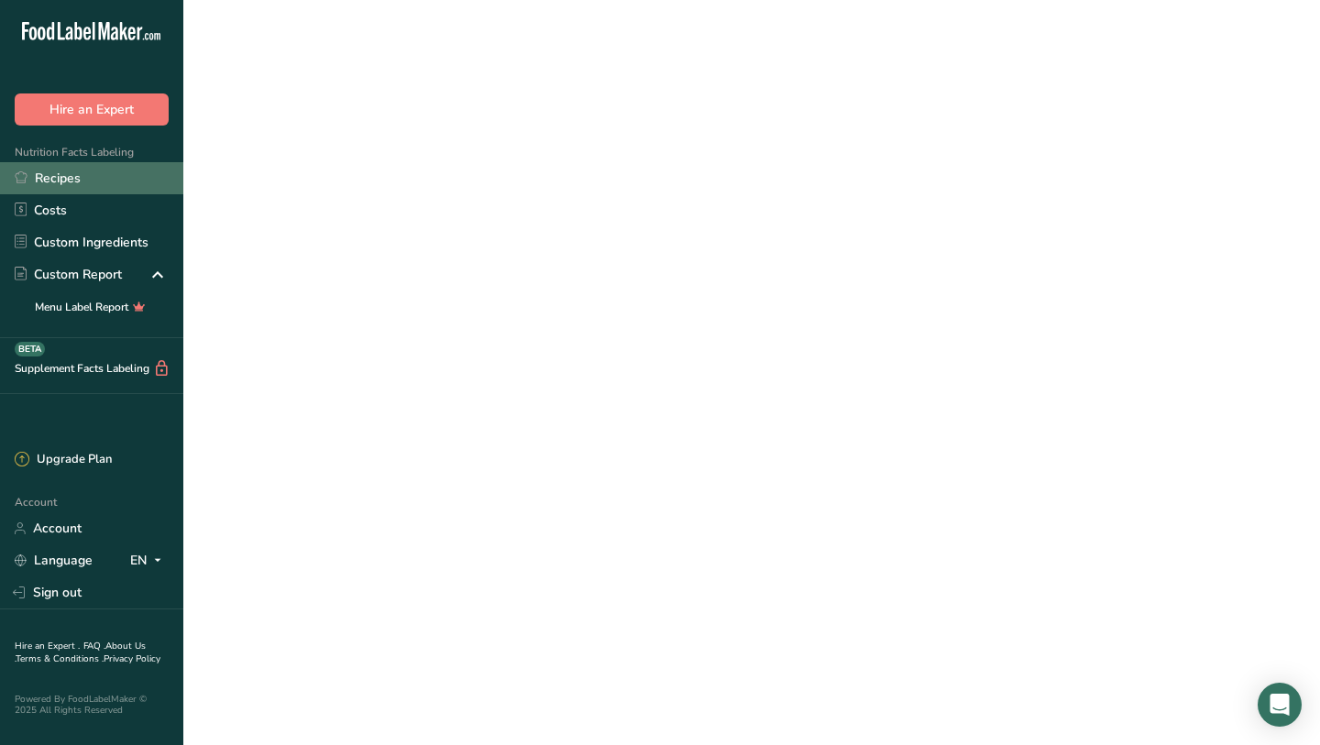
click at [122, 181] on link "Recipes" at bounding box center [91, 178] width 183 height 32
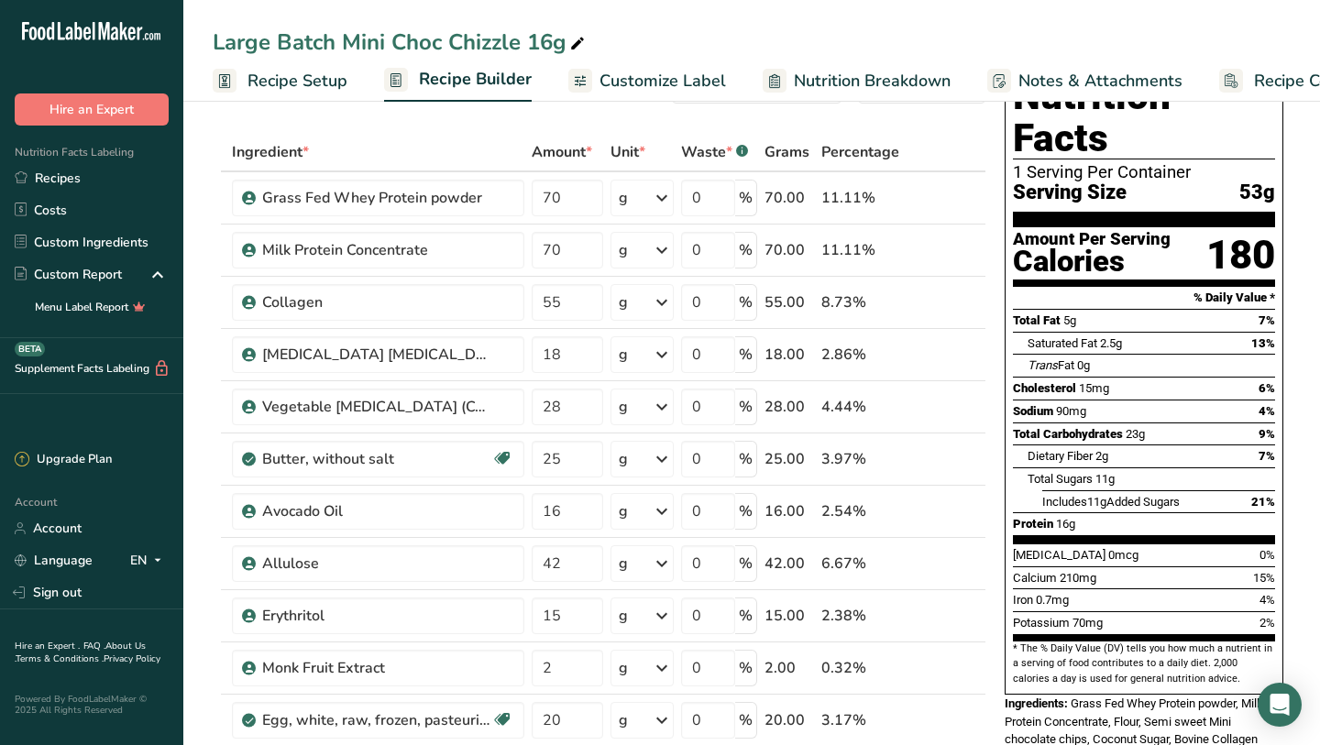
scroll to position [83, 0]
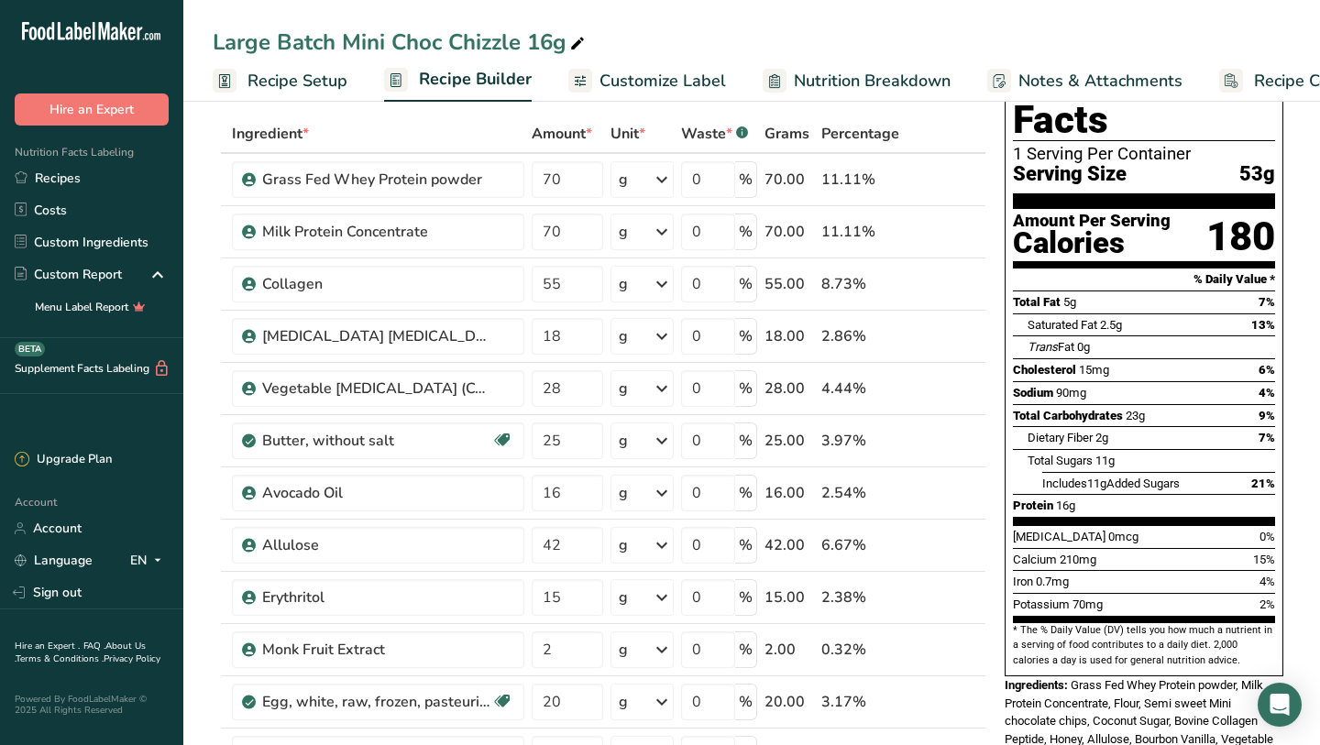
click at [1180, 477] on span "Includes 11g Added Sugars" at bounding box center [1110, 484] width 137 height 14
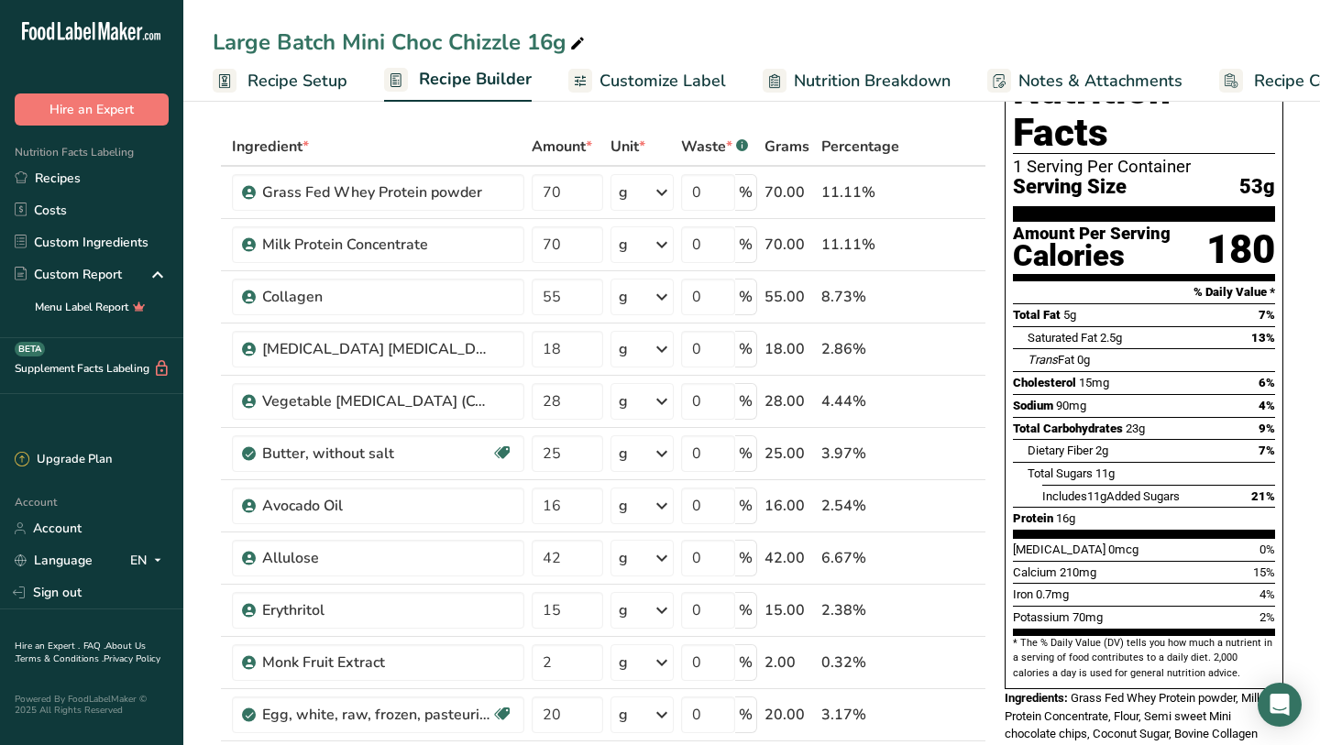
scroll to position [0, 0]
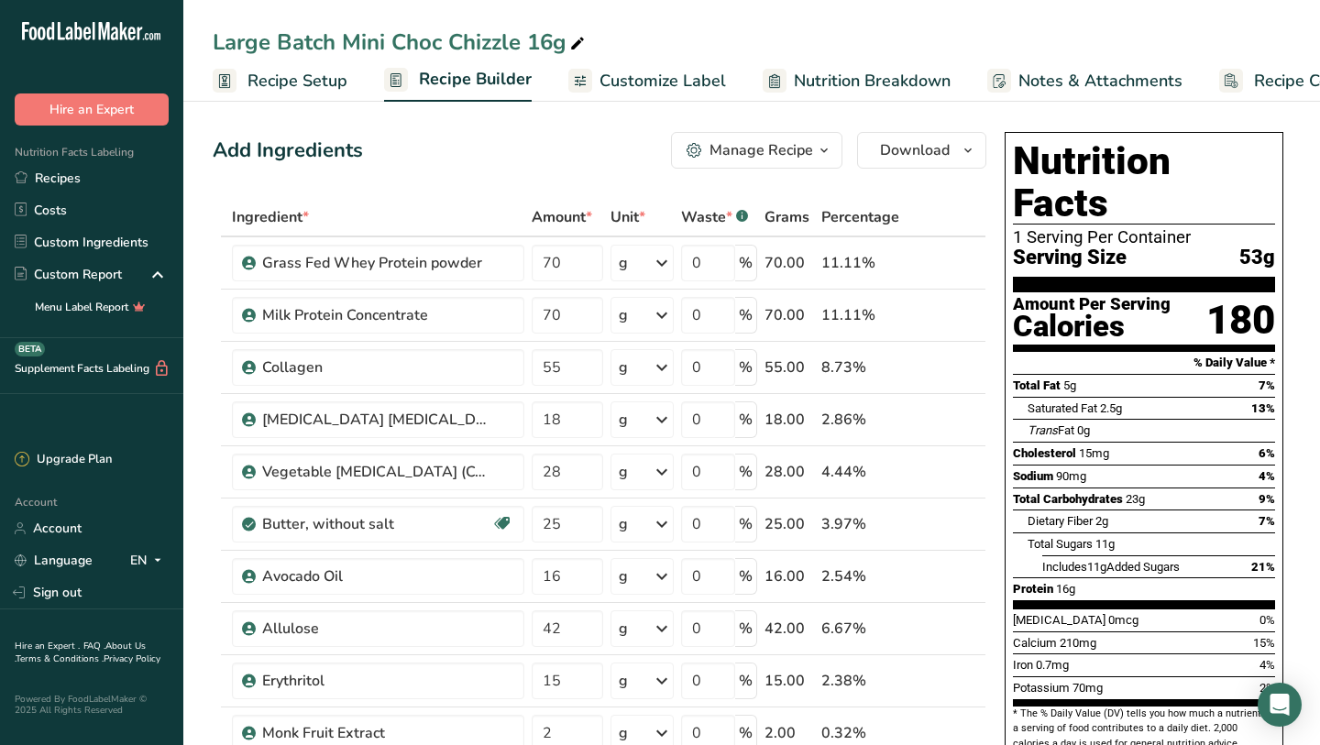
click at [317, 90] on span "Recipe Setup" at bounding box center [297, 81] width 100 height 25
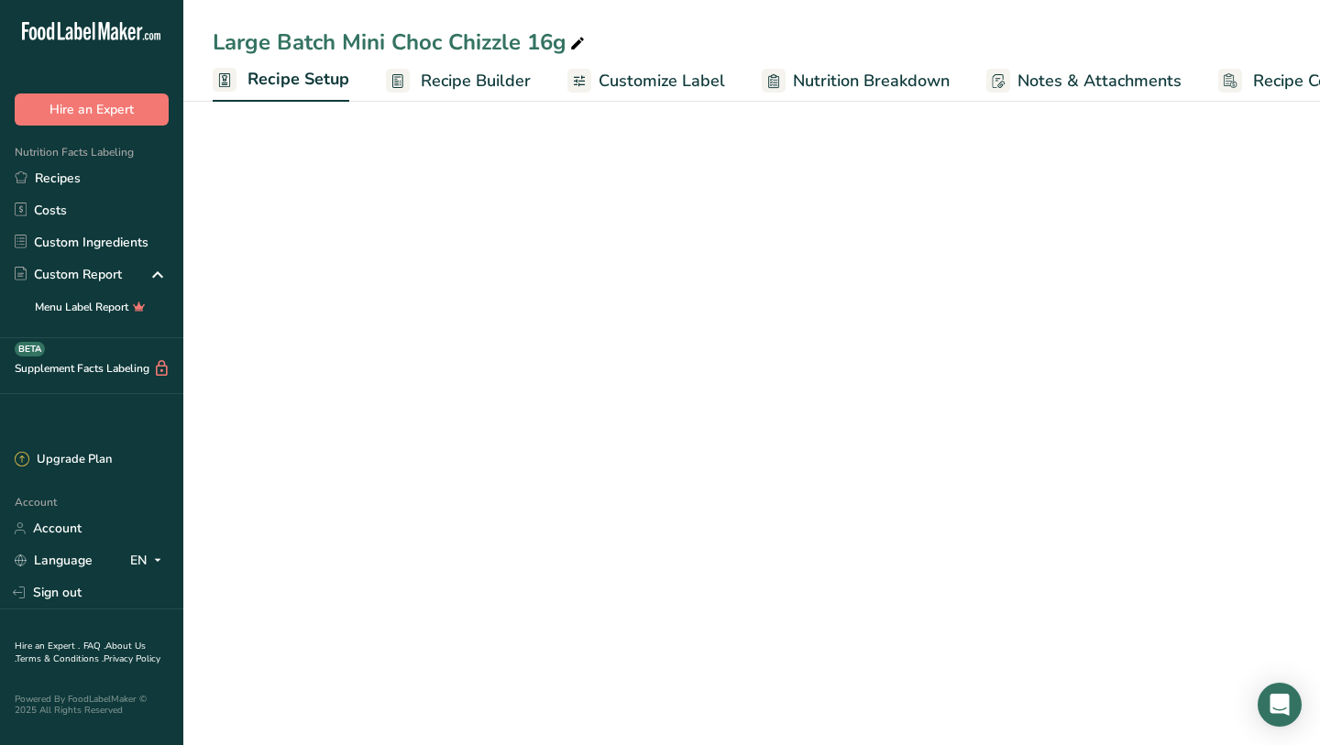
scroll to position [0, 6]
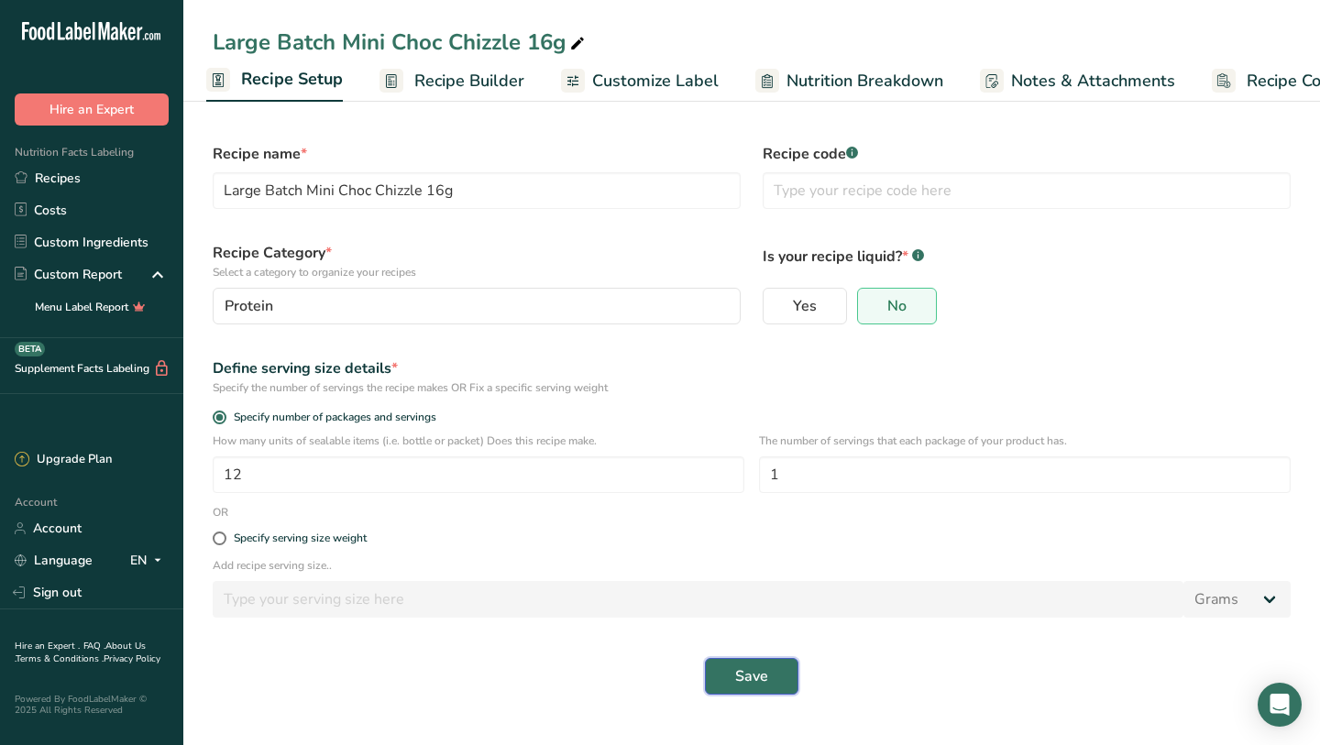
click at [778, 670] on button "Save" at bounding box center [751, 676] width 93 height 37
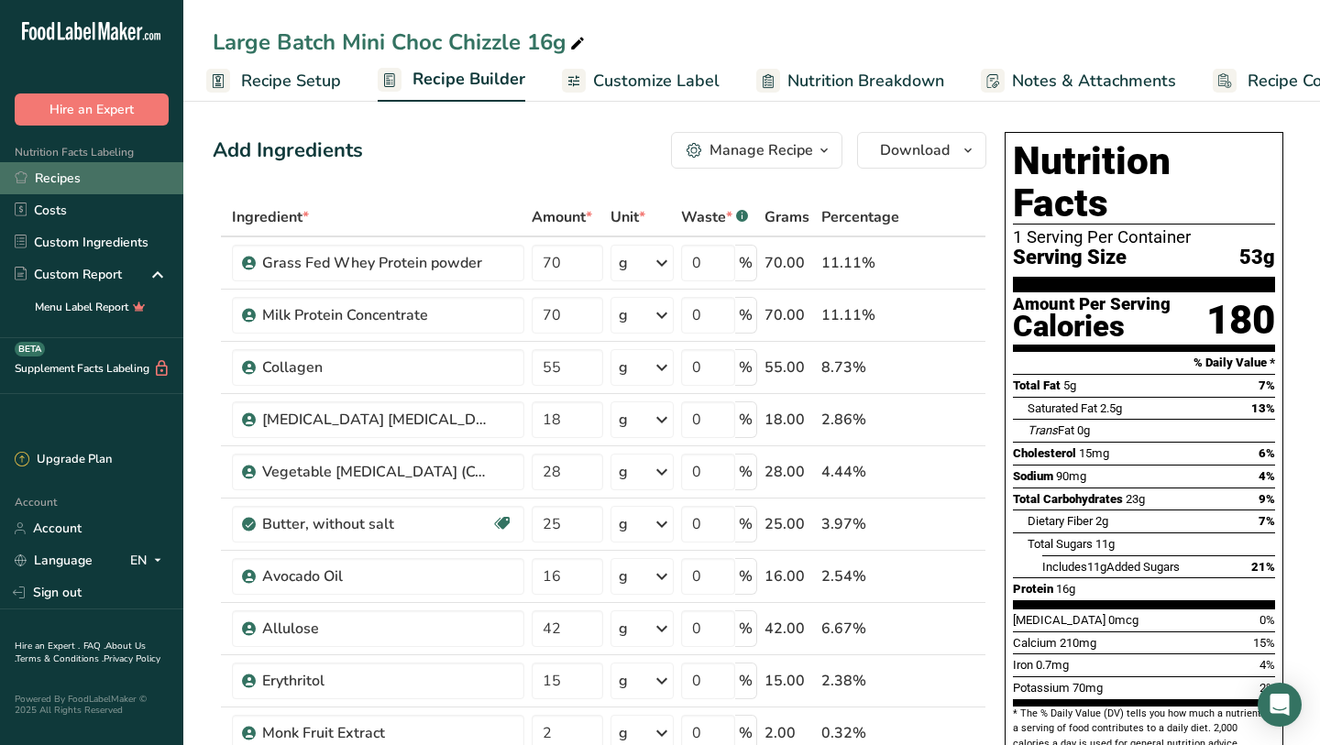
click at [49, 177] on link "Recipes" at bounding box center [91, 178] width 183 height 32
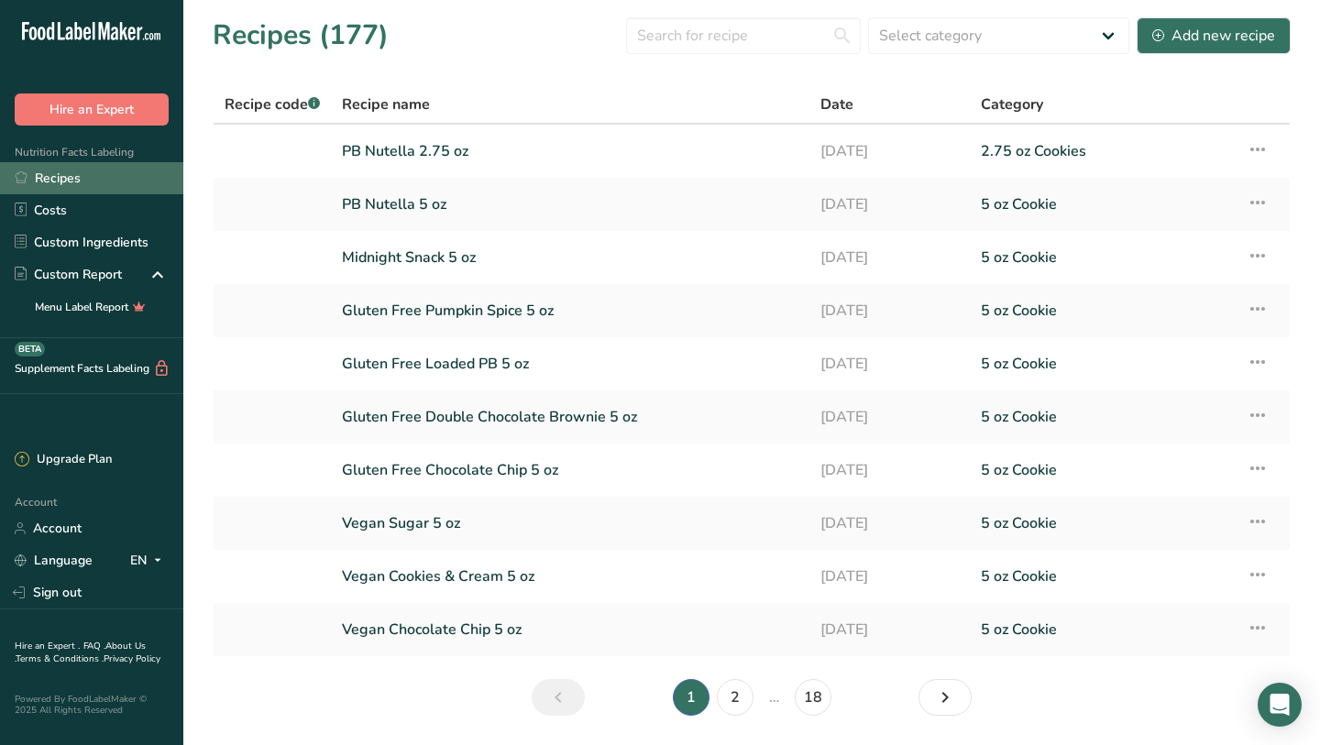
click at [96, 181] on link "Recipes" at bounding box center [91, 178] width 183 height 32
